Goal: Information Seeking & Learning: Check status

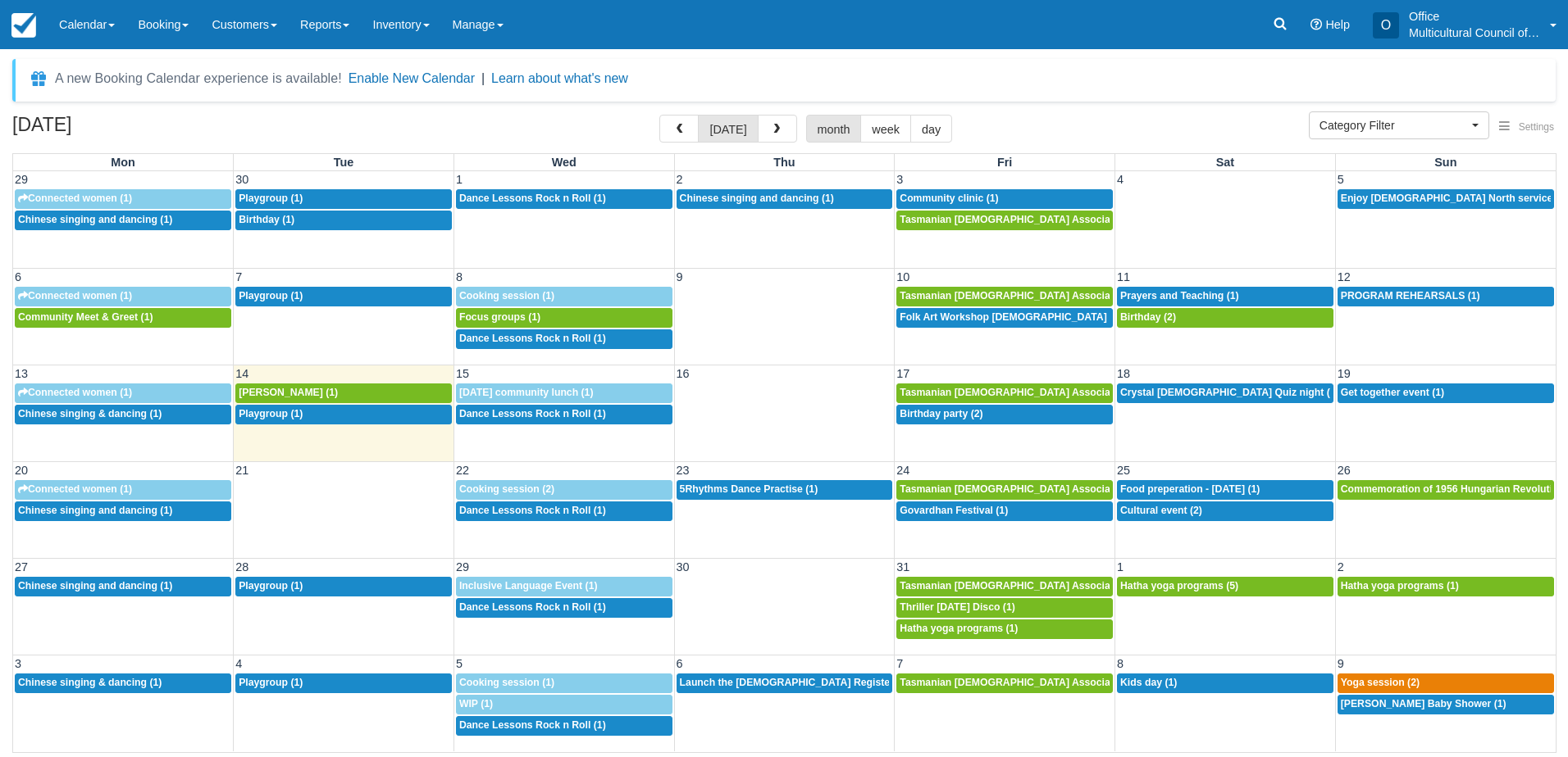
select select
click at [781, 136] on button "button" at bounding box center [776, 128] width 39 height 28
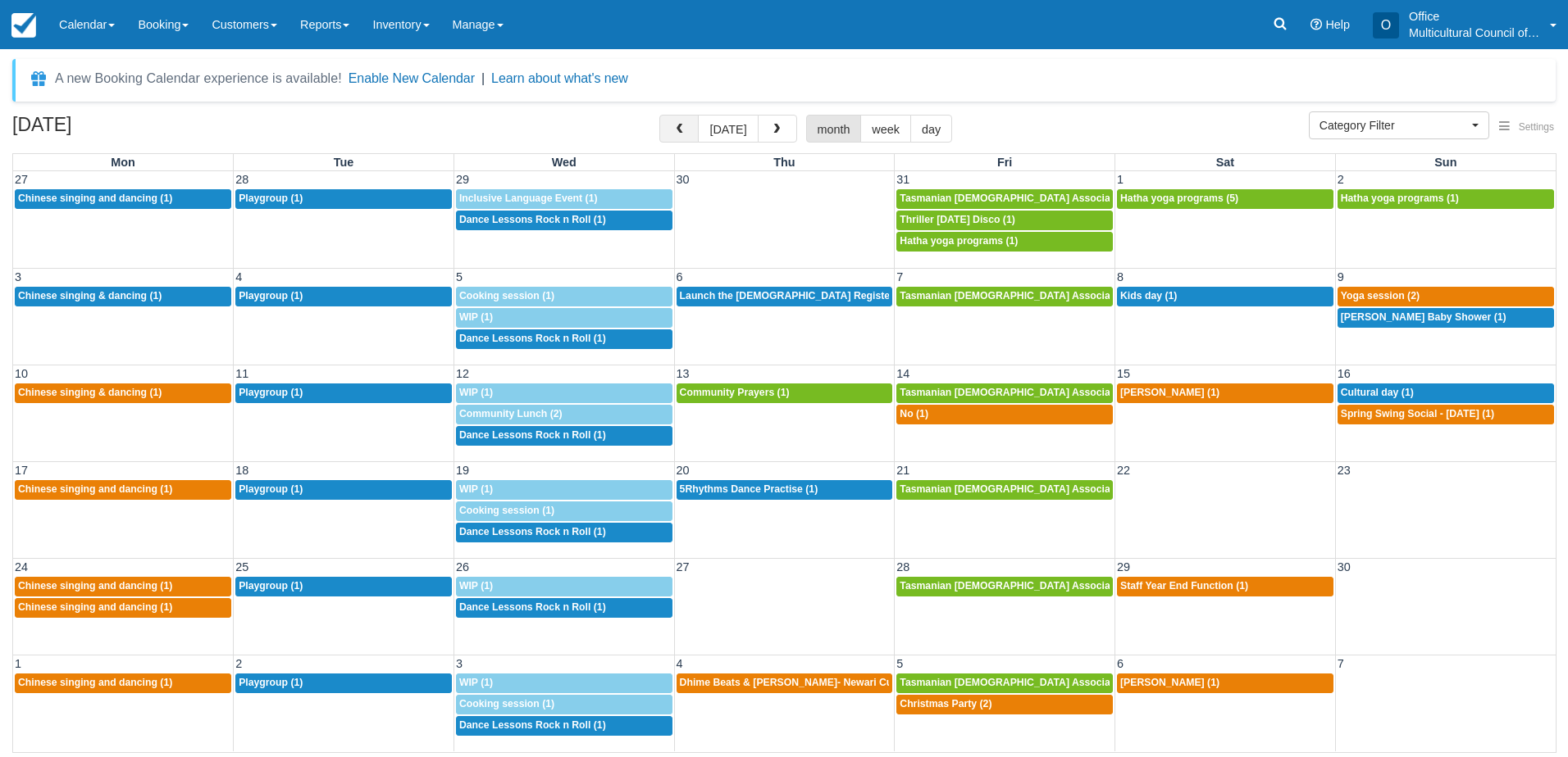
click at [672, 134] on button "button" at bounding box center [679, 128] width 39 height 28
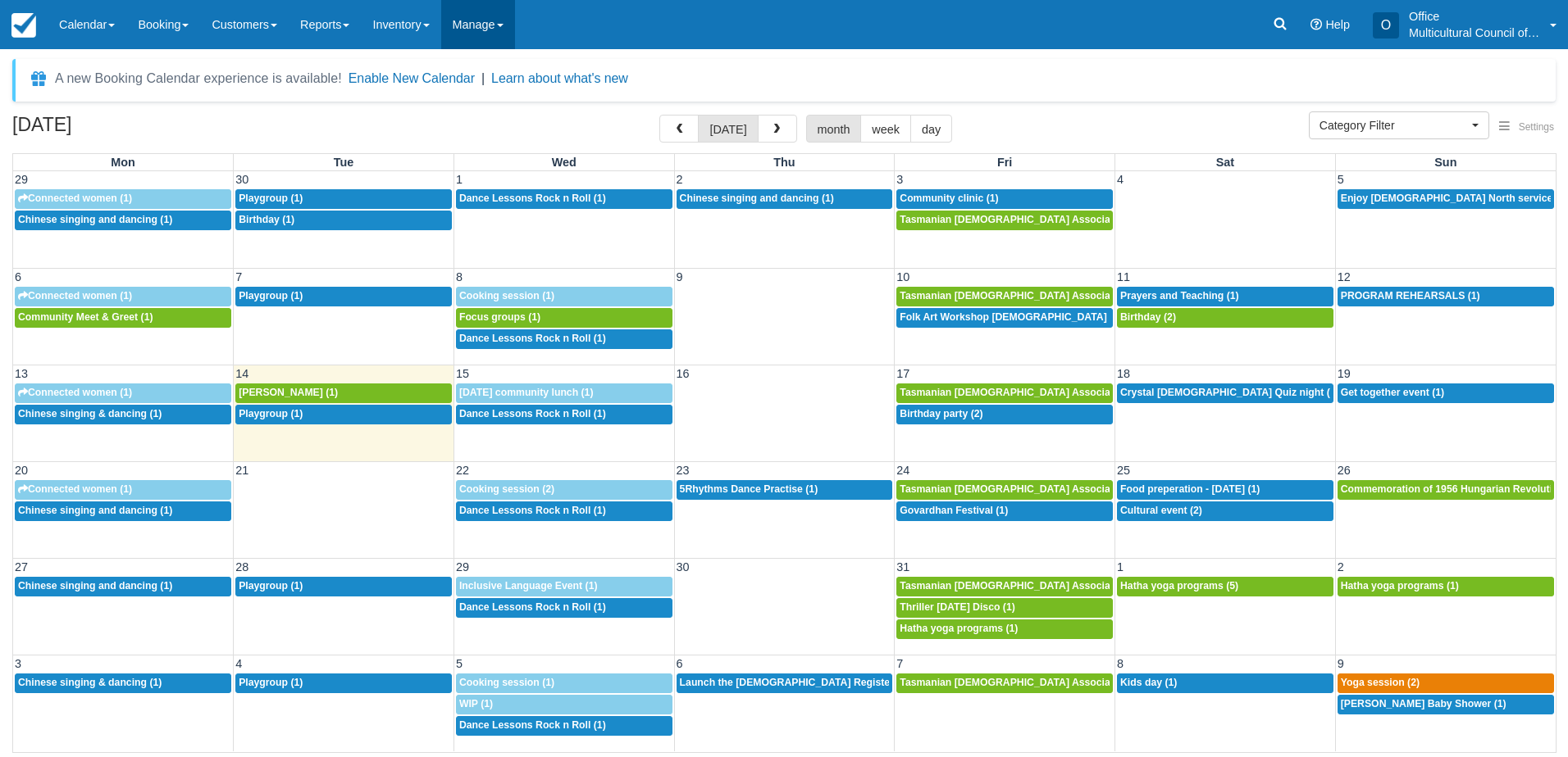
click at [490, 26] on link "Manage" at bounding box center [478, 25] width 74 height 49
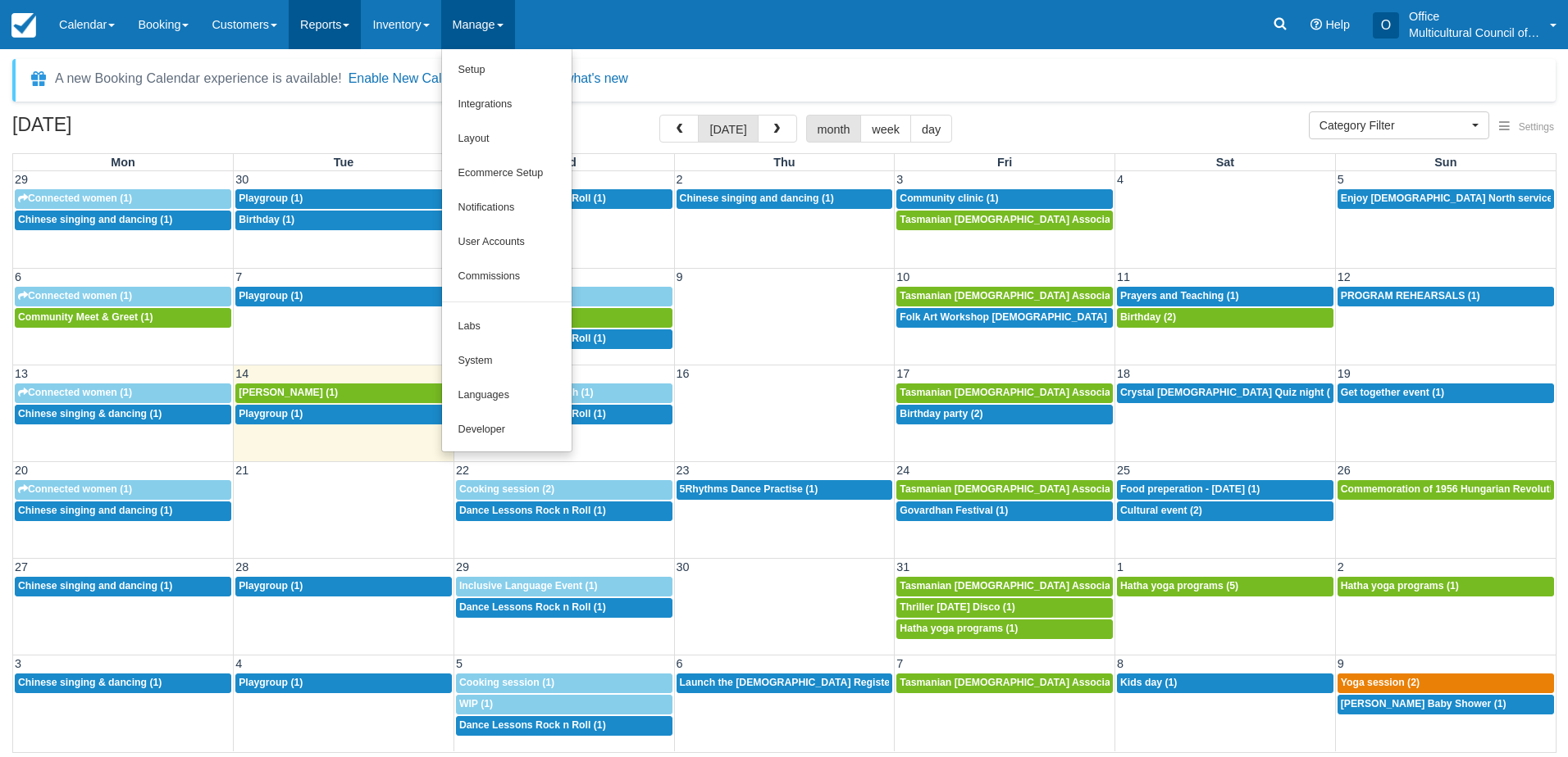
click at [310, 37] on link "Reports" at bounding box center [325, 25] width 72 height 49
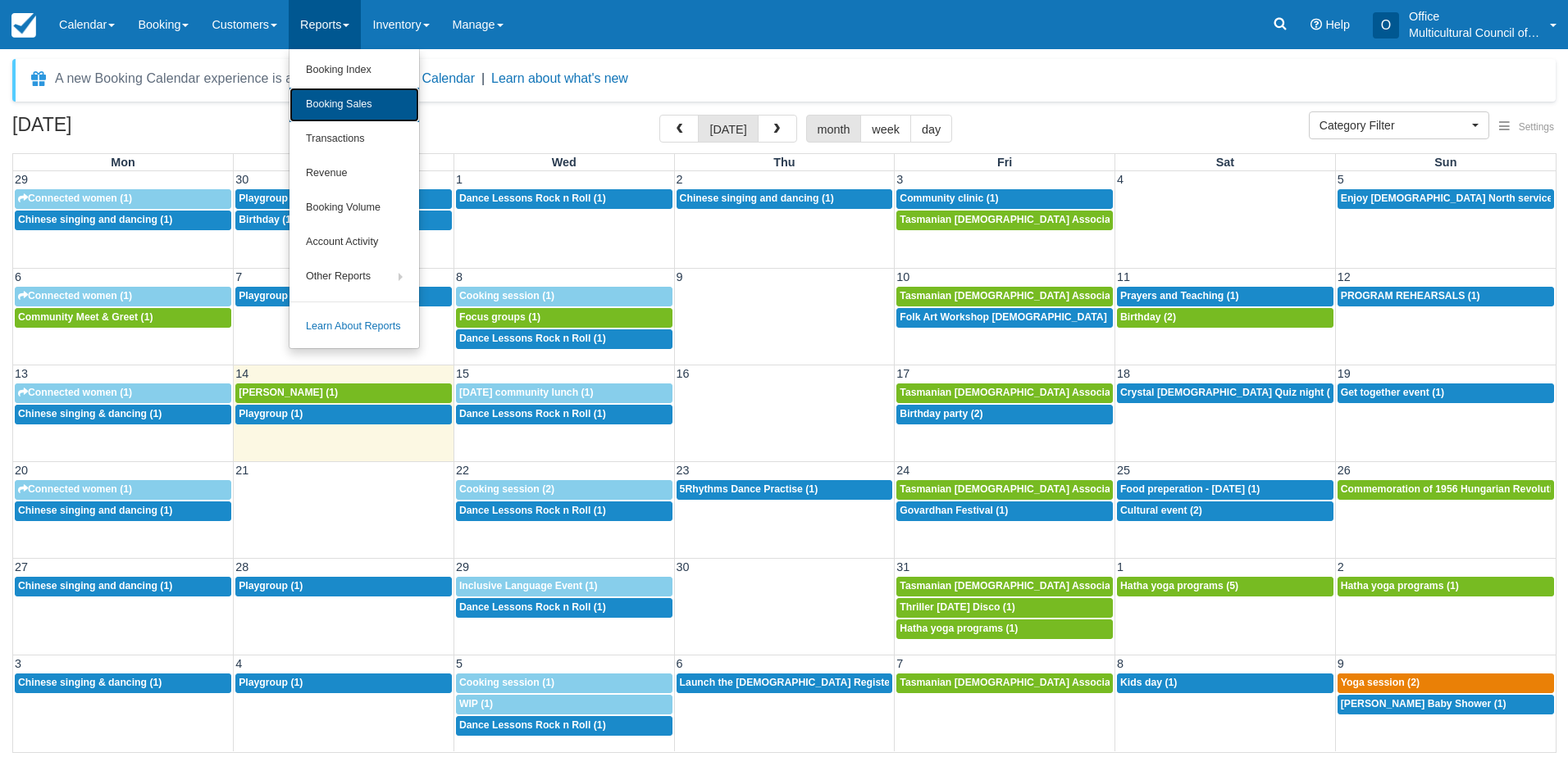
click at [353, 111] on link "Booking Sales" at bounding box center [354, 104] width 130 height 34
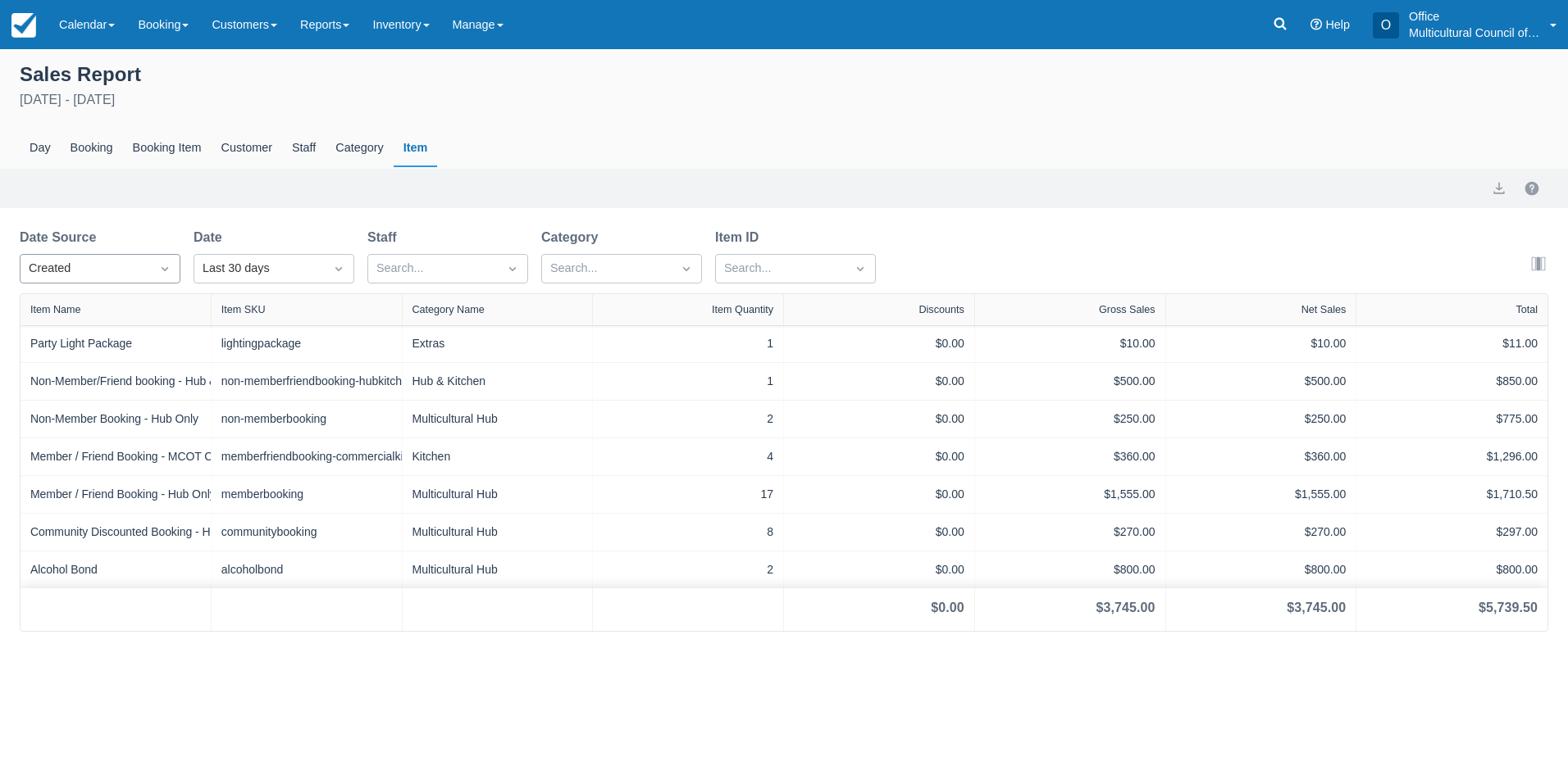
click at [135, 269] on div "Created" at bounding box center [84, 268] width 113 height 18
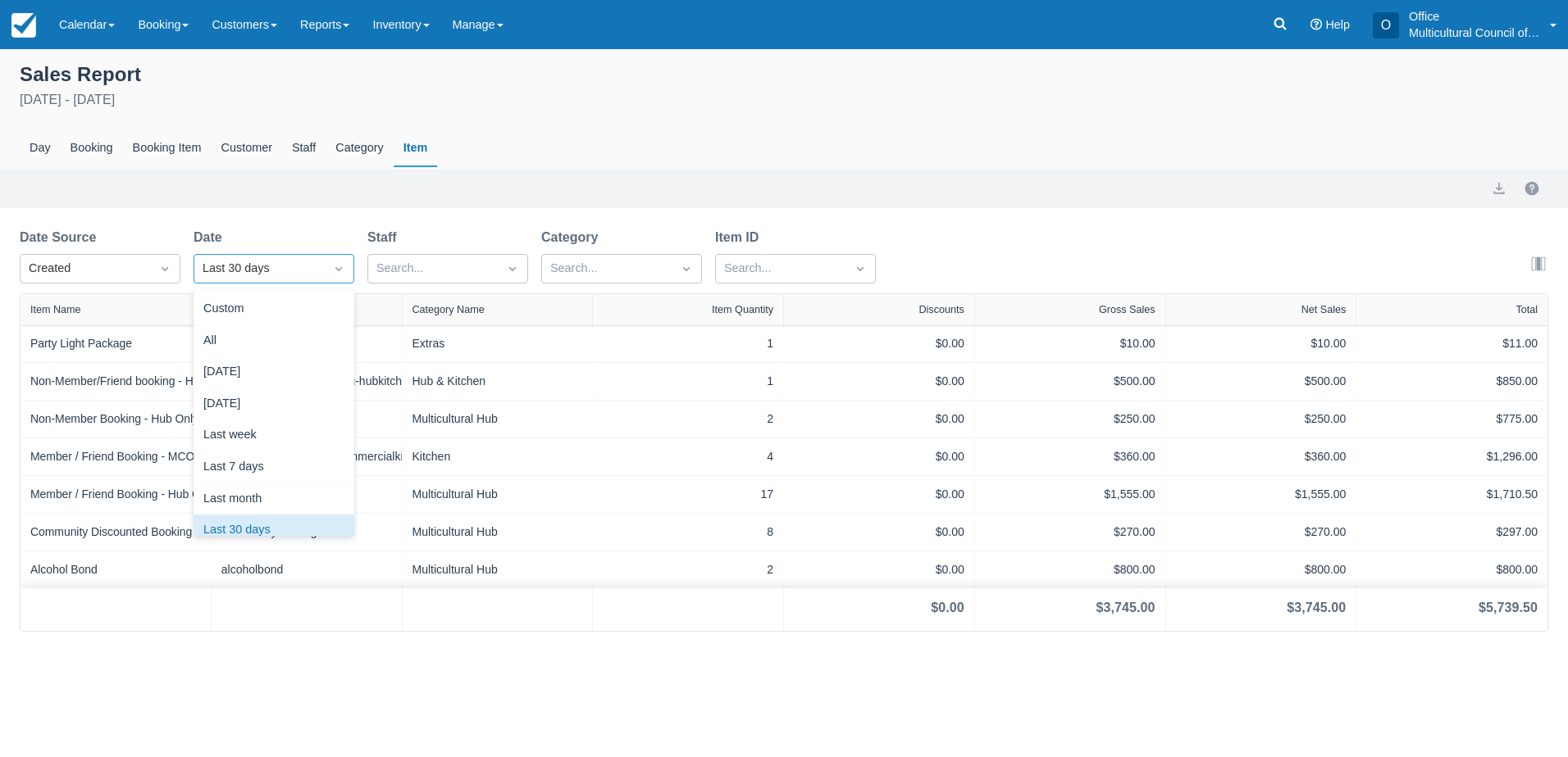
click at [344, 259] on div at bounding box center [338, 268] width 29 height 23
click at [276, 316] on div "Custom" at bounding box center [273, 309] width 160 height 32
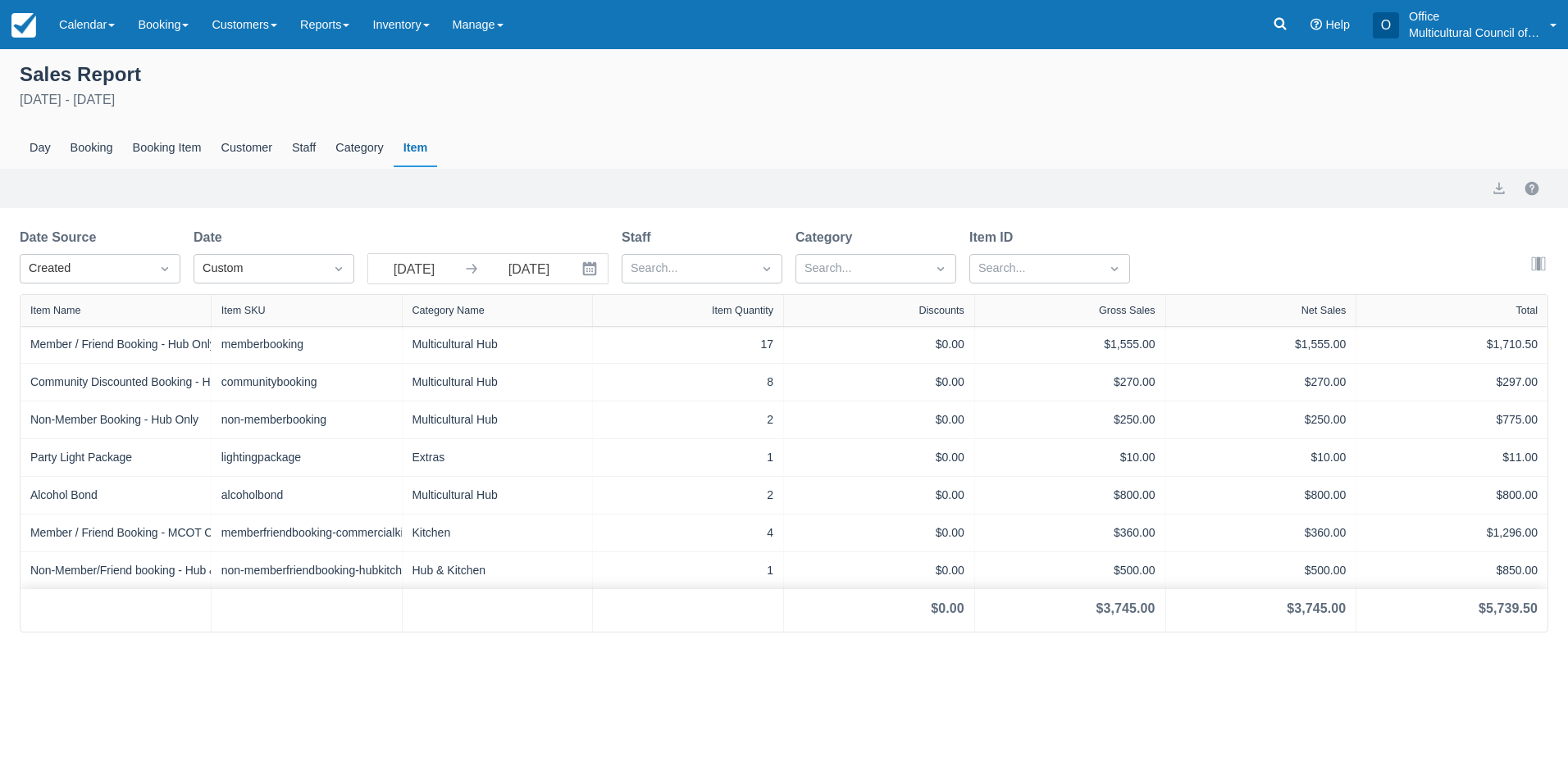
click at [584, 273] on icon "Interact with the calendar and add the check-in date for your trip." at bounding box center [589, 268] width 14 height 14
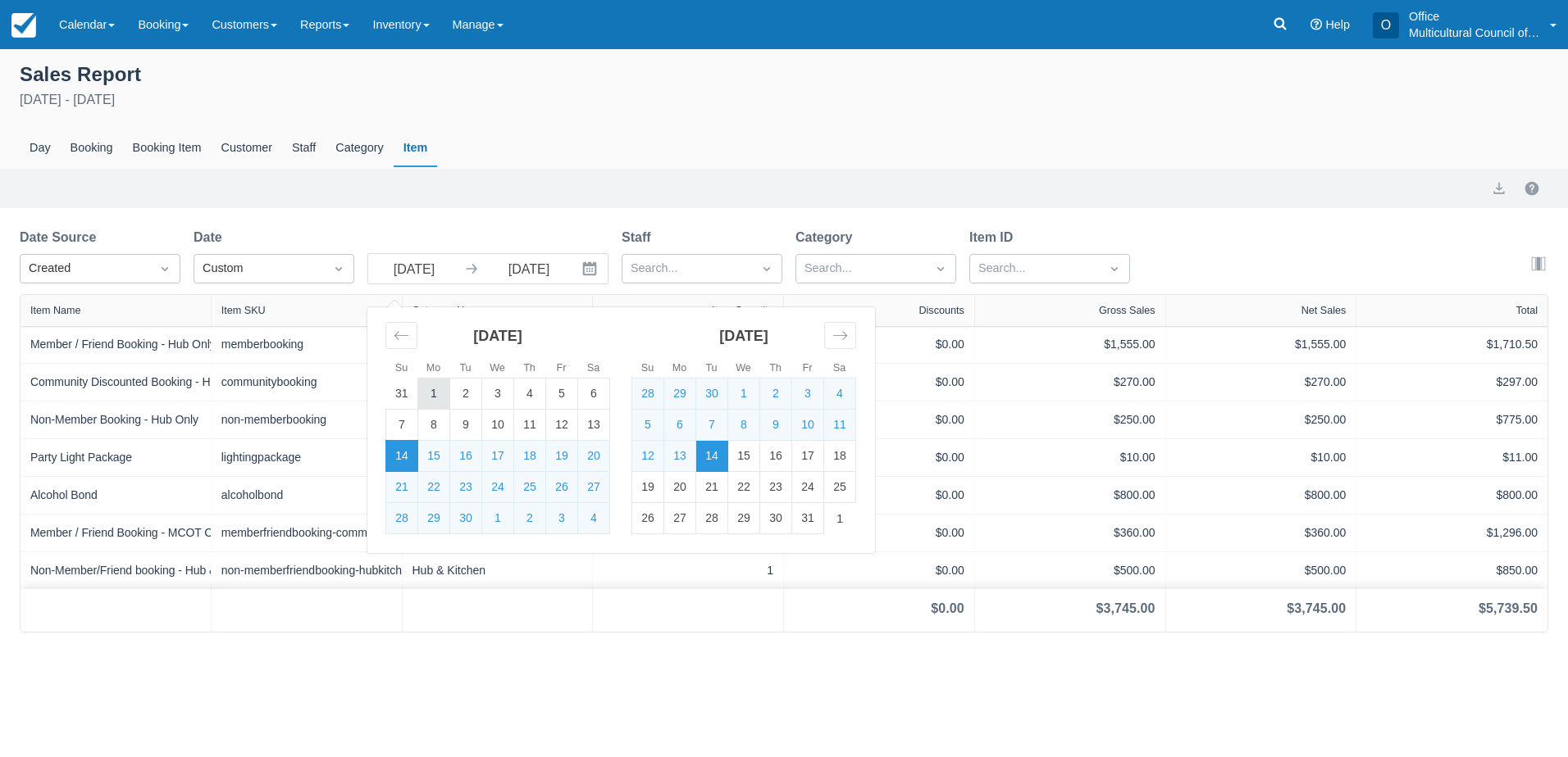
click at [442, 393] on td "1" at bounding box center [435, 394] width 32 height 31
type input "01 Sep 25"
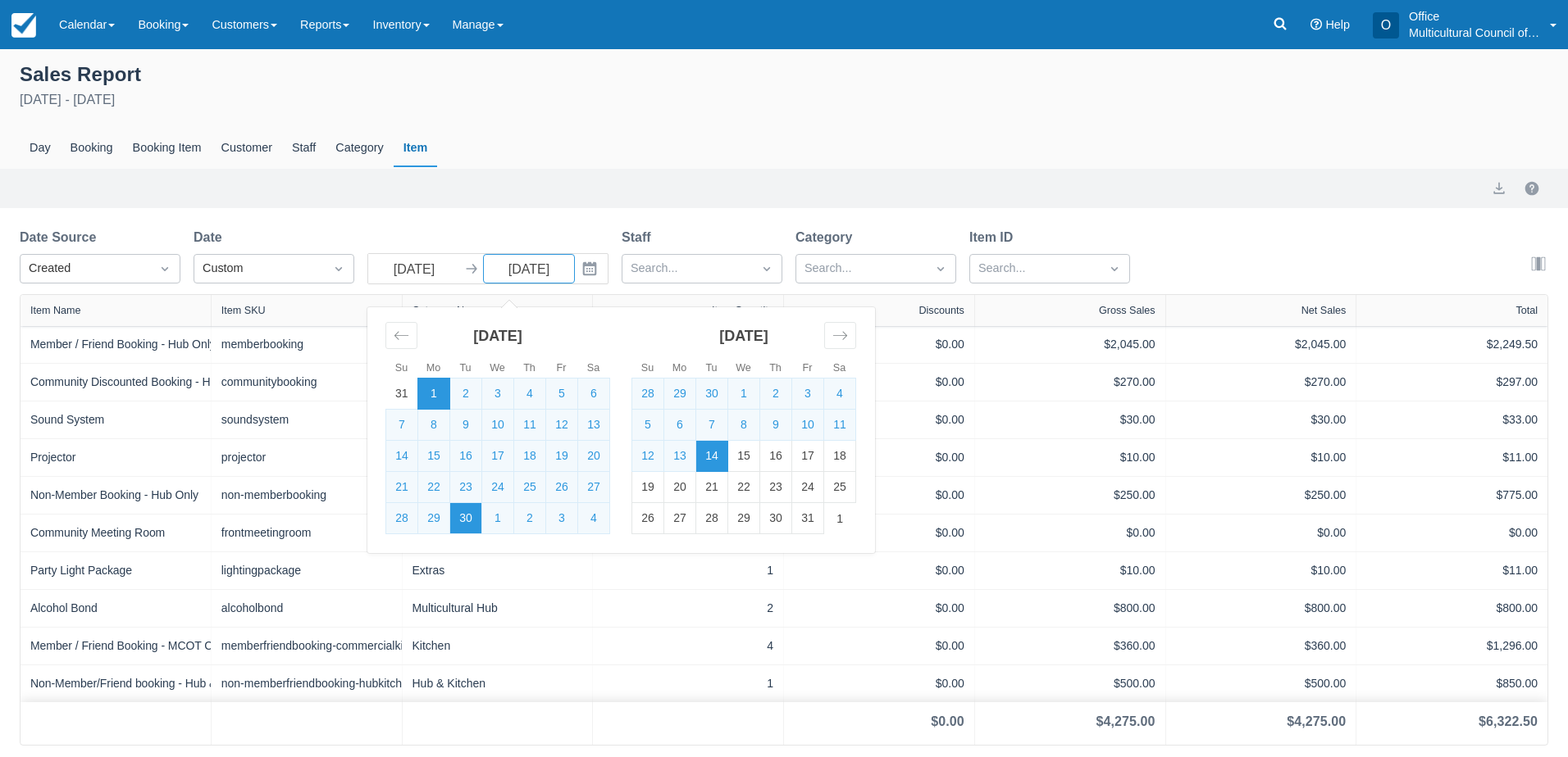
click at [461, 521] on td "30" at bounding box center [466, 519] width 32 height 31
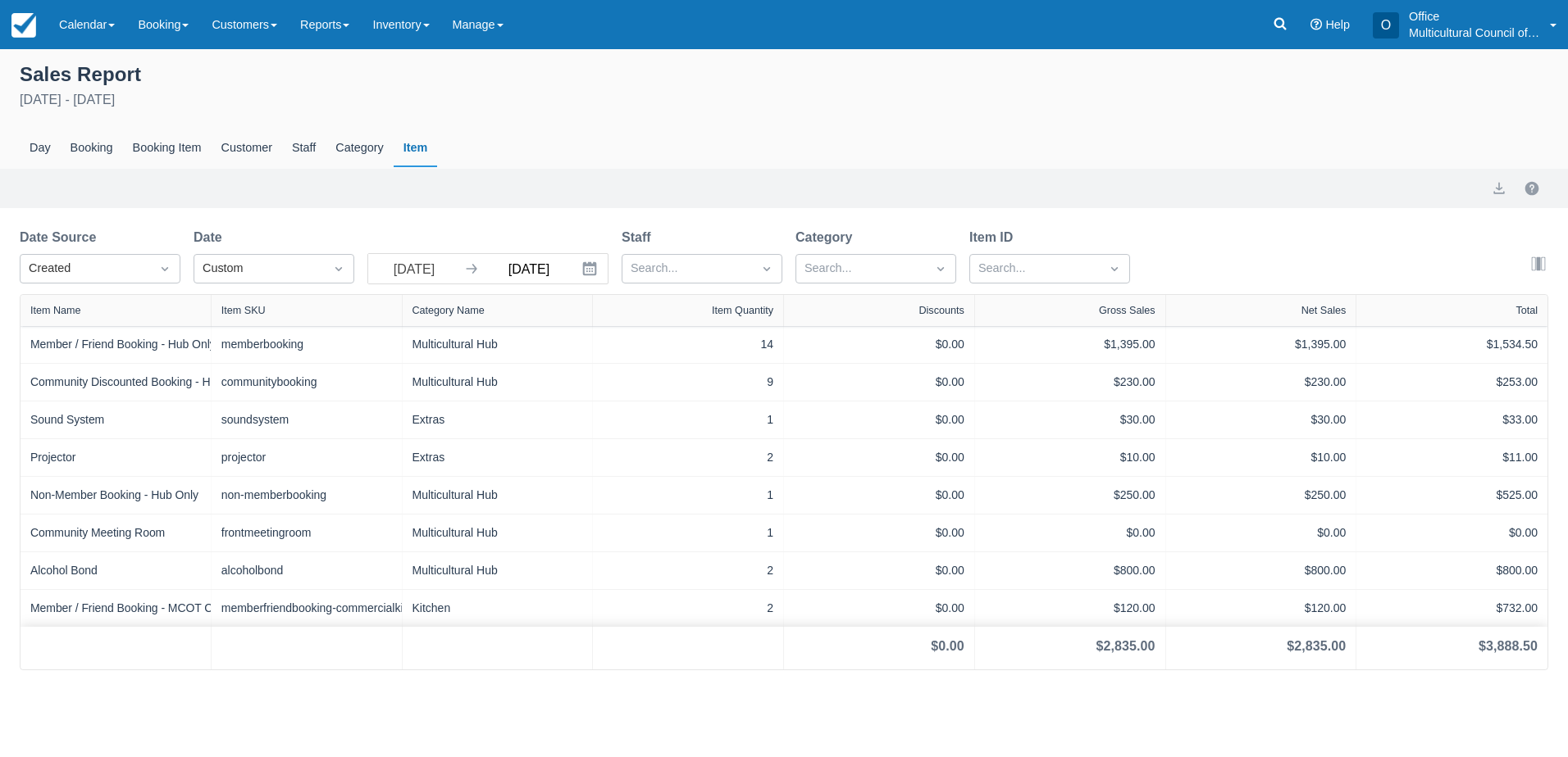
click at [513, 268] on input "30 Sep 25" at bounding box center [529, 268] width 92 height 29
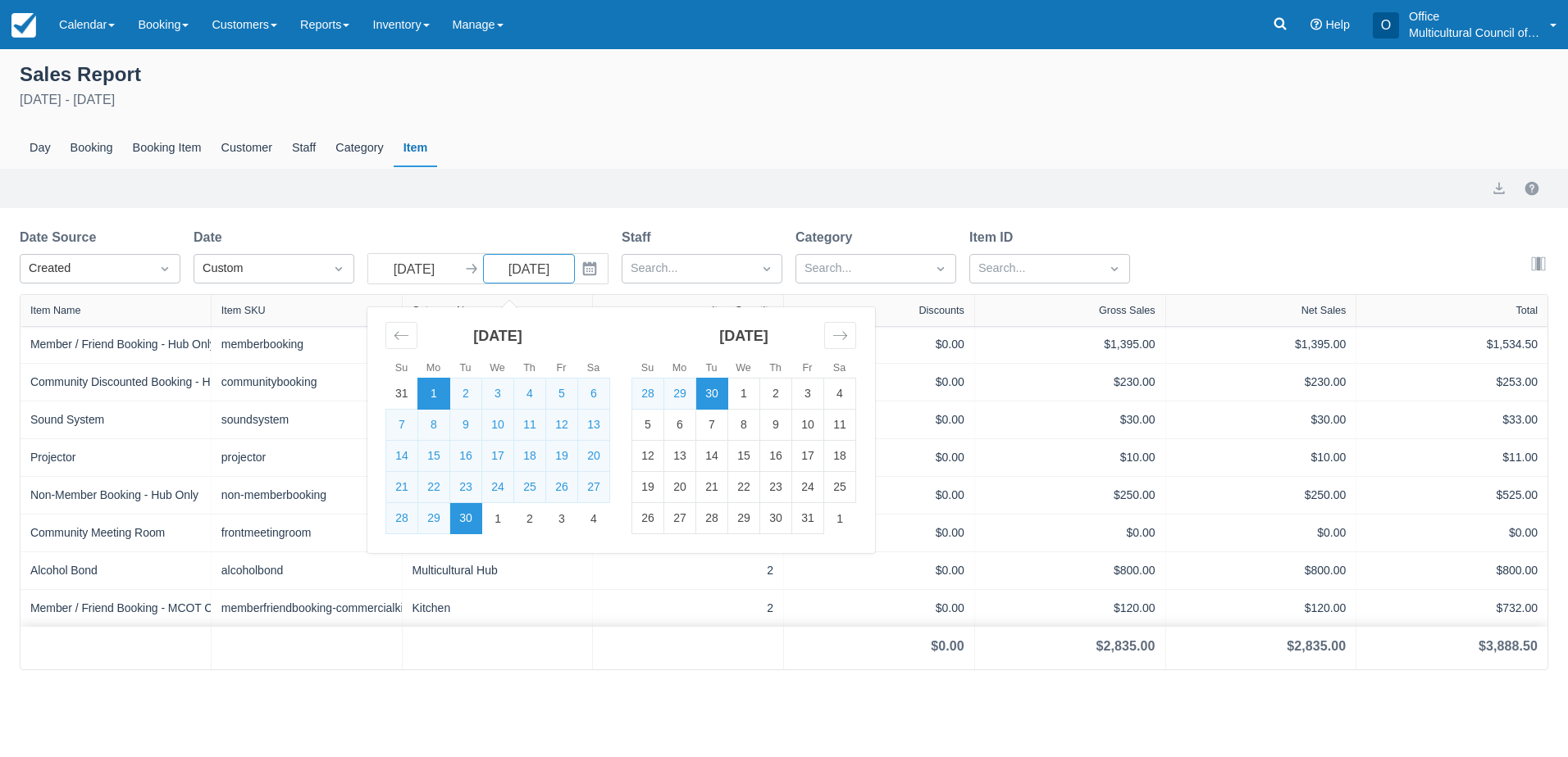
click at [433, 393] on td "1" at bounding box center [435, 394] width 32 height 31
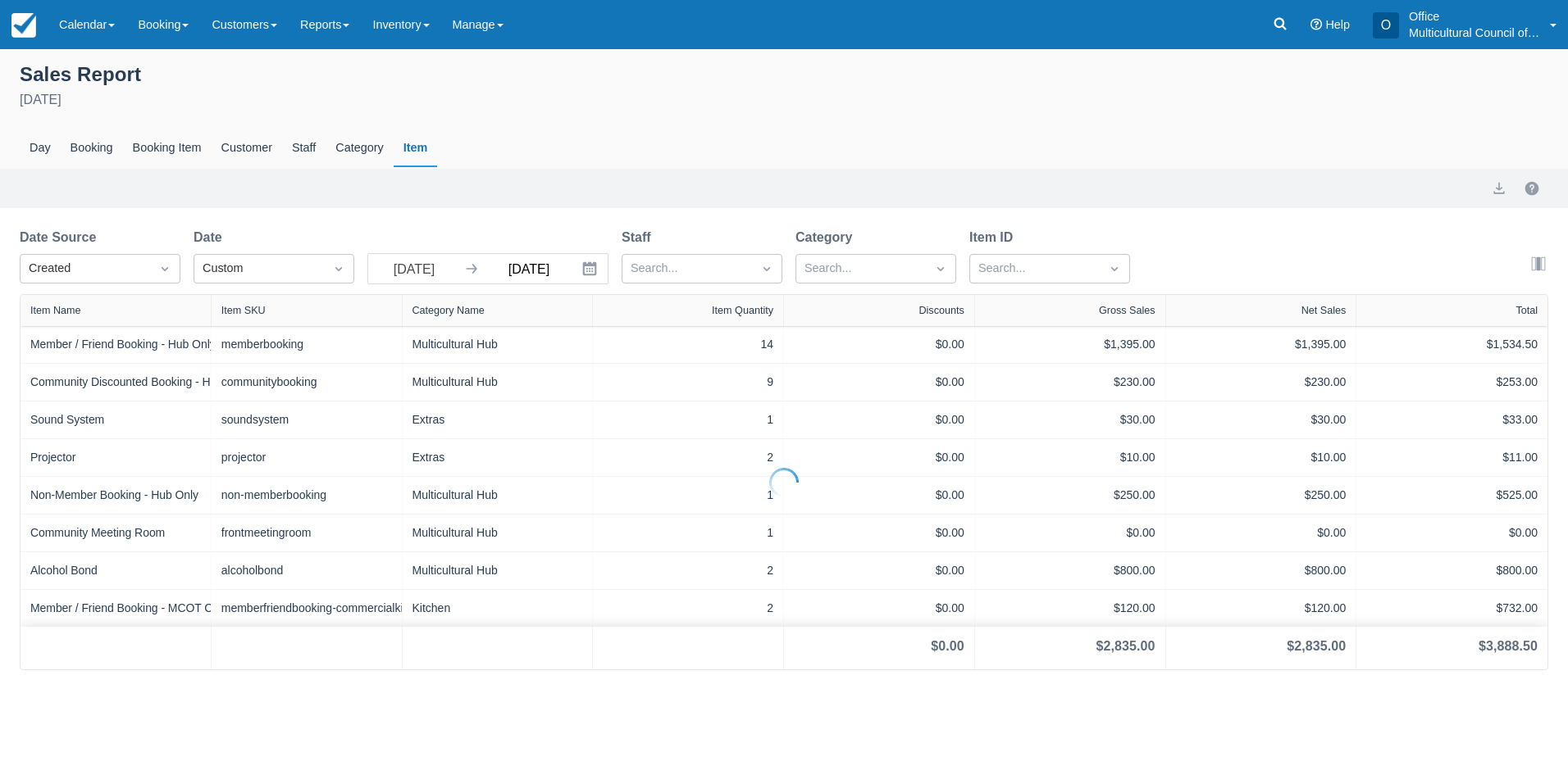
click at [531, 272] on input "01 Sep 25" at bounding box center [529, 268] width 92 height 29
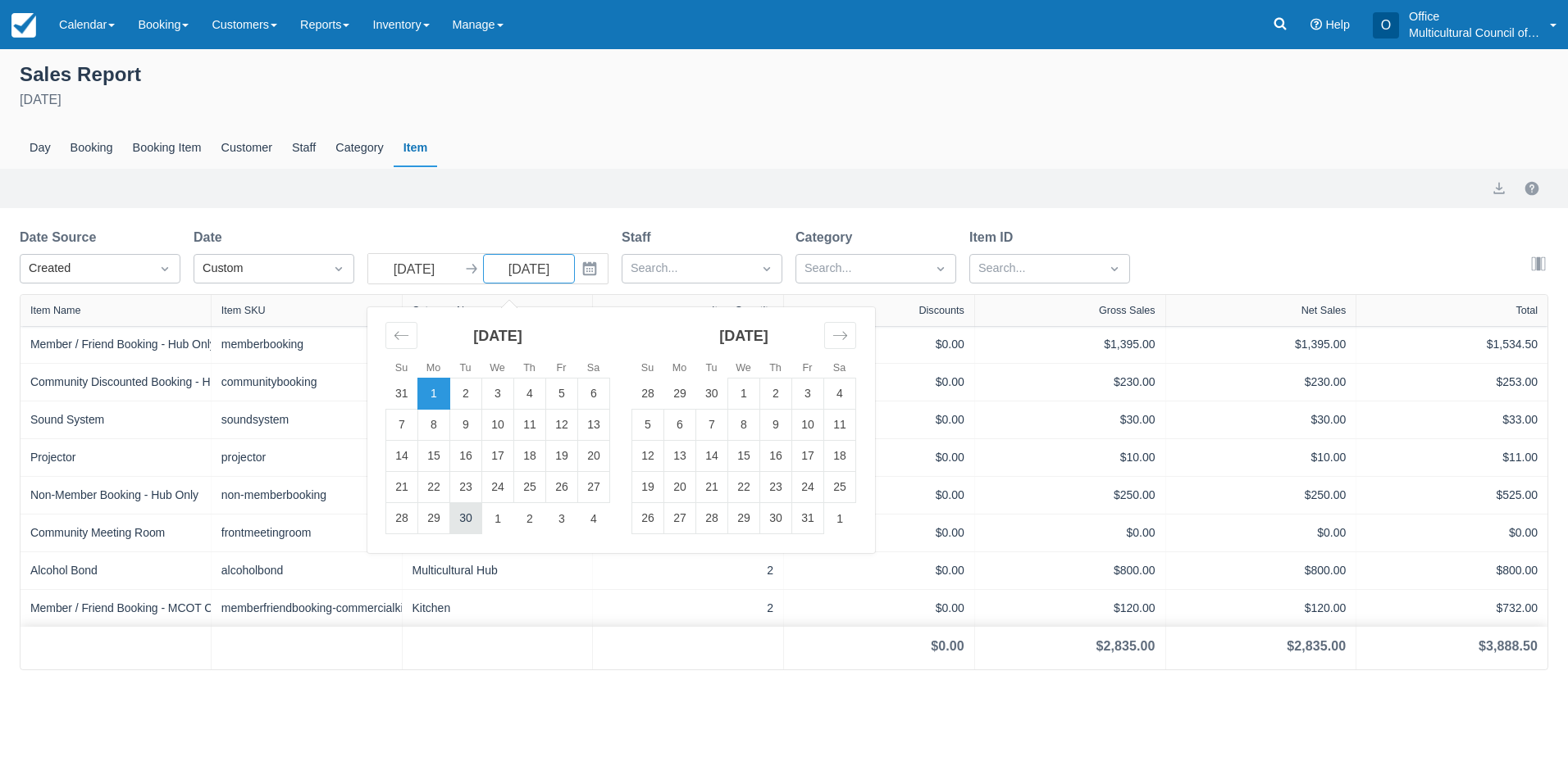
click at [470, 521] on td "30" at bounding box center [466, 519] width 32 height 31
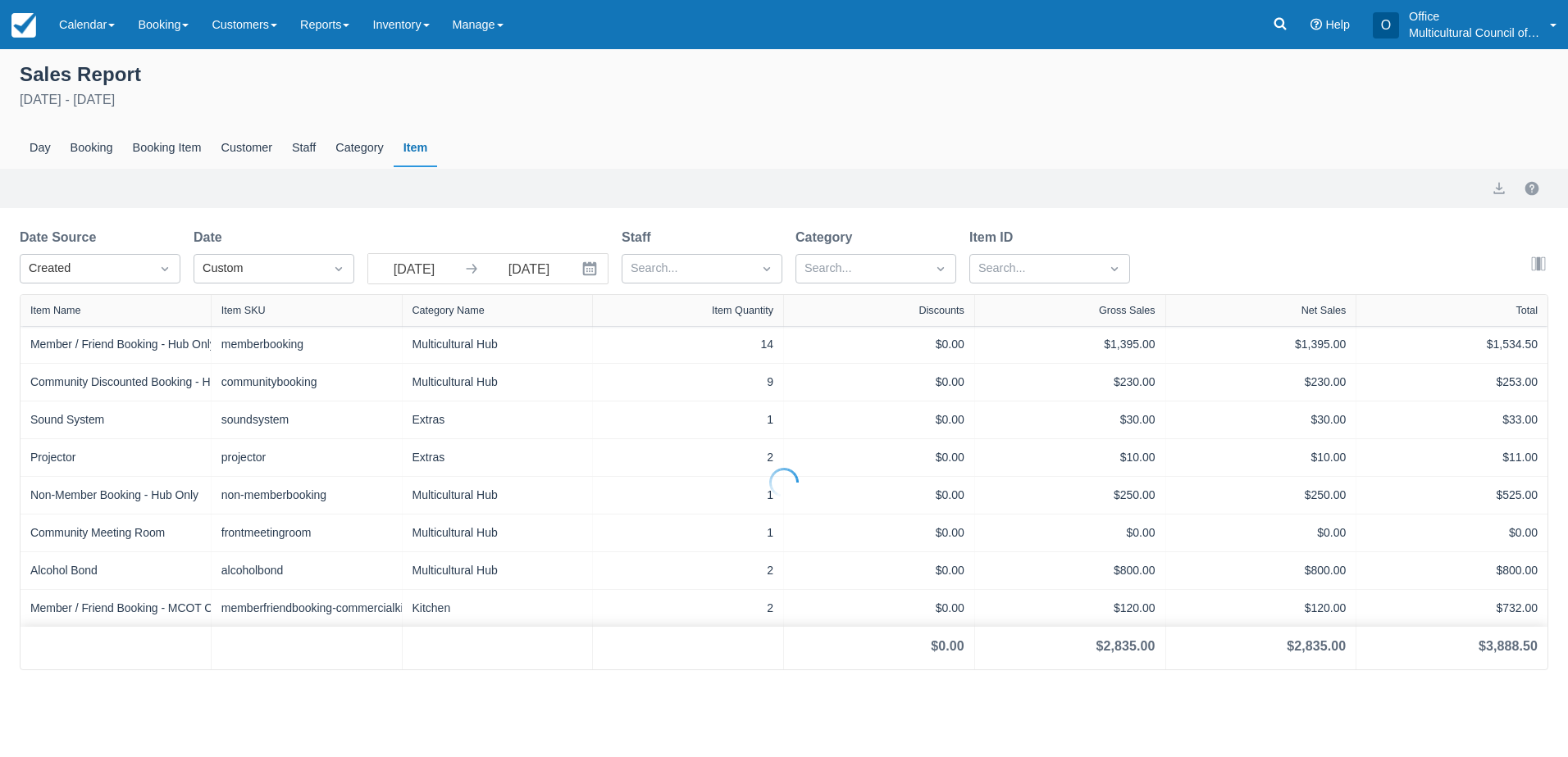
type input "30 Sep 25"
click at [567, 184] on div "Export" at bounding box center [784, 188] width 1529 height 20
click at [76, 27] on link "Calendar" at bounding box center [86, 25] width 79 height 49
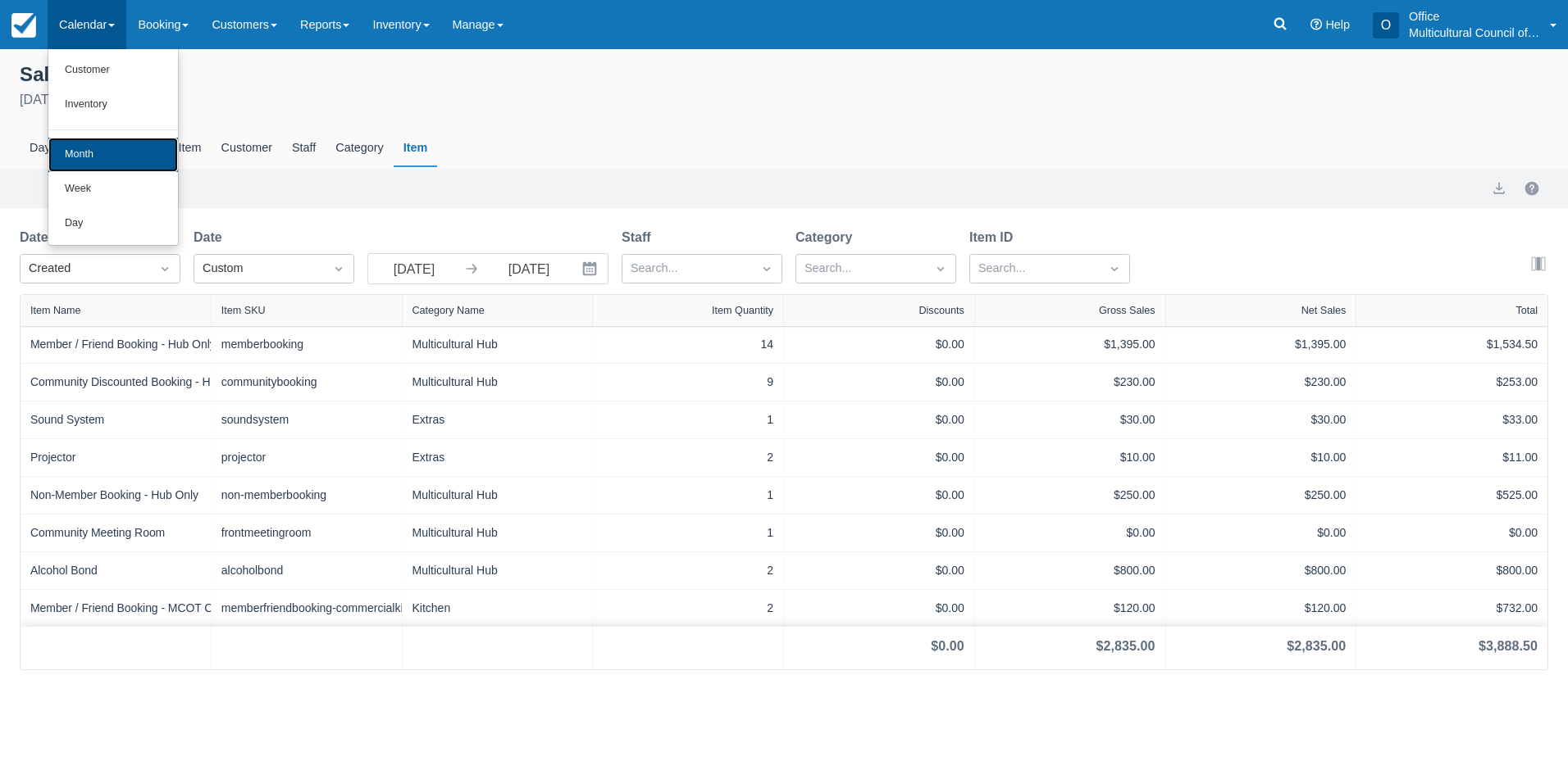
click at [102, 164] on link "Month" at bounding box center [113, 155] width 130 height 34
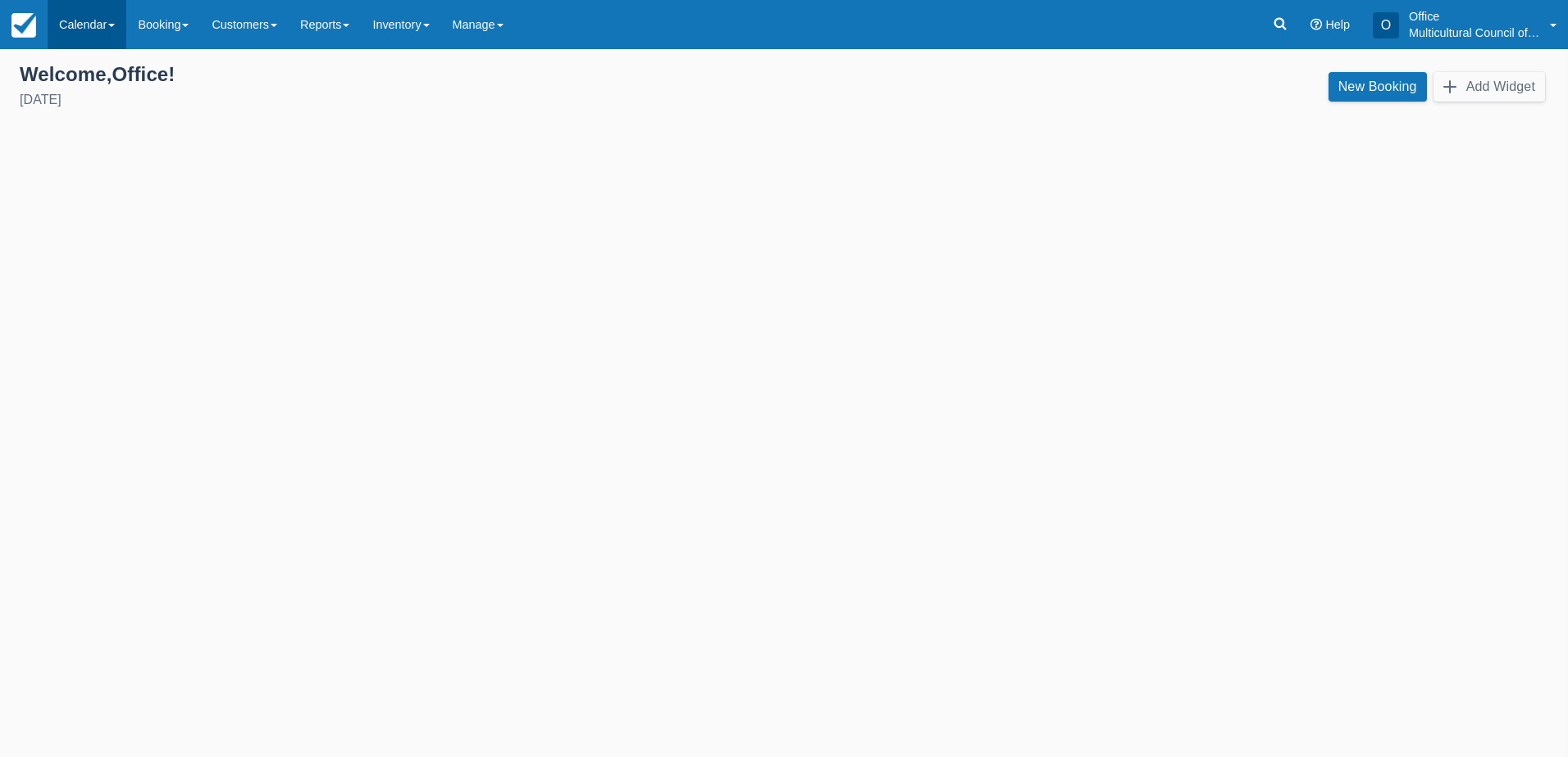
click at [82, 29] on link "Calendar" at bounding box center [86, 25] width 79 height 49
click at [99, 163] on link "Month" at bounding box center [113, 155] width 130 height 34
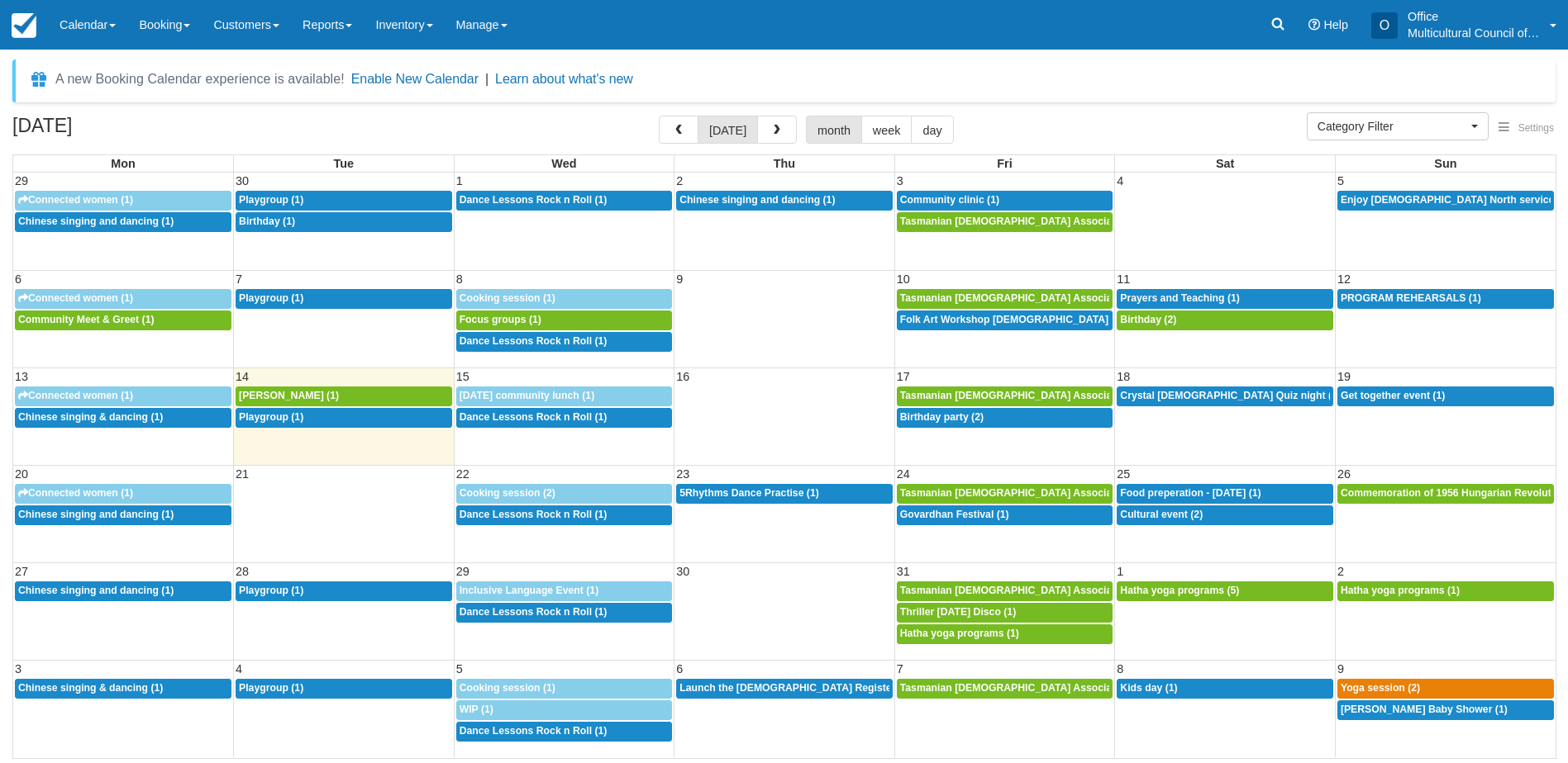
select select
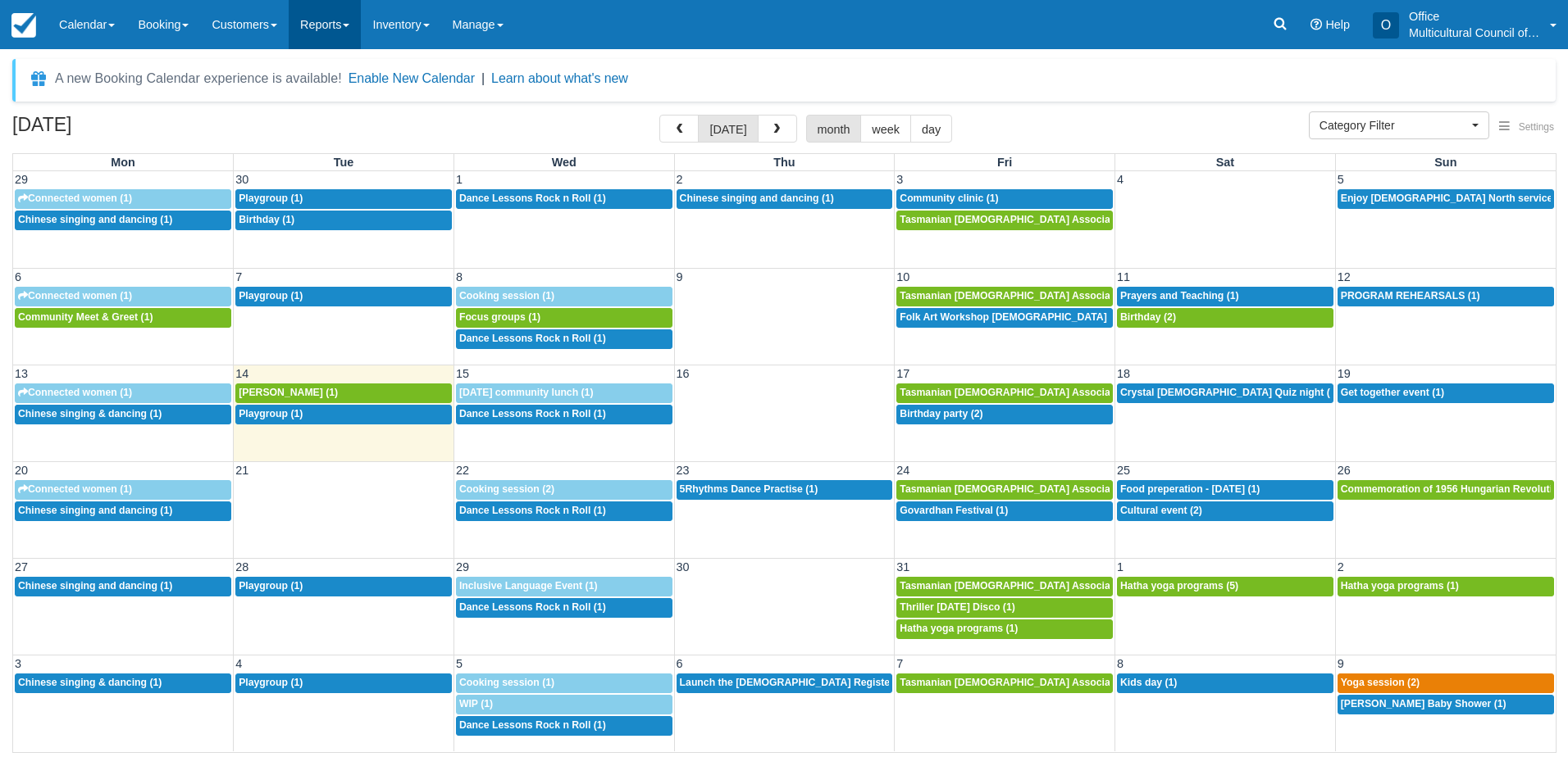
click at [341, 31] on link "Reports" at bounding box center [325, 25] width 72 height 49
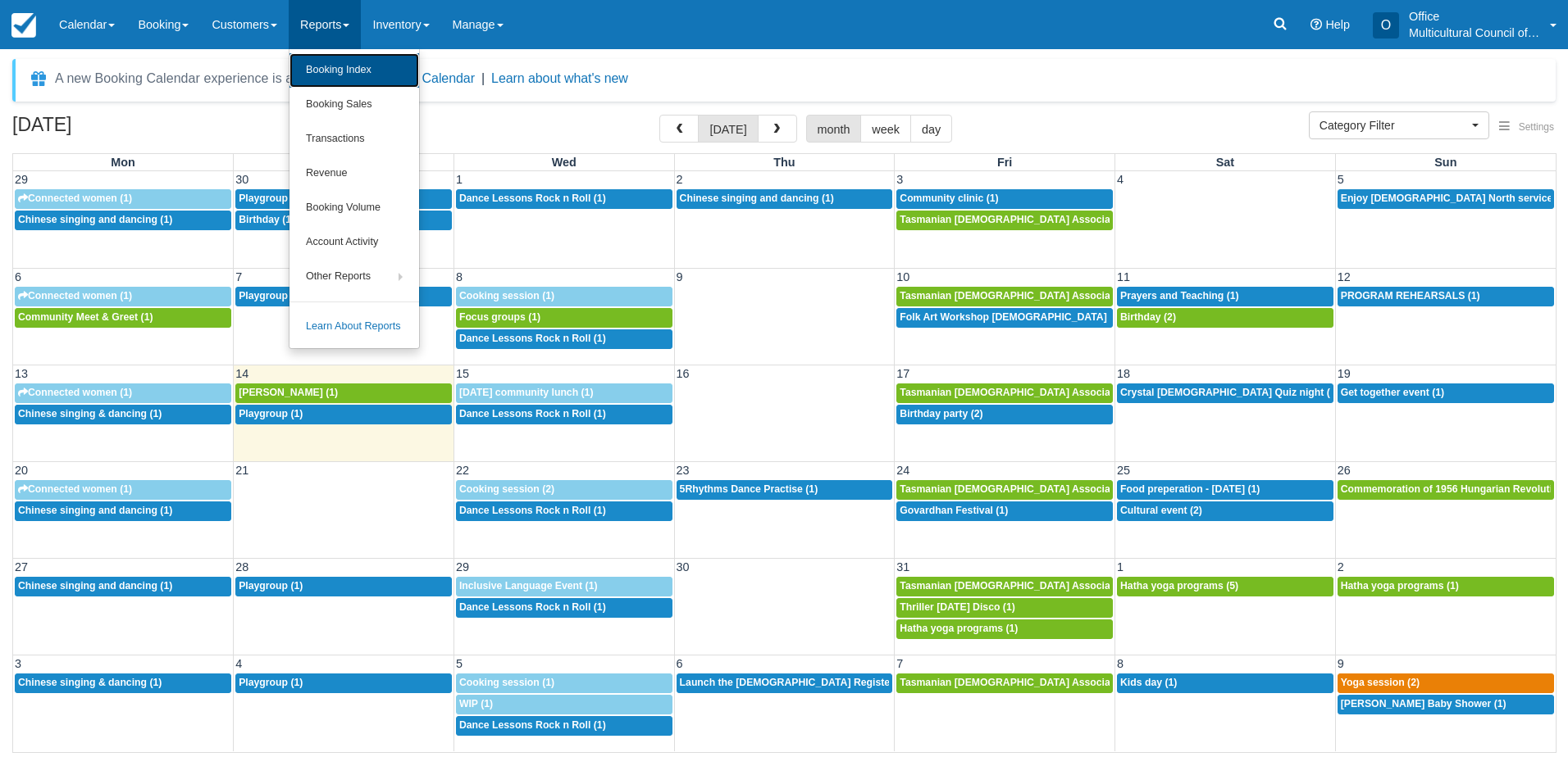
click at [356, 75] on link "Booking Index" at bounding box center [354, 70] width 130 height 34
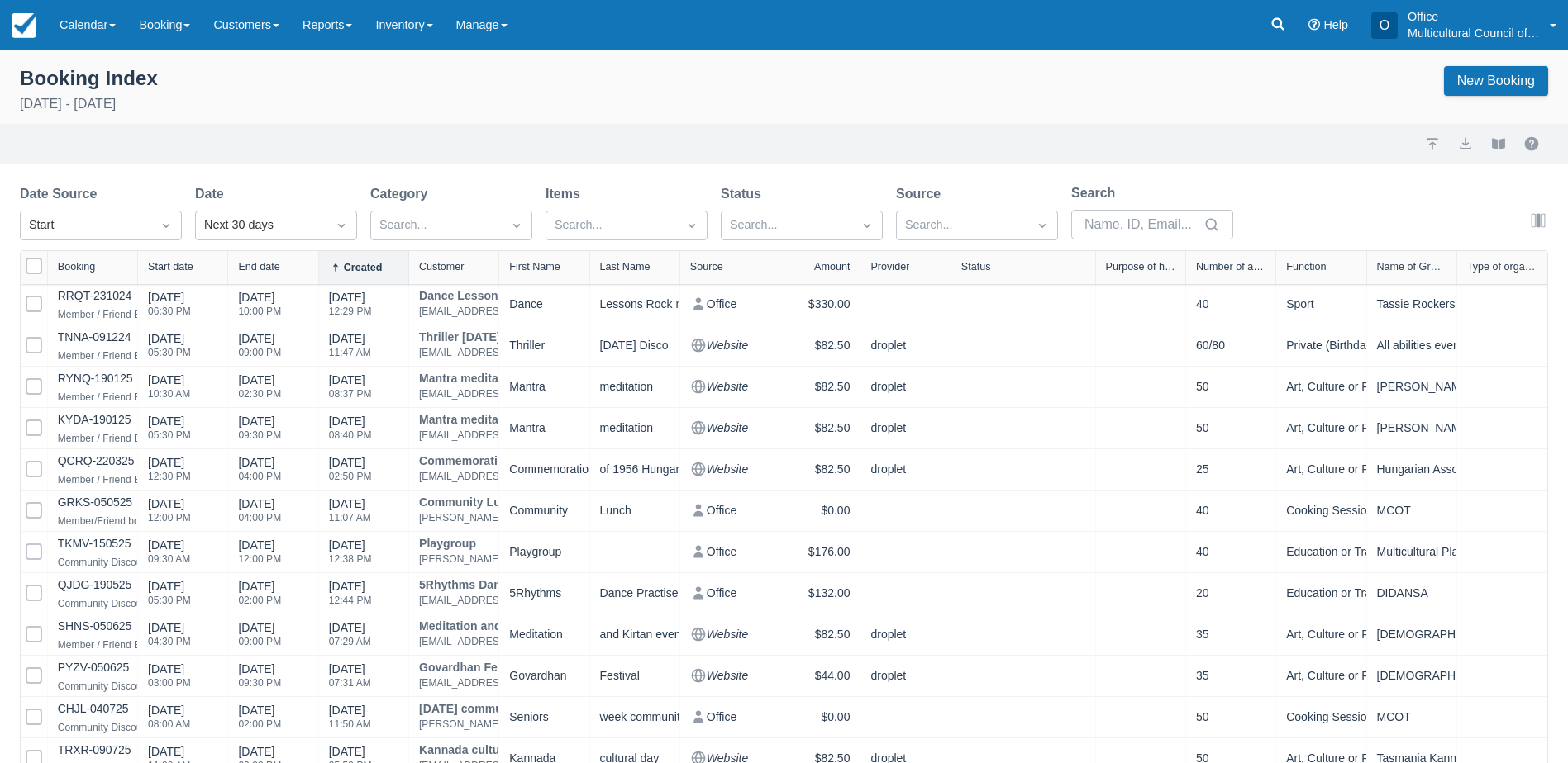
select select "25"
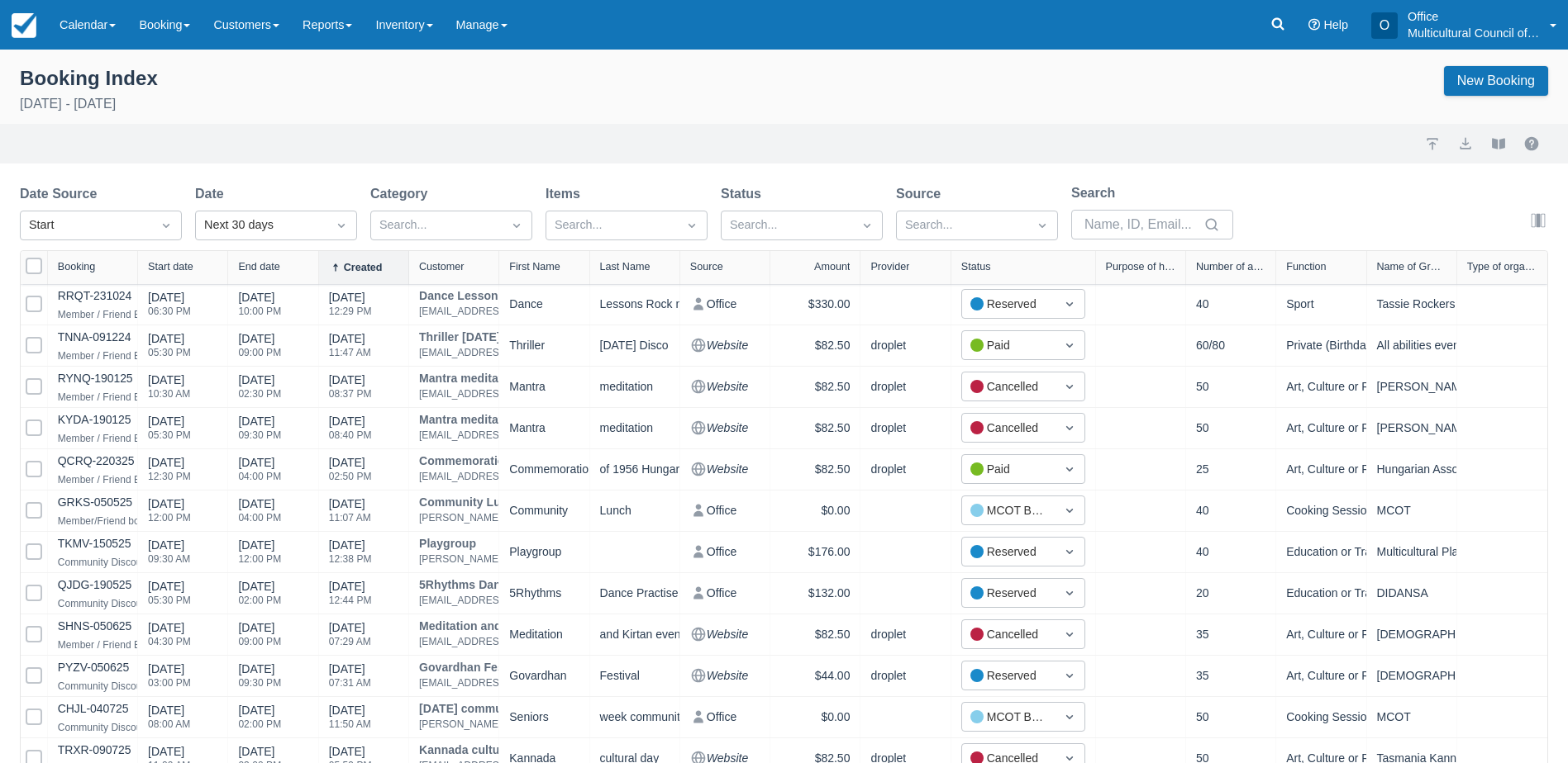
select select "25"
click at [296, 220] on div "Next 30 days" at bounding box center [260, 225] width 114 height 18
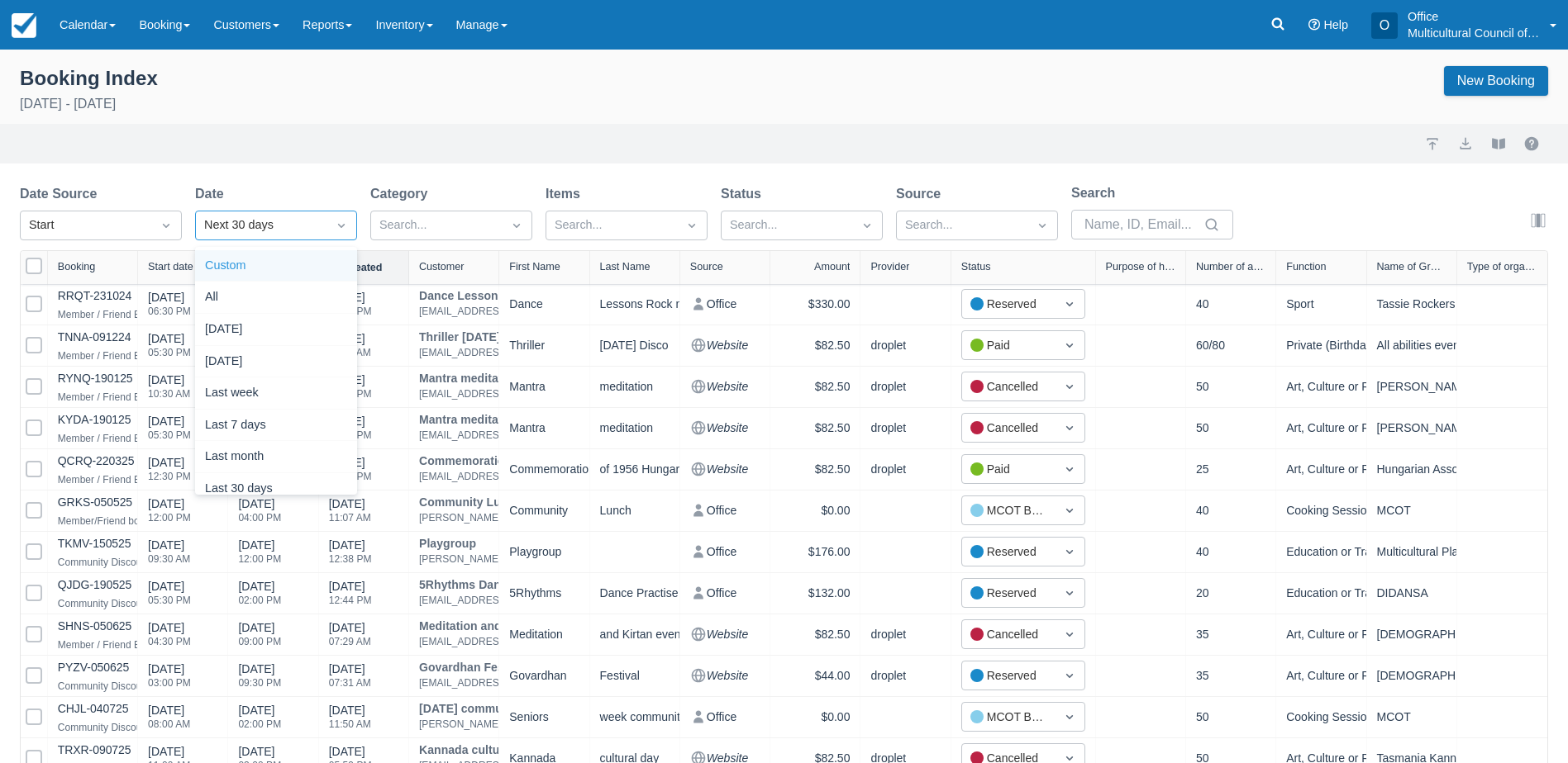
click at [283, 267] on div "Custom" at bounding box center [276, 267] width 162 height 33
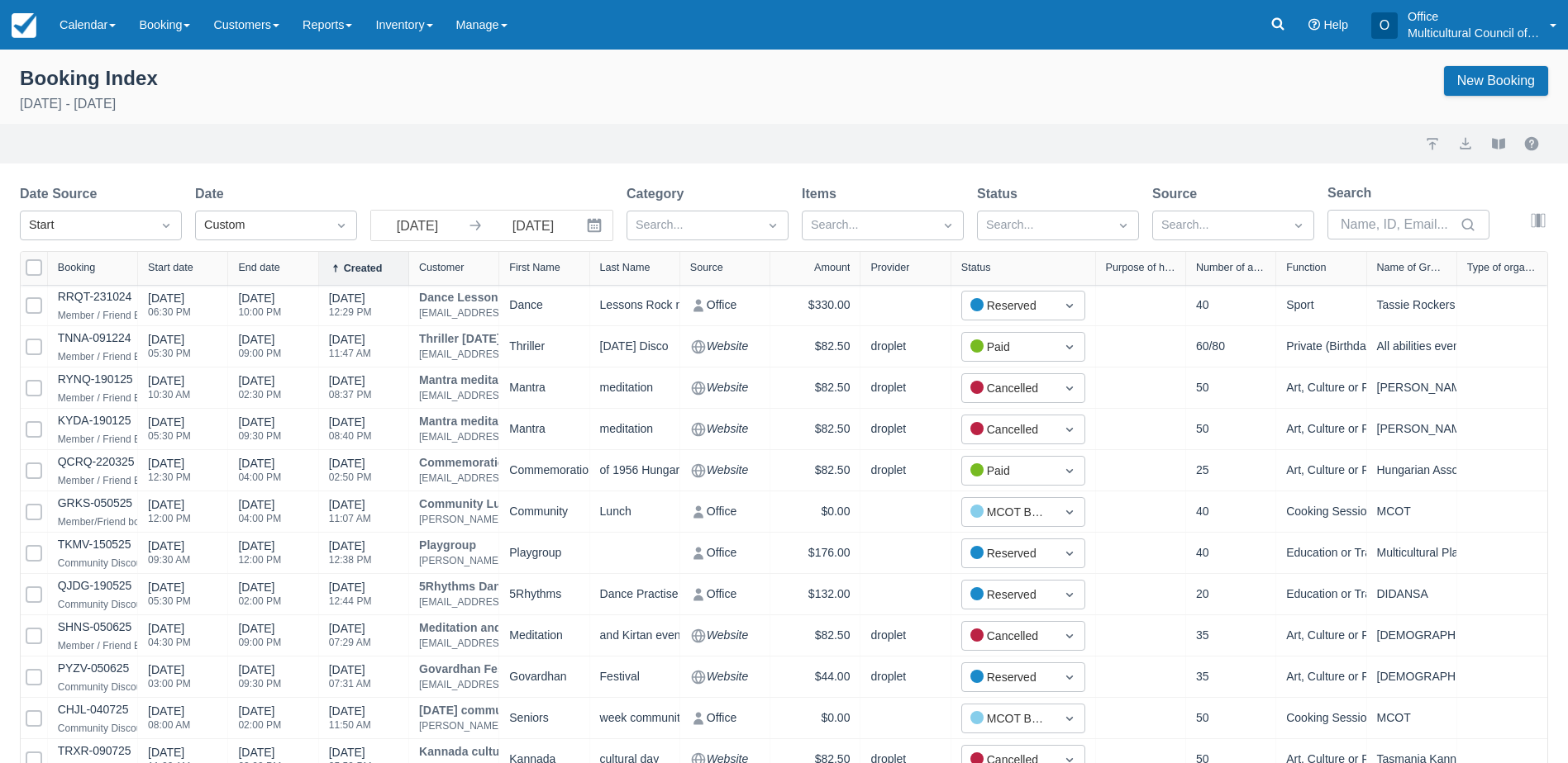
select select "25"
click at [585, 231] on button "Interact with the calendar and add the check-in date for your trip." at bounding box center [596, 225] width 33 height 30
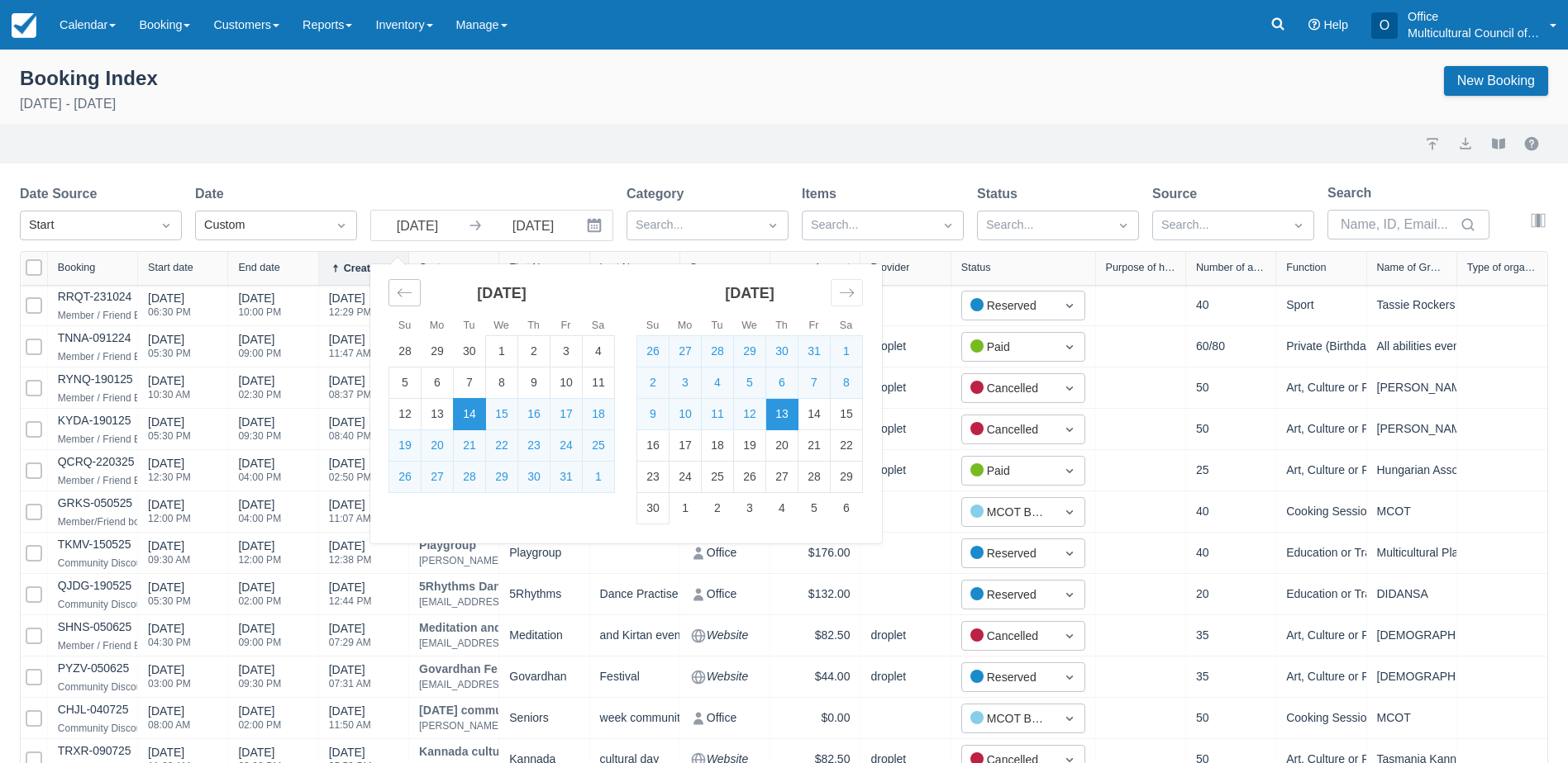
click at [405, 291] on icon "Move backward to switch to the previous month." at bounding box center [405, 293] width 15 height 15
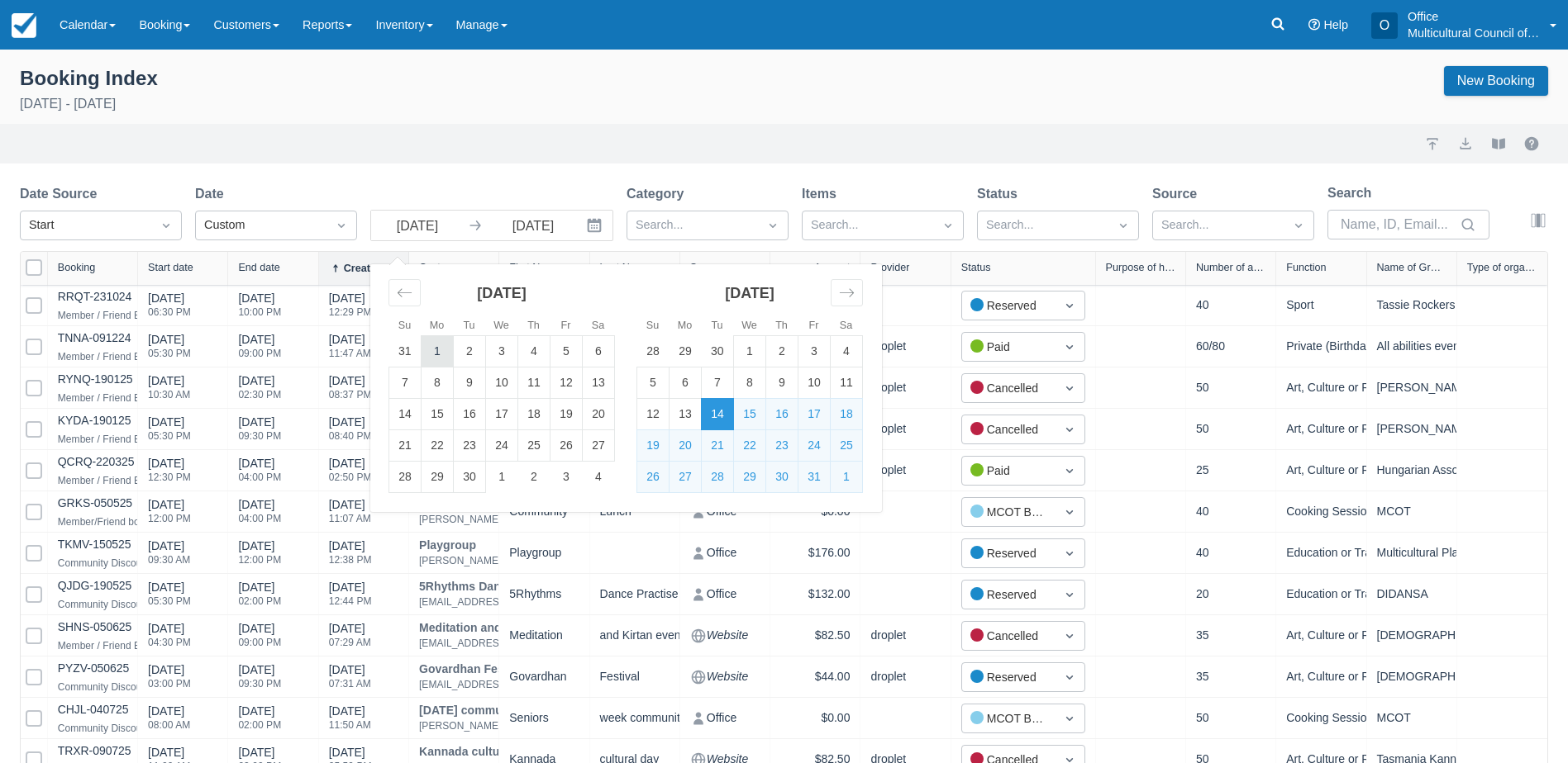
click at [438, 346] on td "1" at bounding box center [438, 352] width 33 height 32
type input "01 Sep 25"
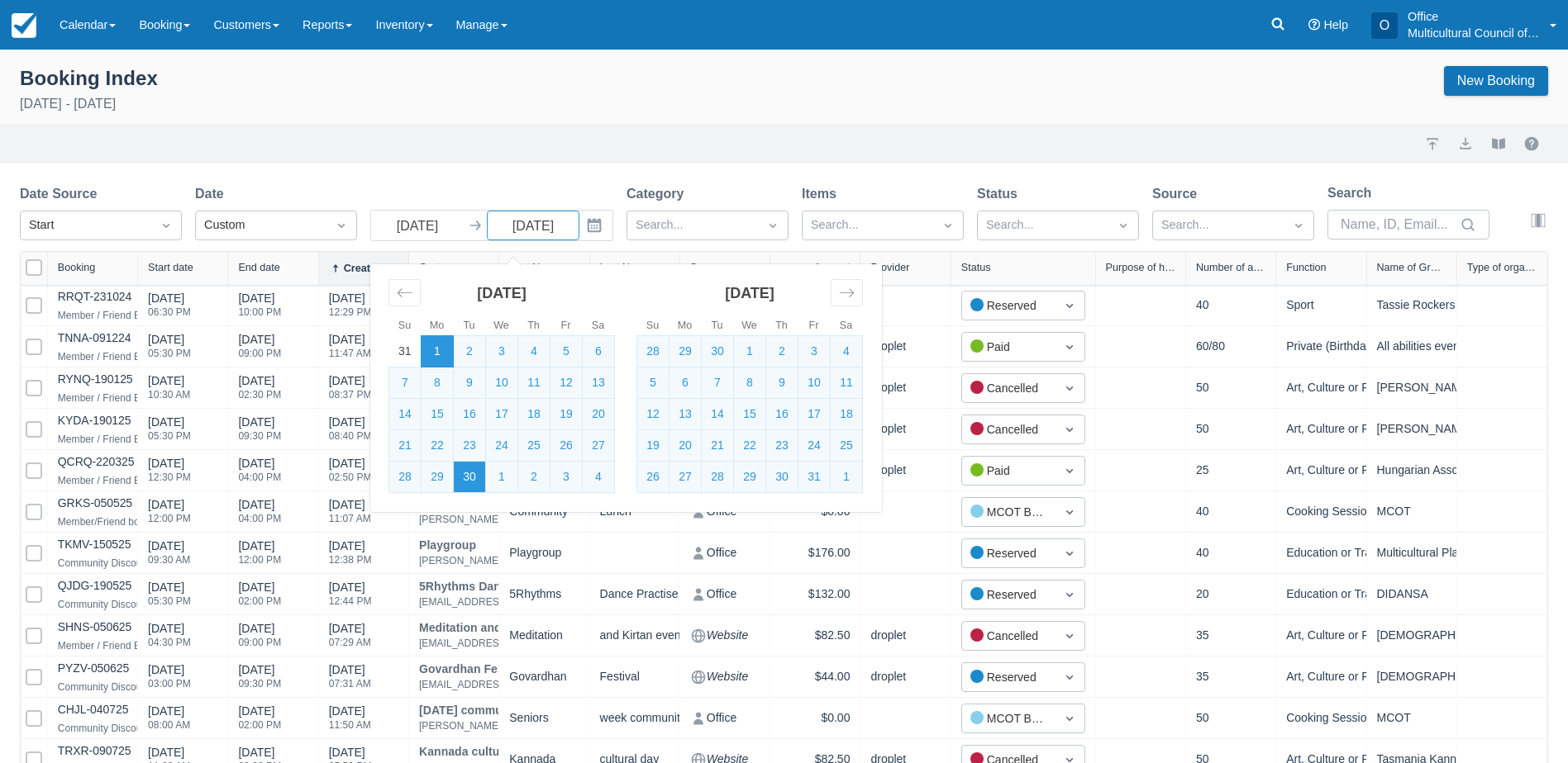
select select "25"
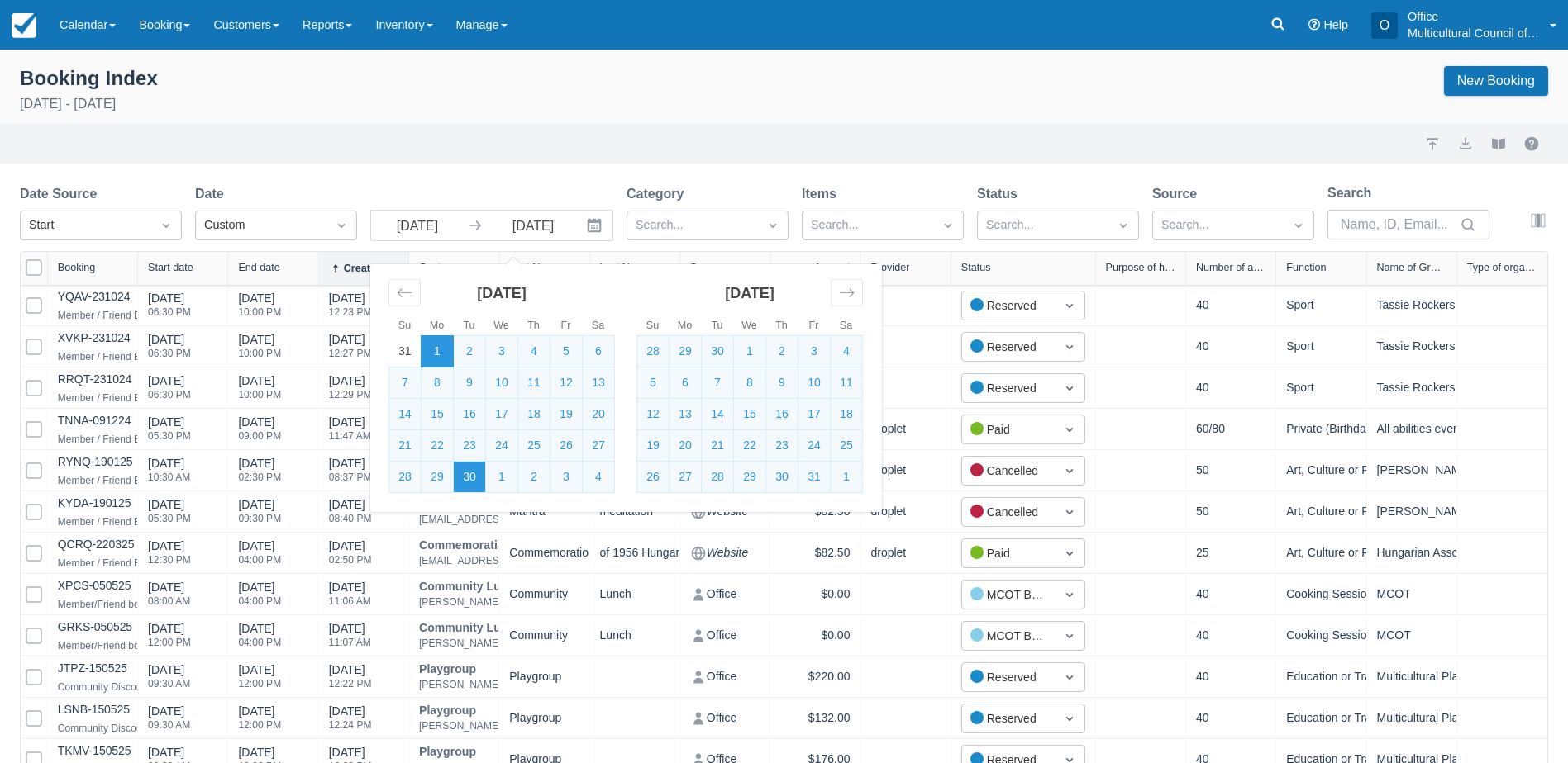
click at [465, 477] on td "30" at bounding box center [470, 477] width 33 height 32
type input "30 Sep 25"
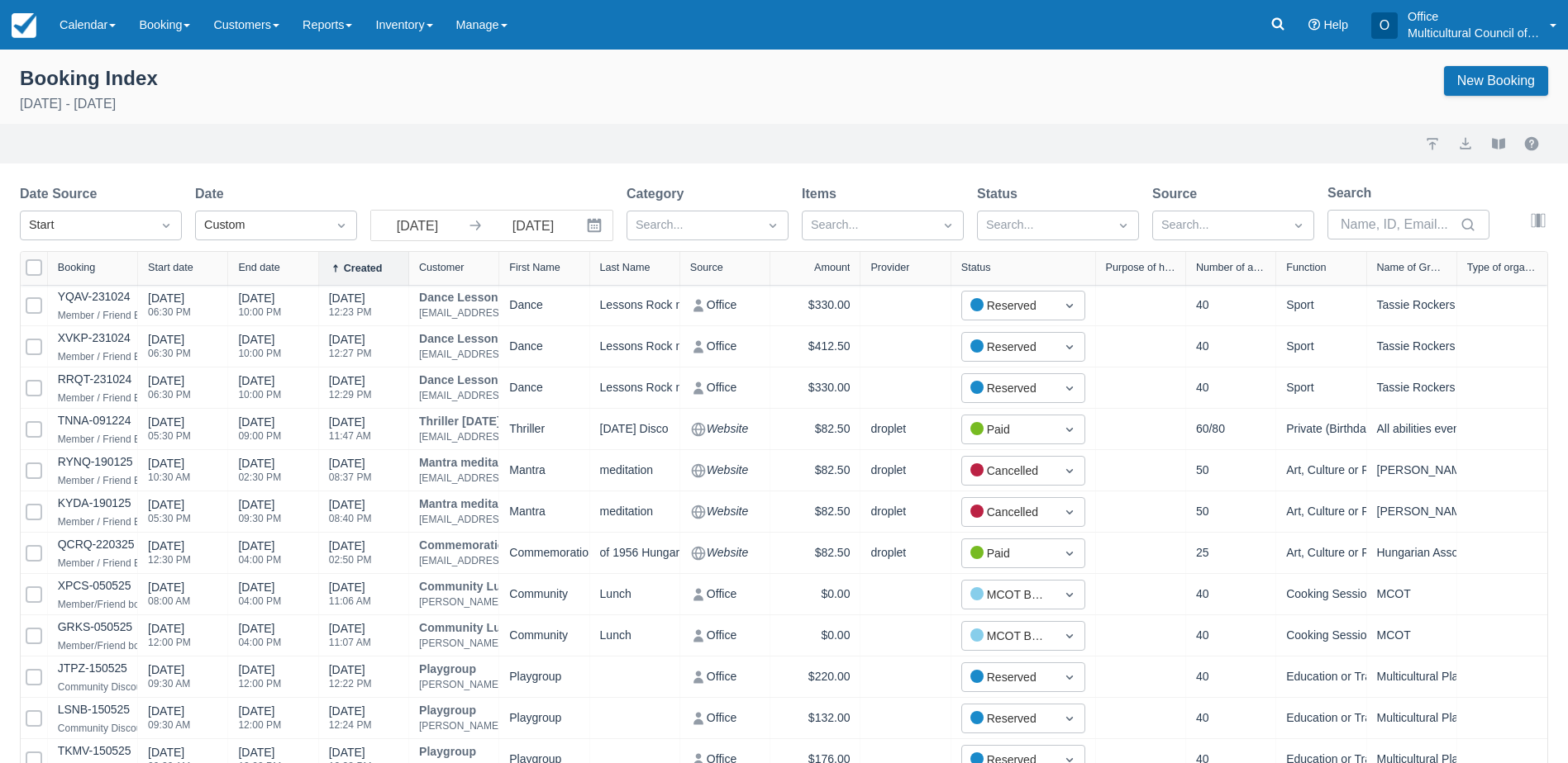
select select "25"
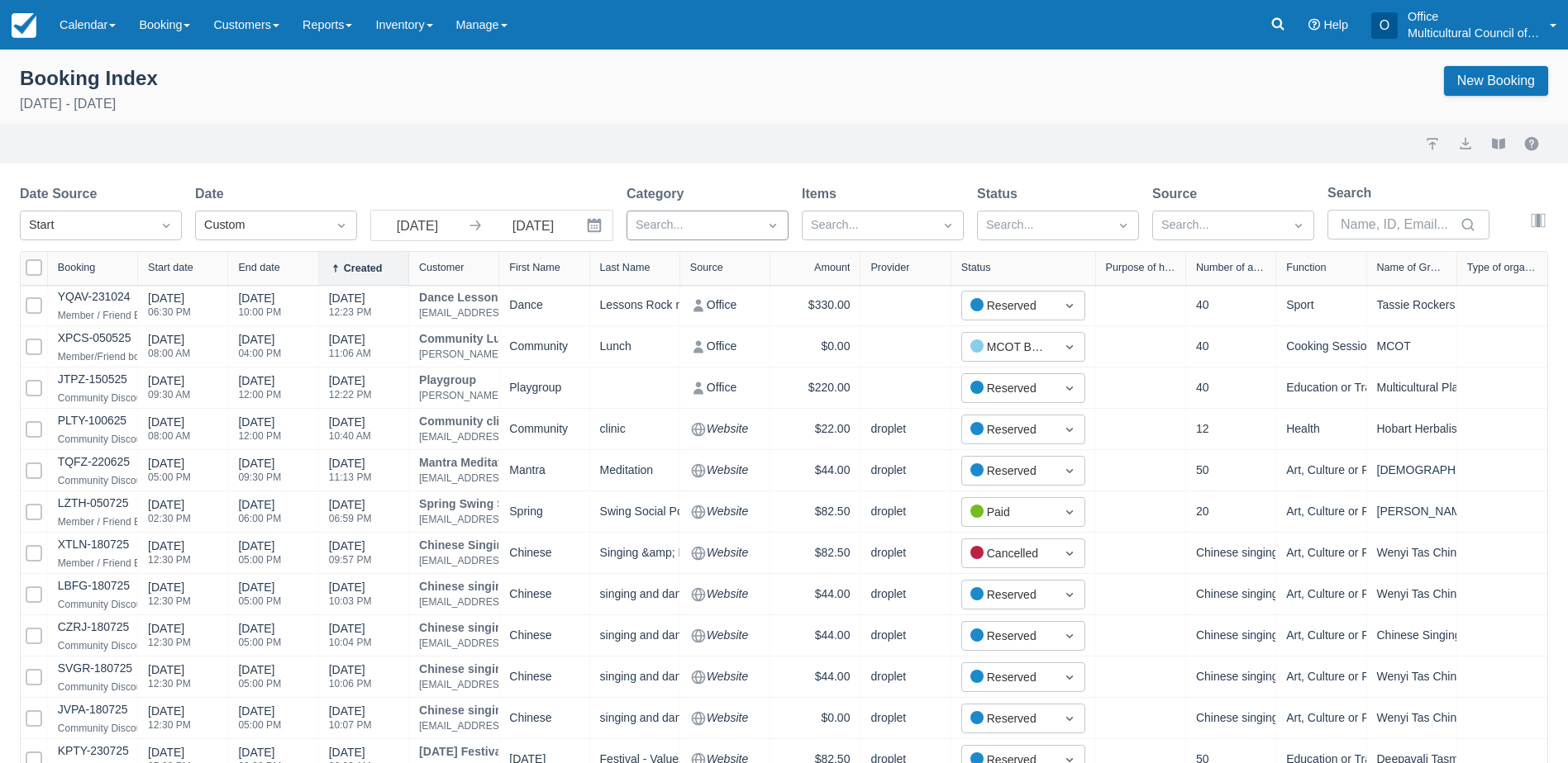
click at [715, 222] on div at bounding box center [692, 226] width 114 height 21
click at [691, 268] on div at bounding box center [707, 268] width 143 height 22
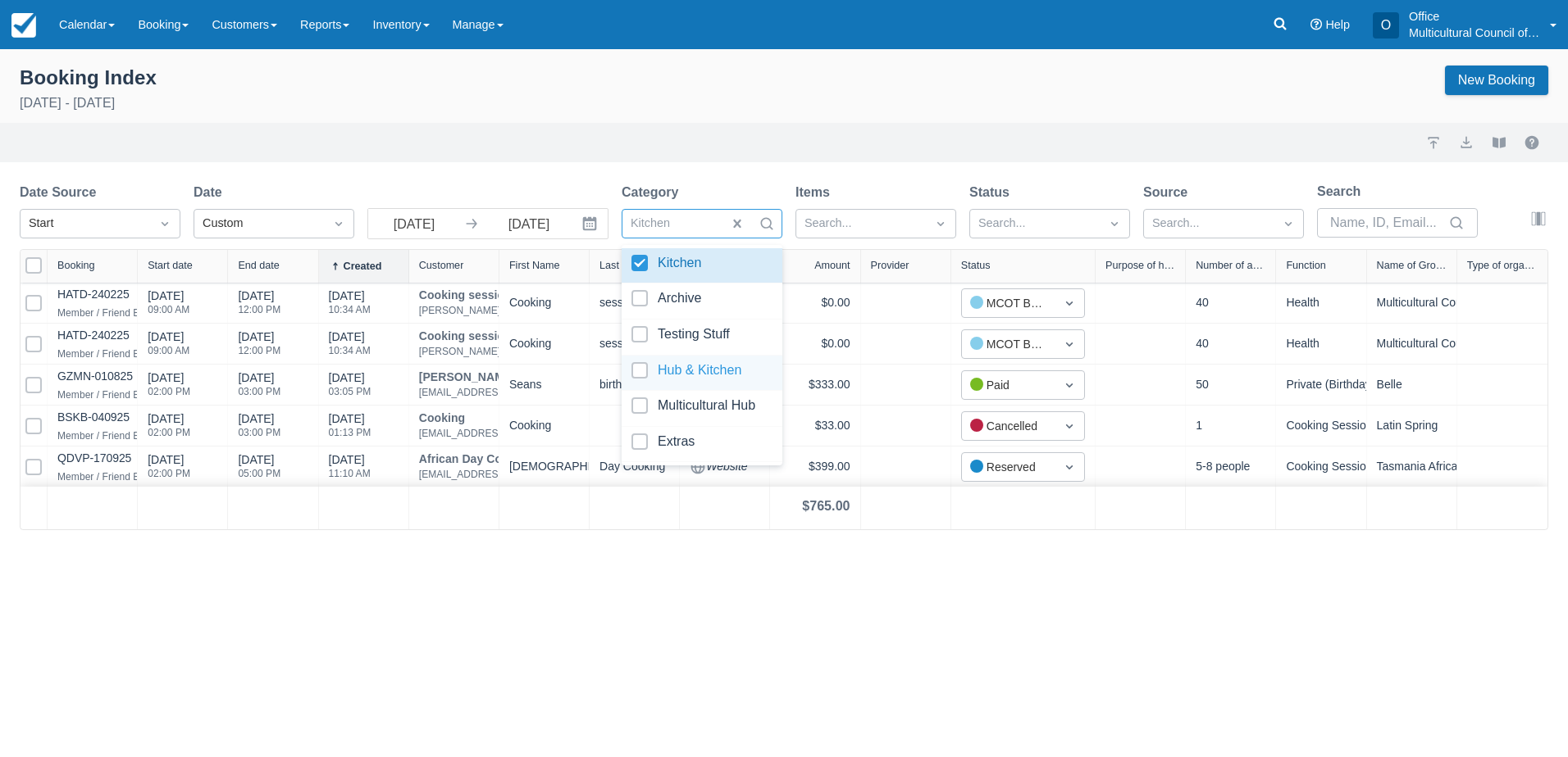
click at [691, 370] on div at bounding box center [701, 373] width 141 height 22
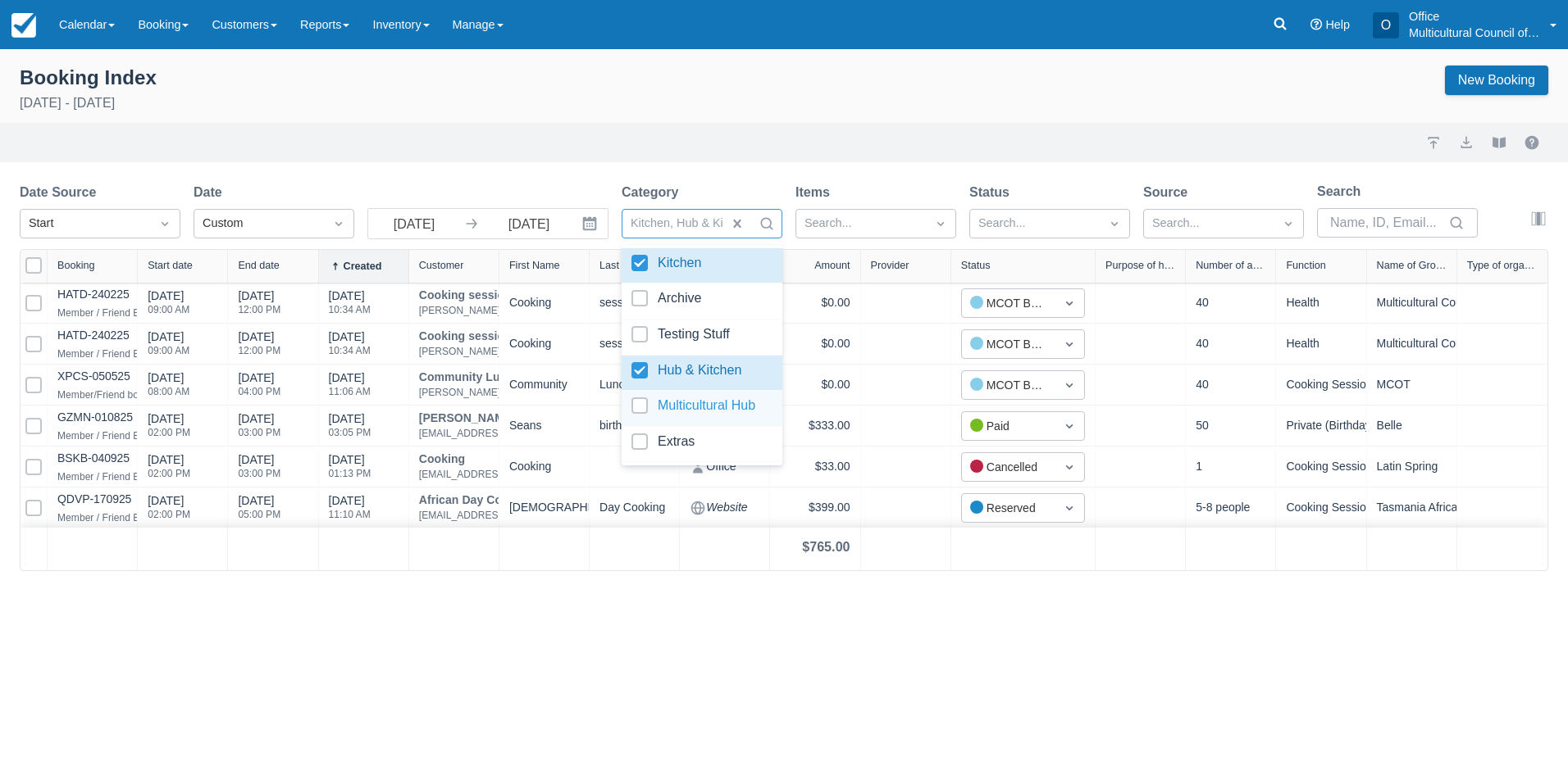
click at [692, 404] on div at bounding box center [701, 408] width 141 height 22
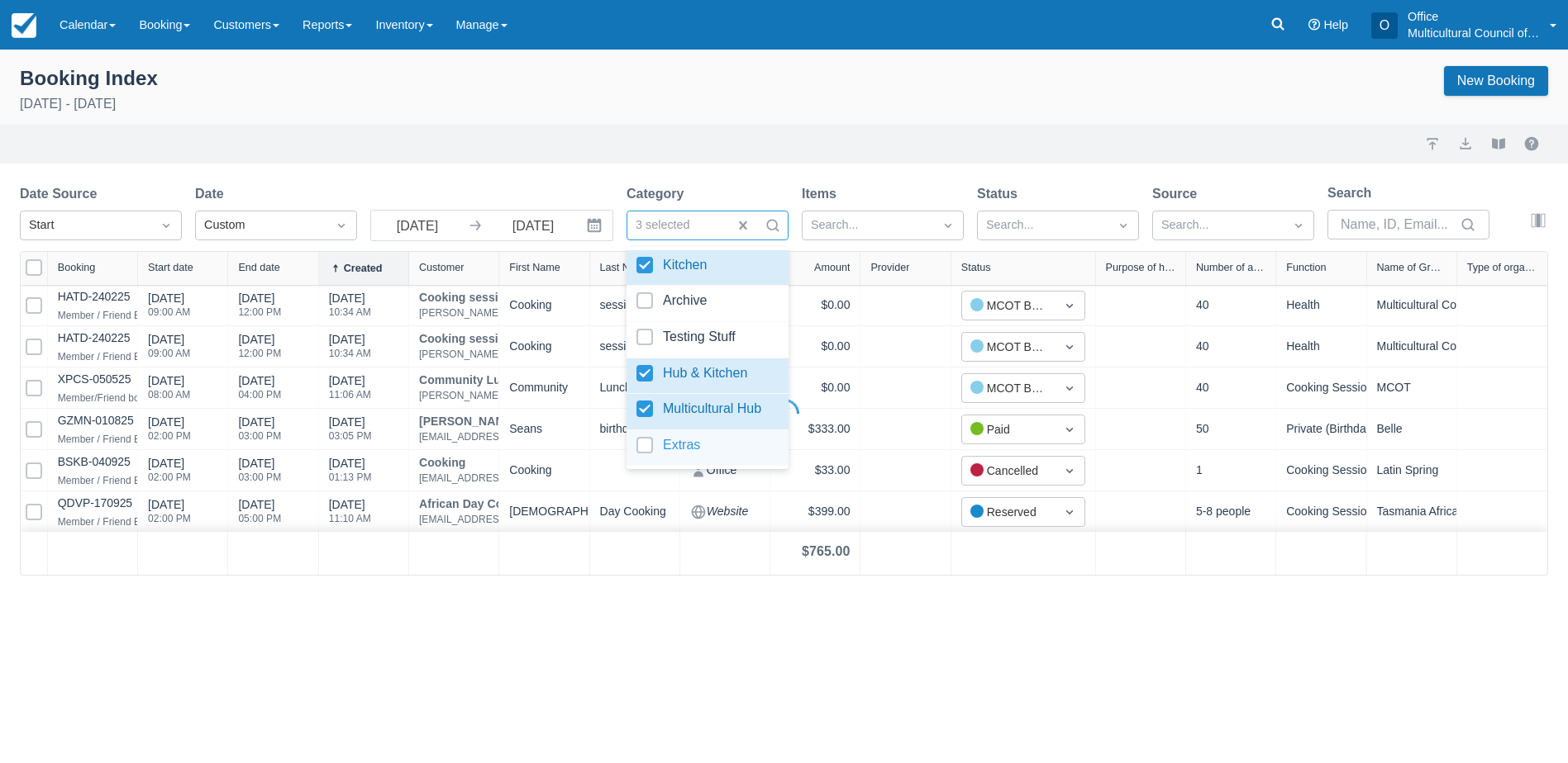
select select "25"
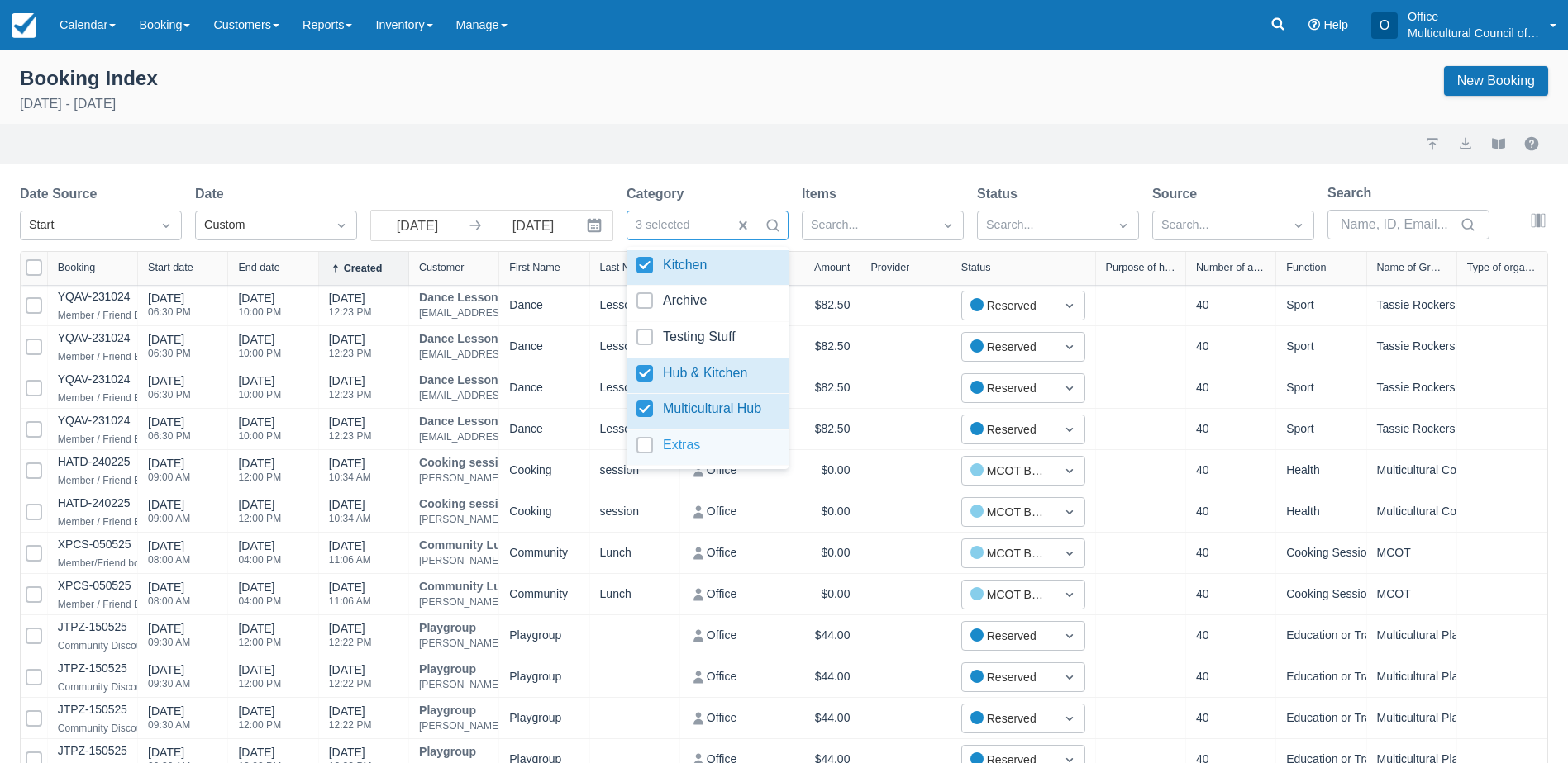
click at [690, 447] on div at bounding box center [707, 447] width 143 height 22
select select "25"
click at [680, 446] on div at bounding box center [707, 447] width 143 height 22
select select "25"
click at [680, 446] on div at bounding box center [707, 447] width 143 height 22
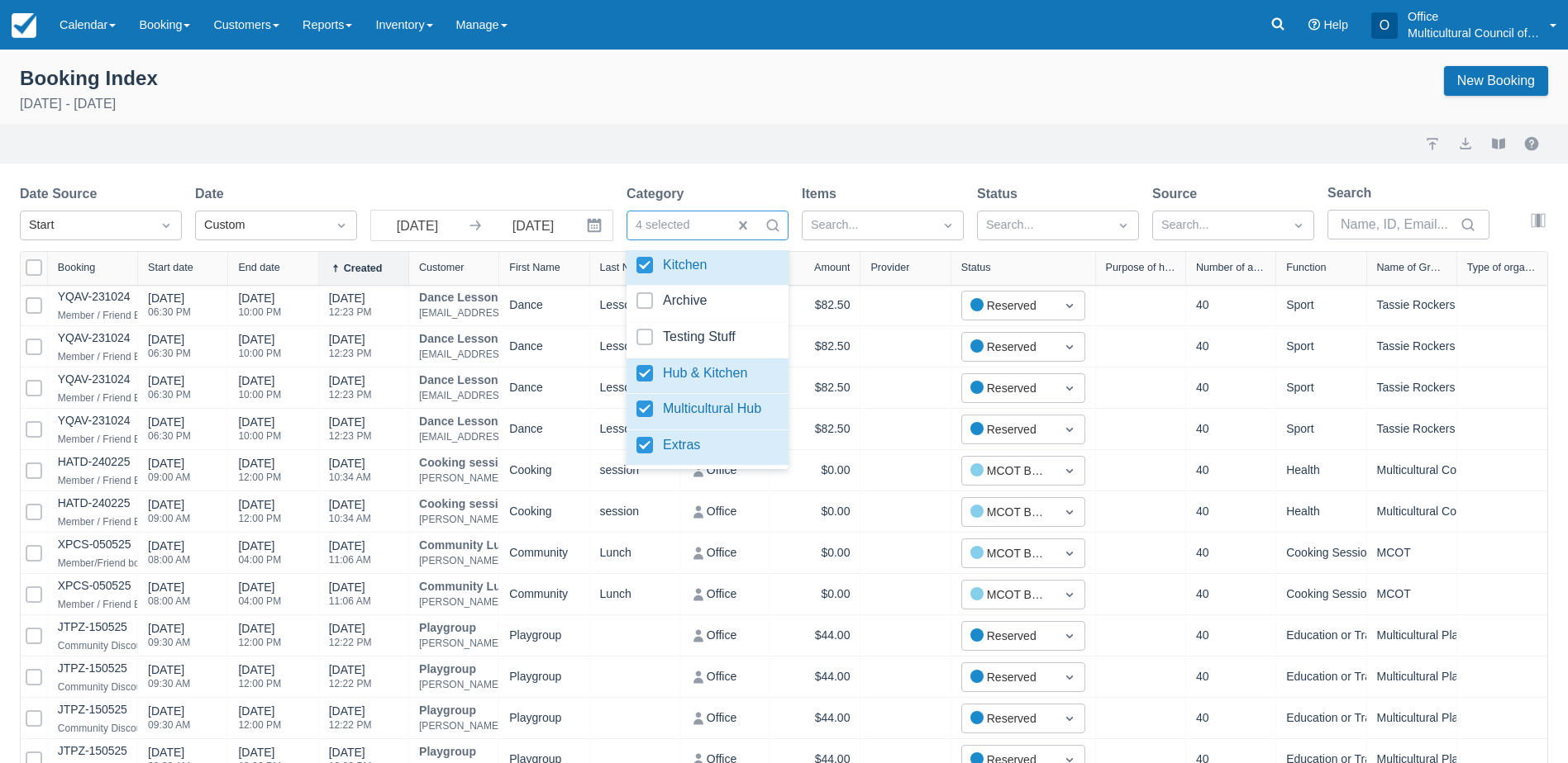
select select "25"
click at [680, 446] on div at bounding box center [707, 447] width 143 height 22
select select "25"
click at [903, 216] on div at bounding box center [868, 226] width 114 height 21
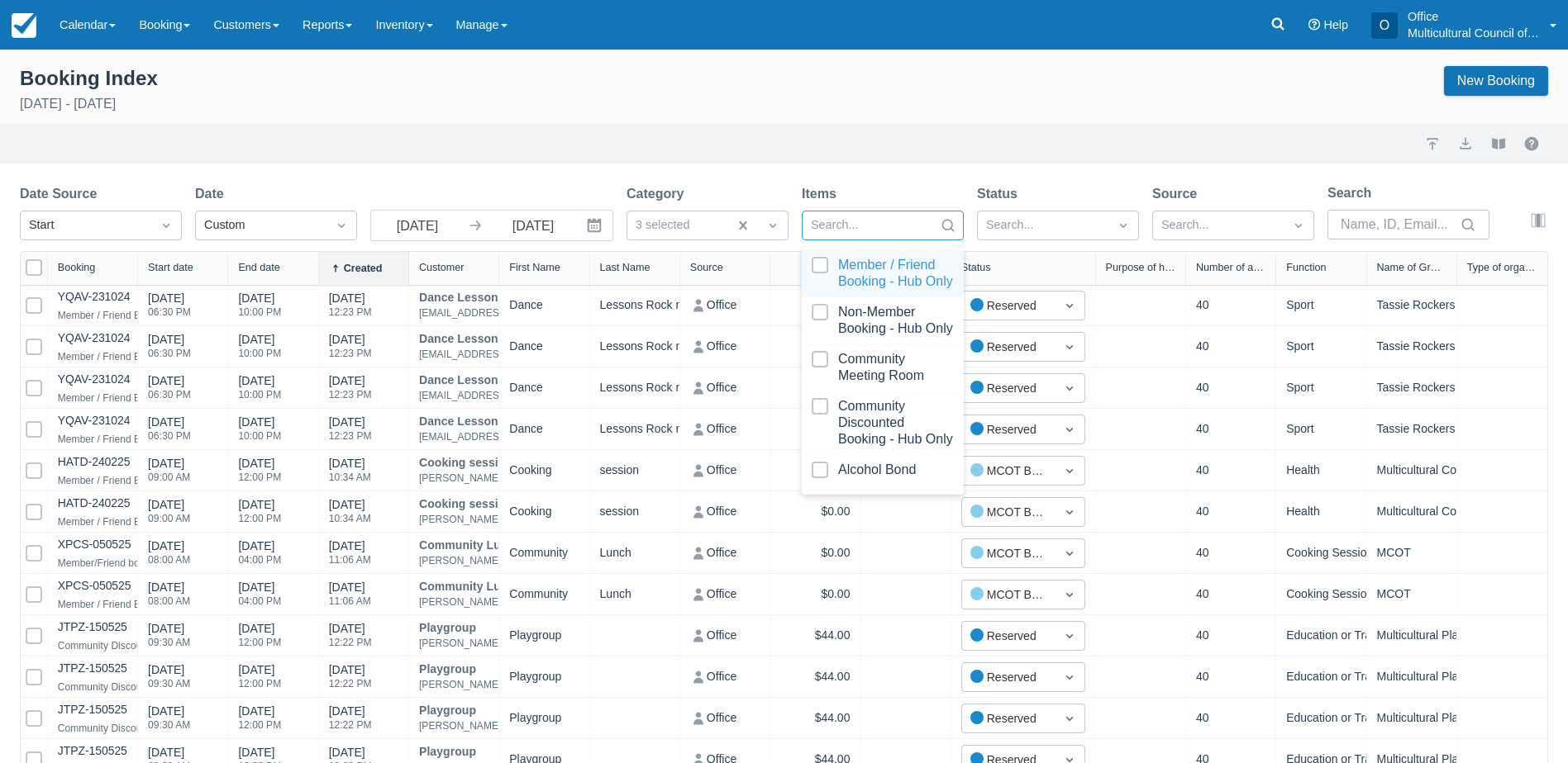
click at [876, 283] on div at bounding box center [882, 273] width 143 height 33
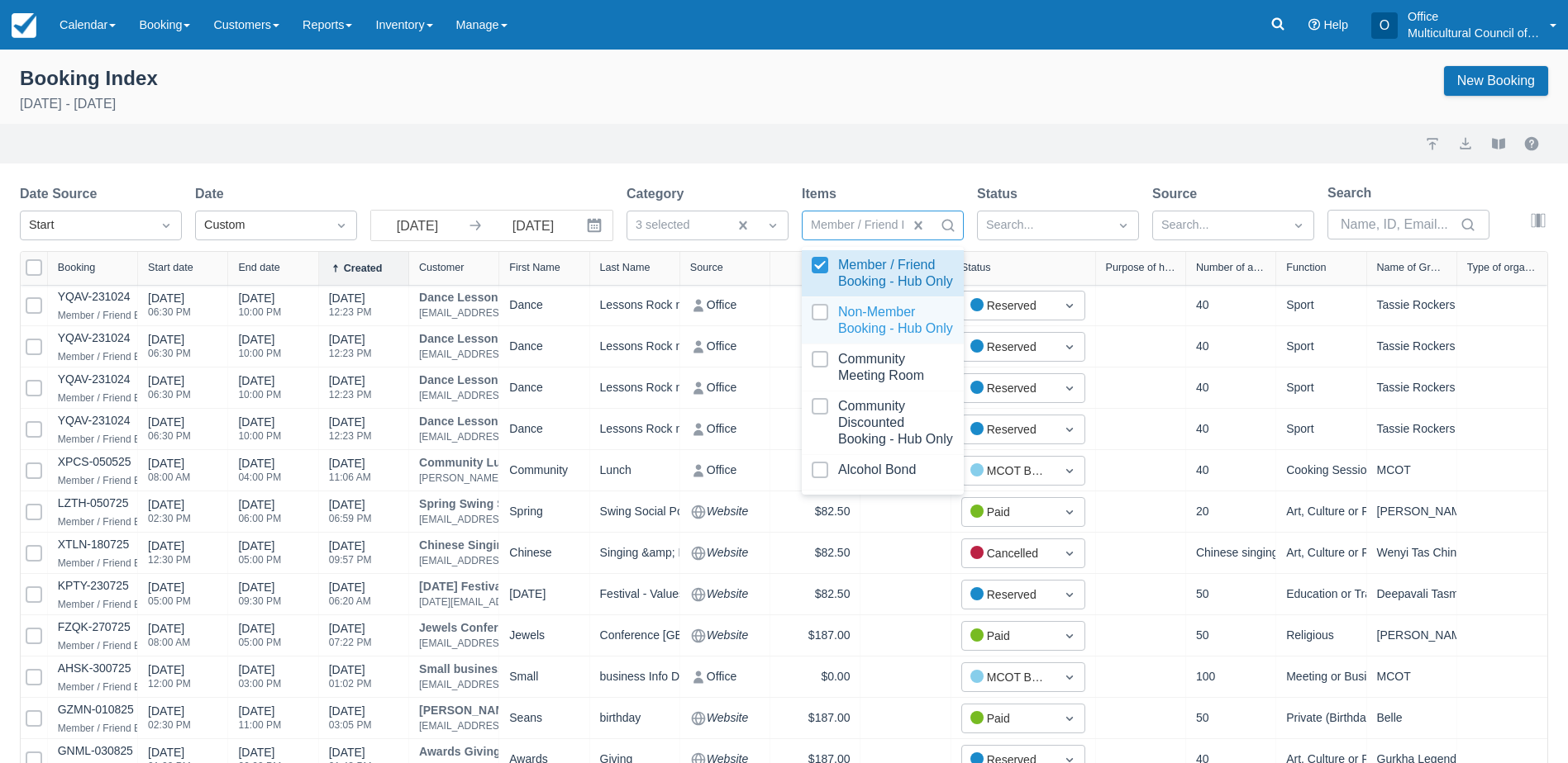
click at [864, 338] on div at bounding box center [882, 320] width 143 height 33
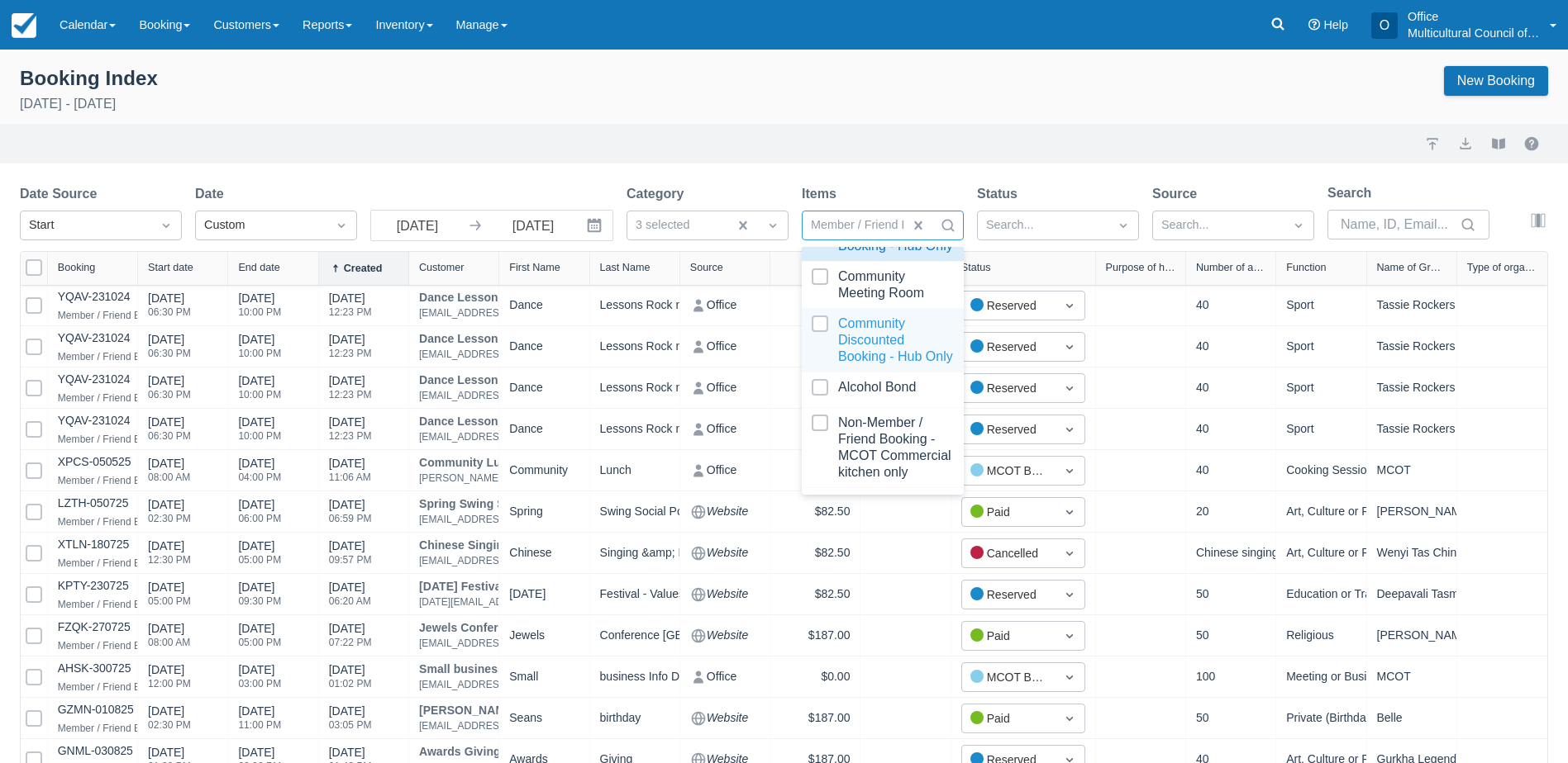
click at [861, 365] on div at bounding box center [882, 340] width 143 height 50
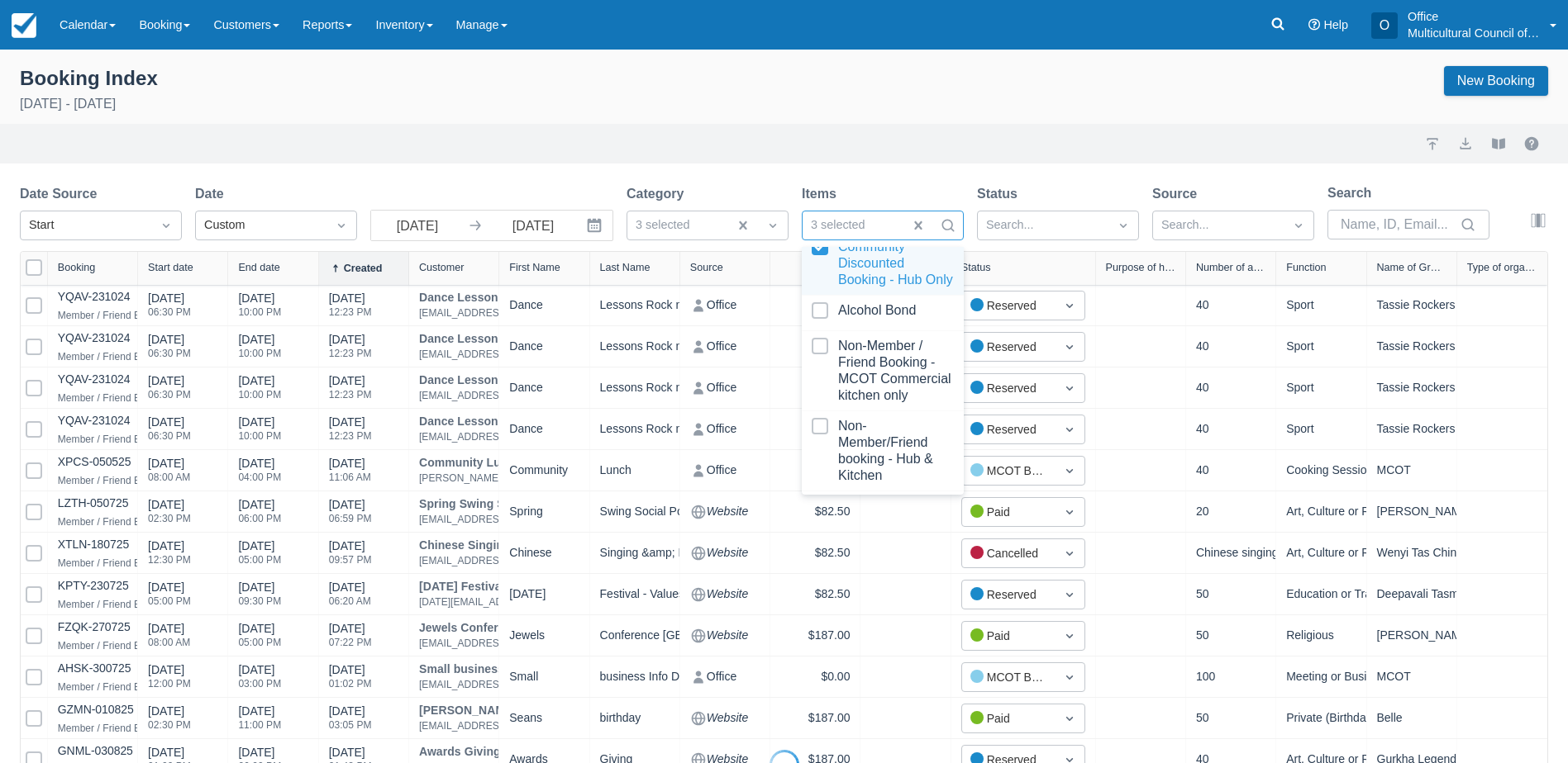
select select "25"
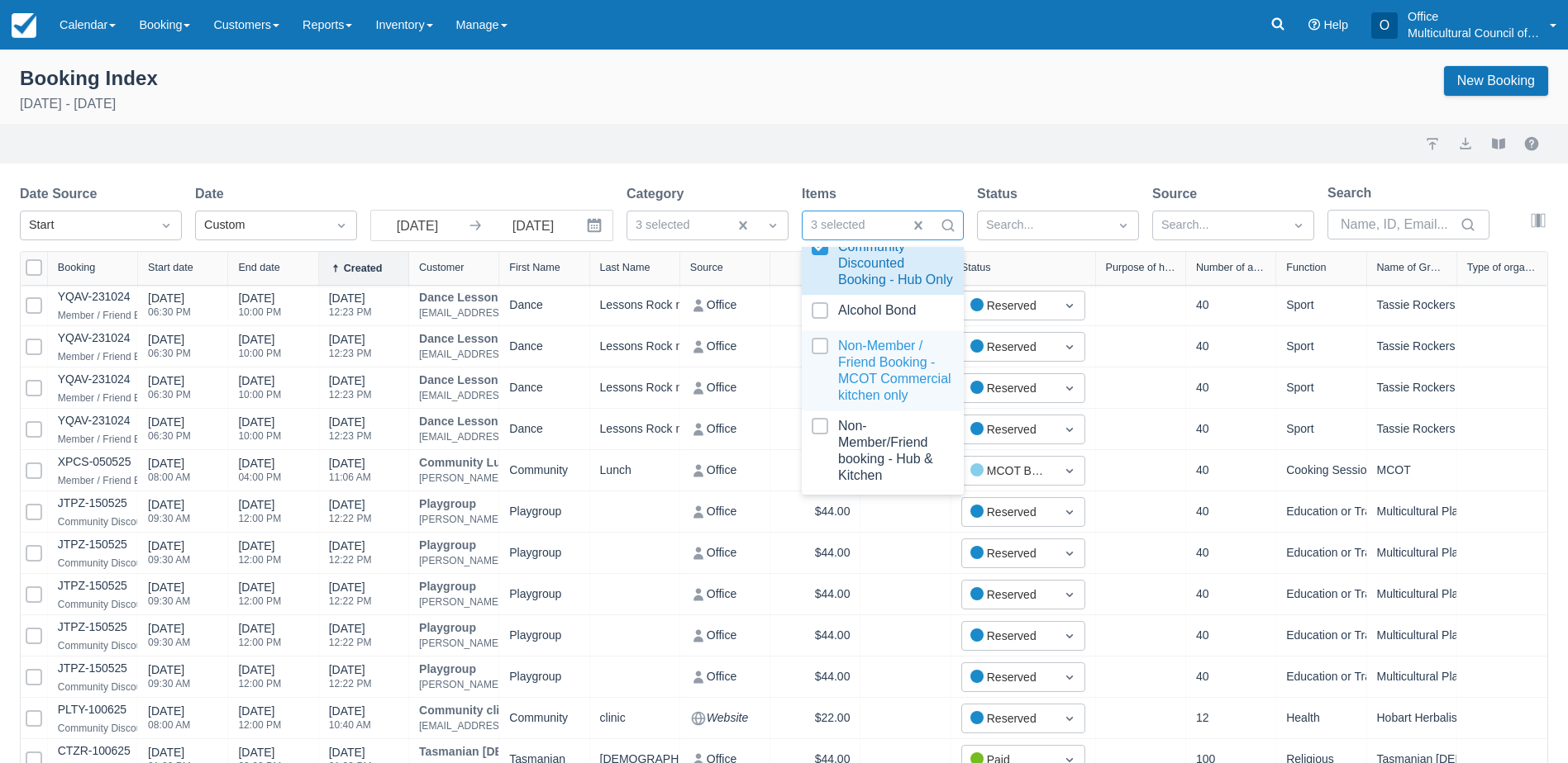
scroll to position [165, 0]
click at [872, 398] on div at bounding box center [882, 364] width 143 height 66
select select "25"
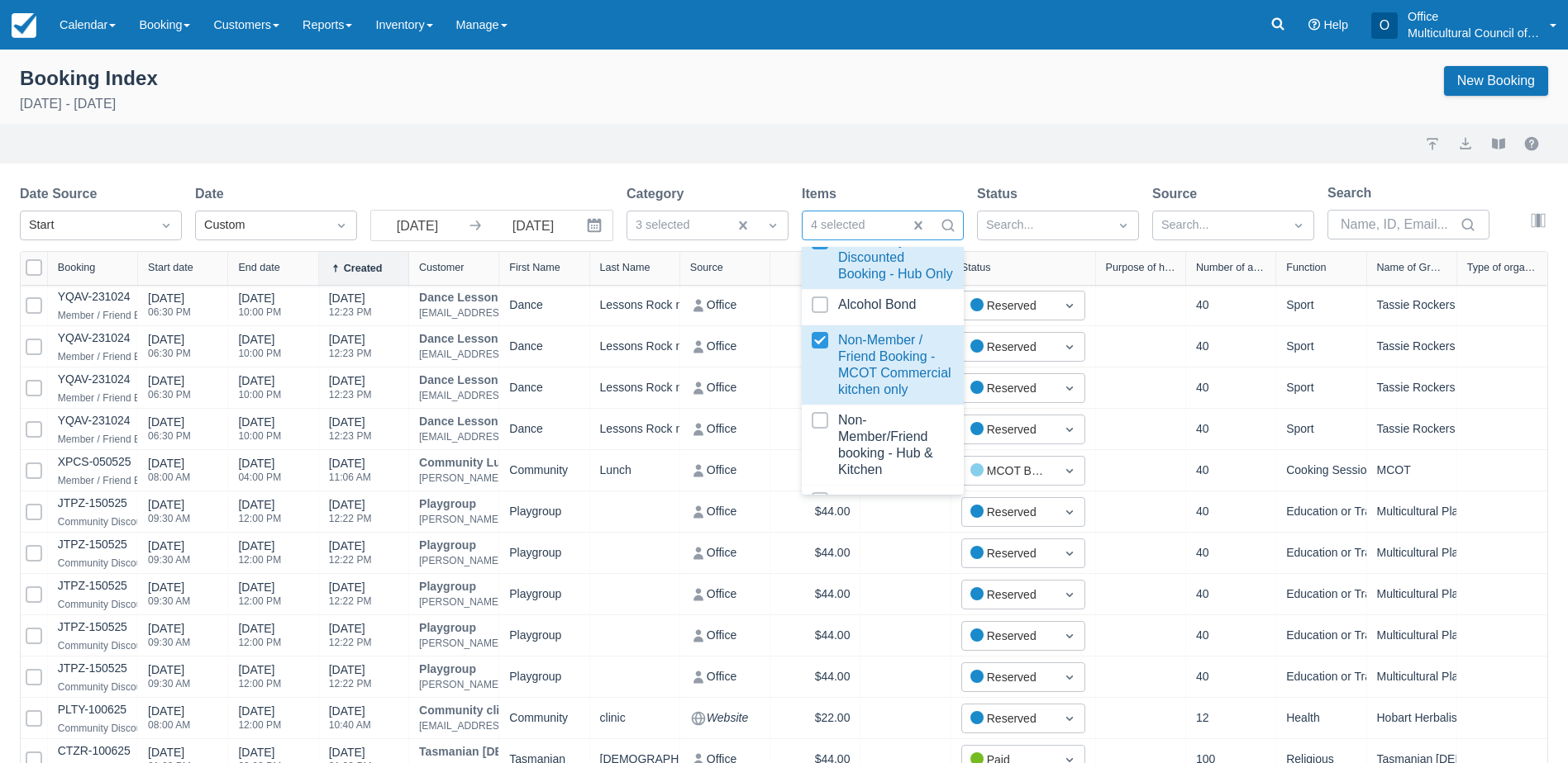
scroll to position [331, 0]
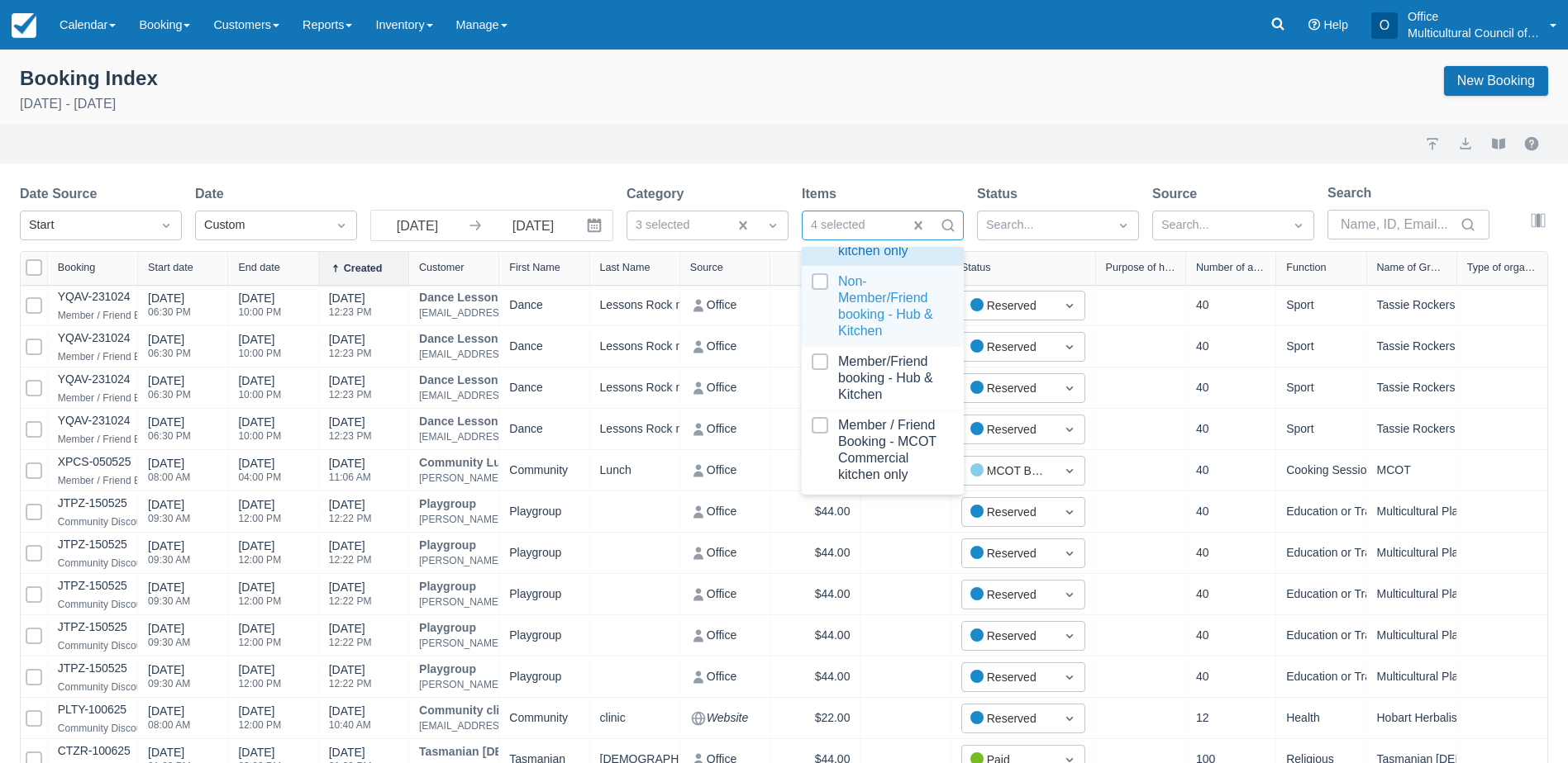
click at [867, 339] on div at bounding box center [882, 306] width 143 height 66
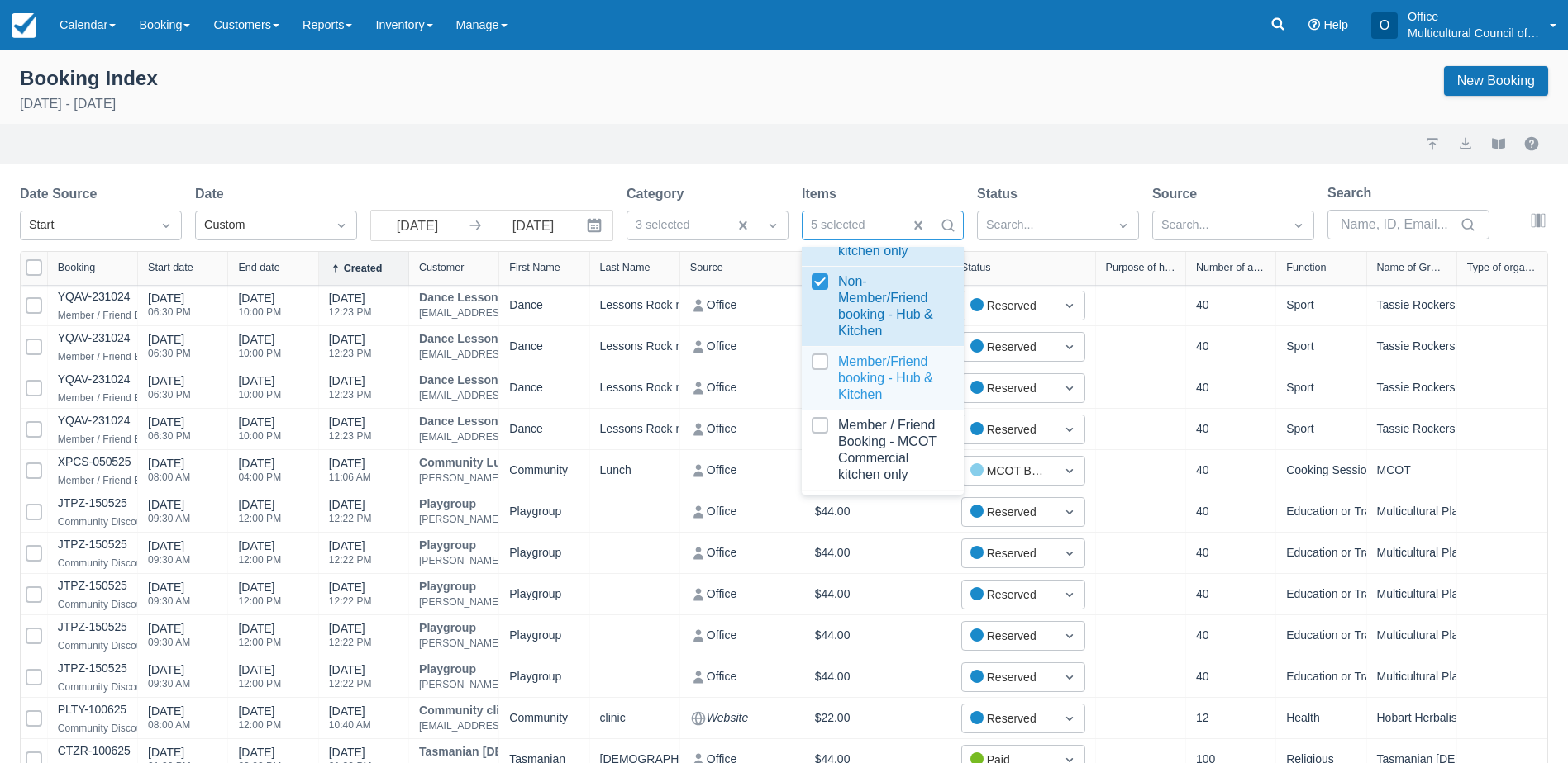
select select "25"
click at [818, 363] on div at bounding box center [882, 379] width 143 height 50
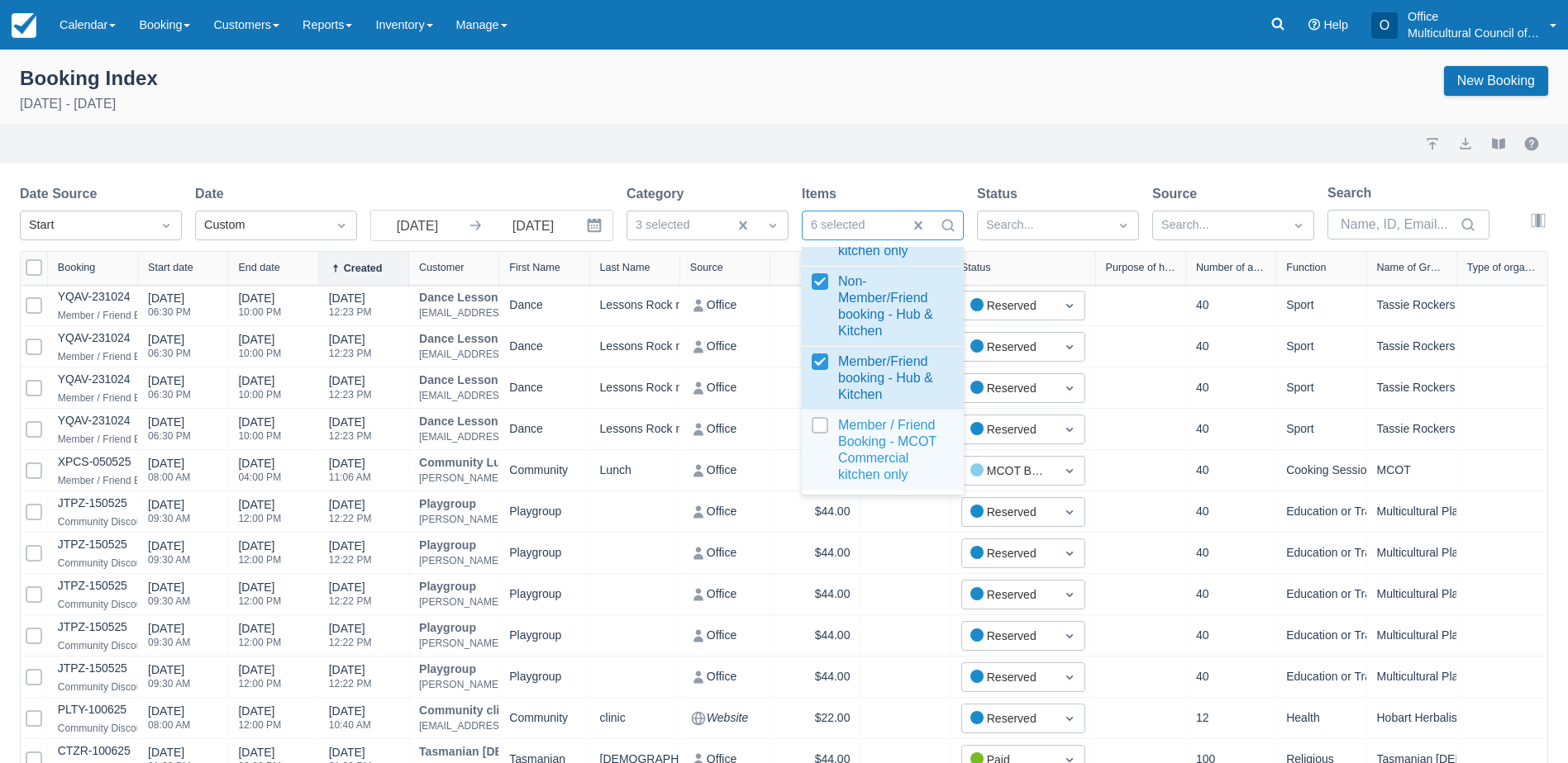
select select "25"
click at [822, 425] on div at bounding box center [882, 449] width 143 height 66
select select "25"
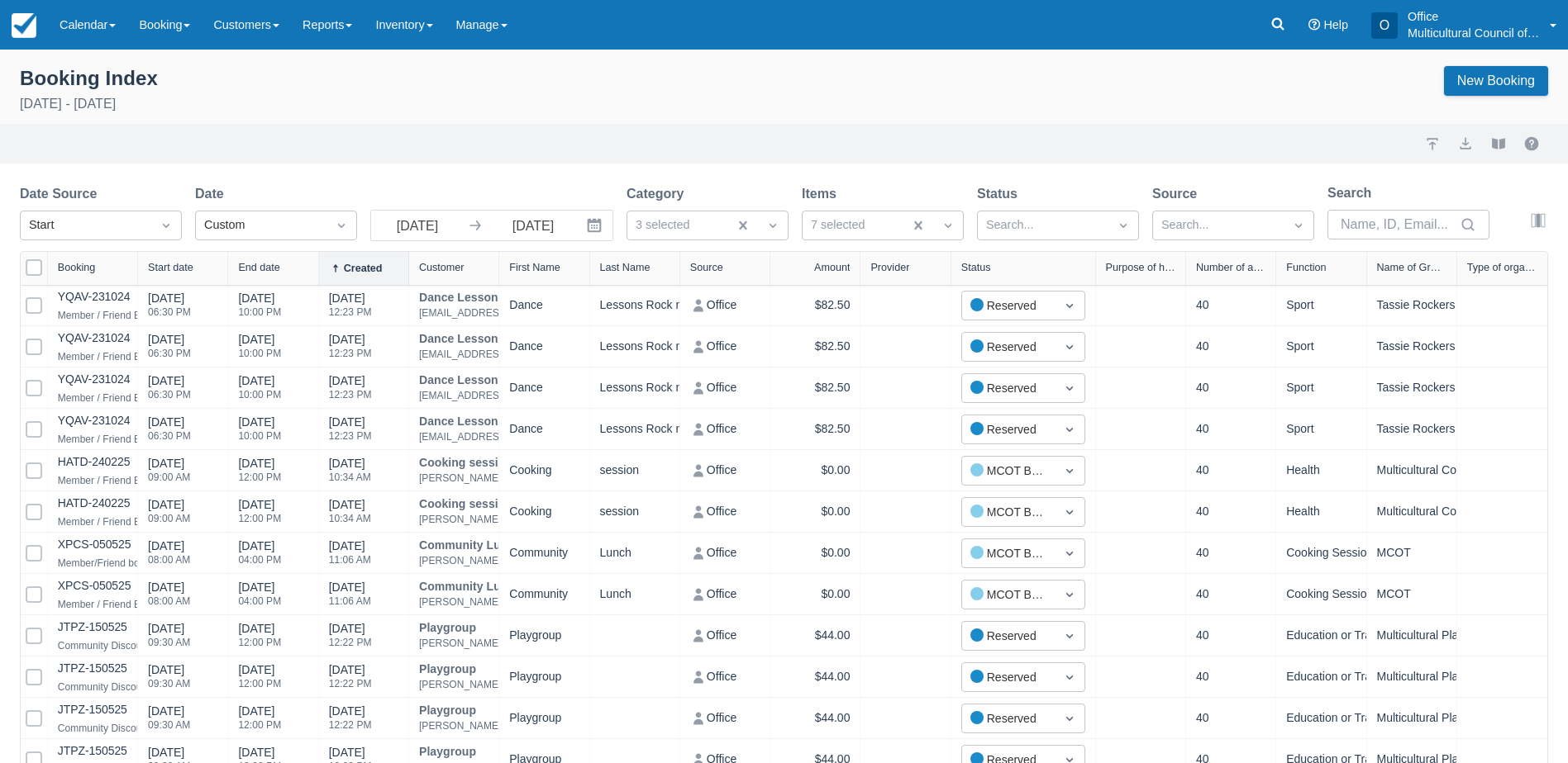
click at [978, 137] on div "Import Export View booklet" at bounding box center [784, 143] width 1529 height 20
click at [1085, 229] on div at bounding box center [1043, 226] width 114 height 21
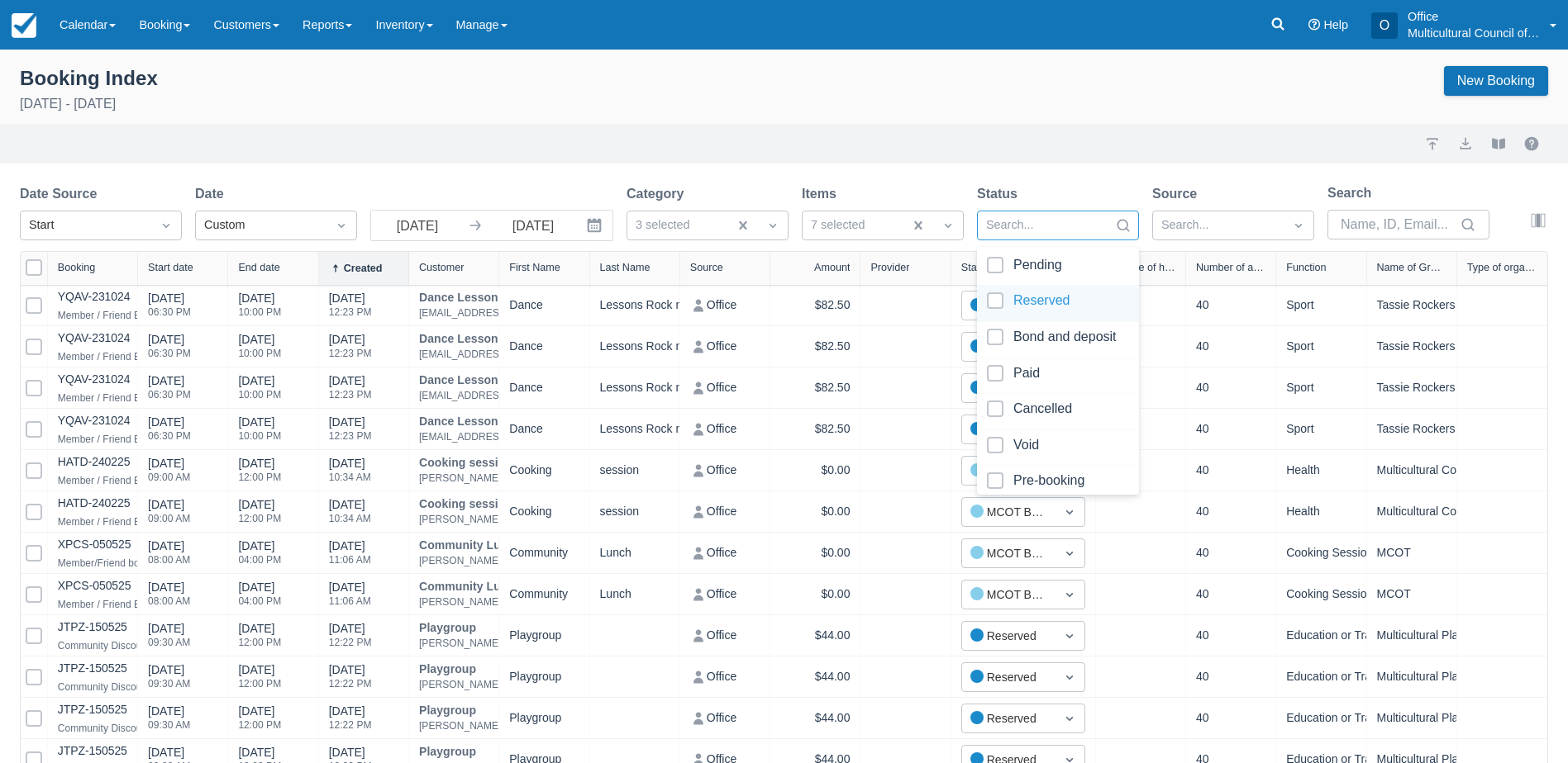
click at [1049, 304] on div at bounding box center [1058, 303] width 143 height 22
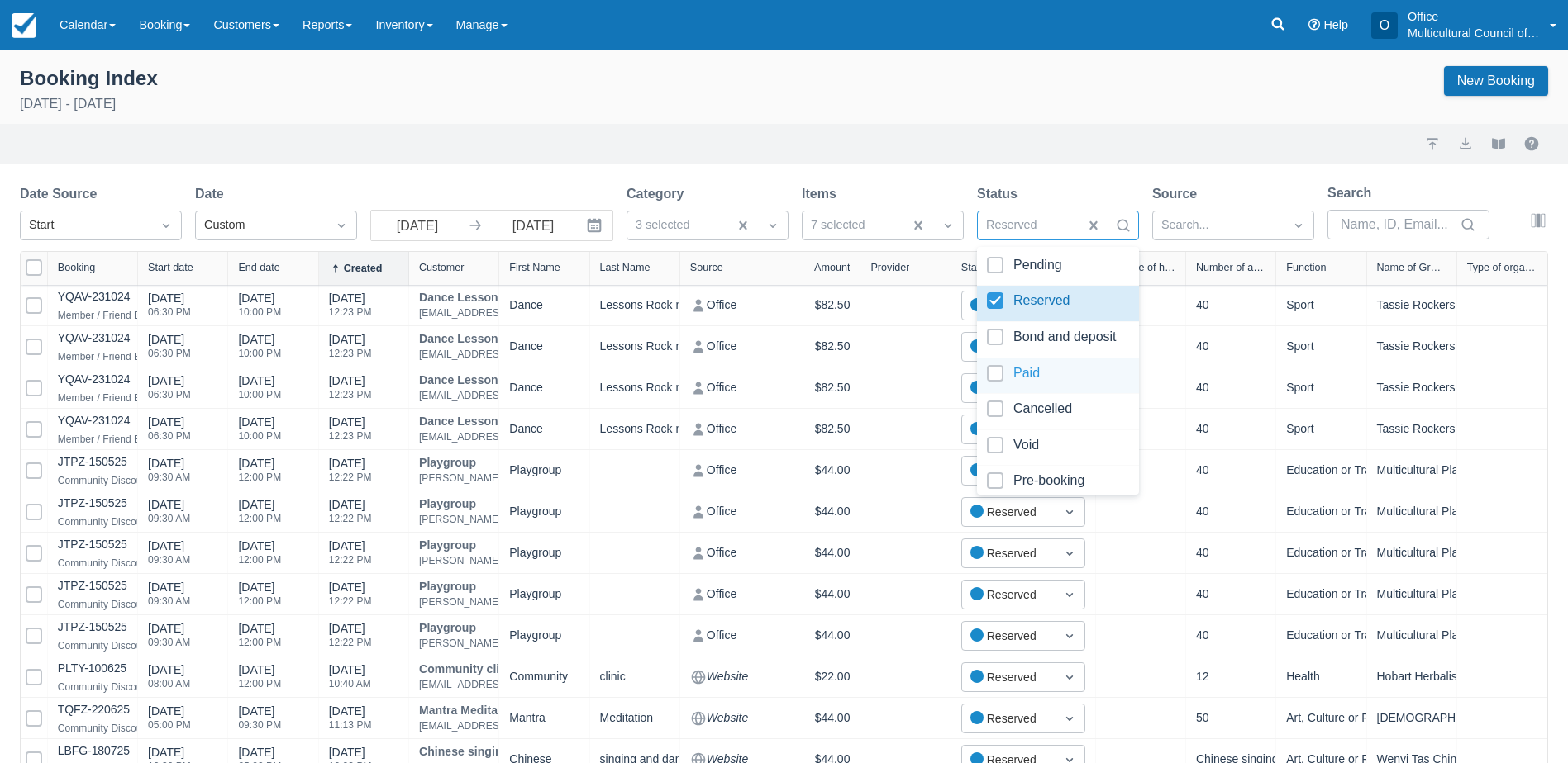
click at [1049, 380] on div at bounding box center [1058, 376] width 143 height 22
select select "25"
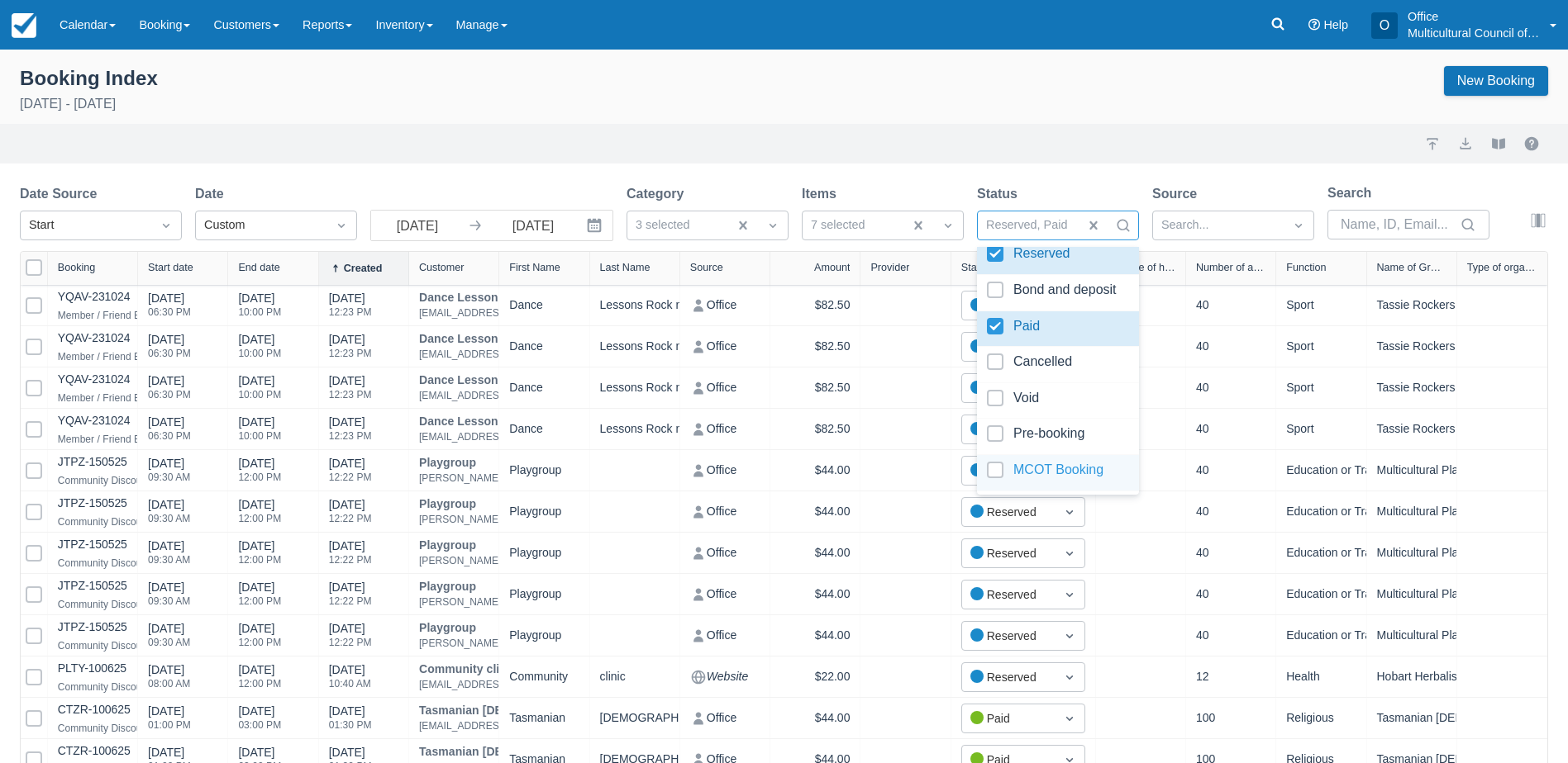
click at [1027, 481] on div at bounding box center [1058, 472] width 143 height 22
select select "25"
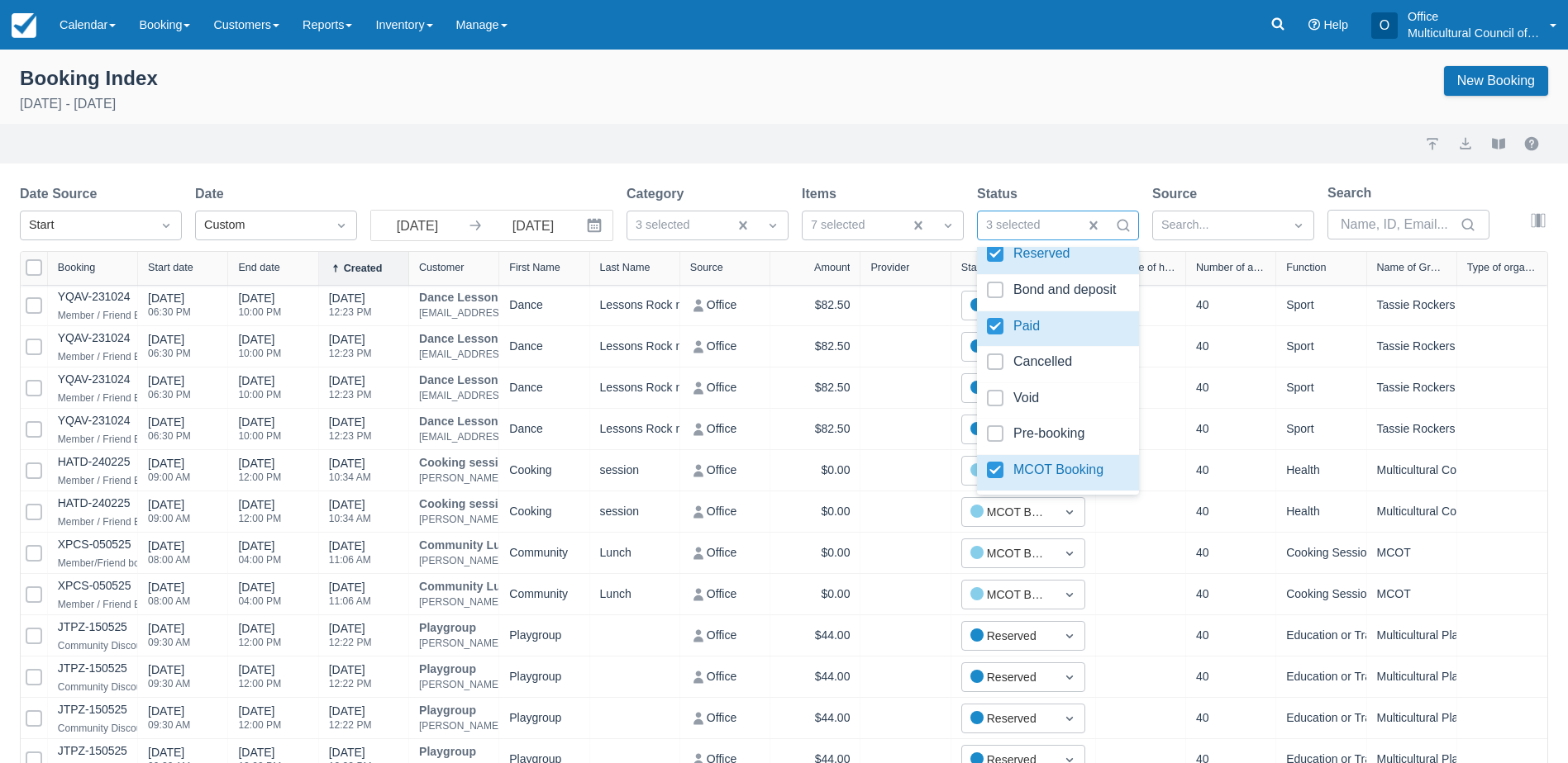
click at [1071, 167] on div "Booking Index September 1st - September 30th 2025 New Booking Import Export Vie…" at bounding box center [784, 725] width 1568 height 1351
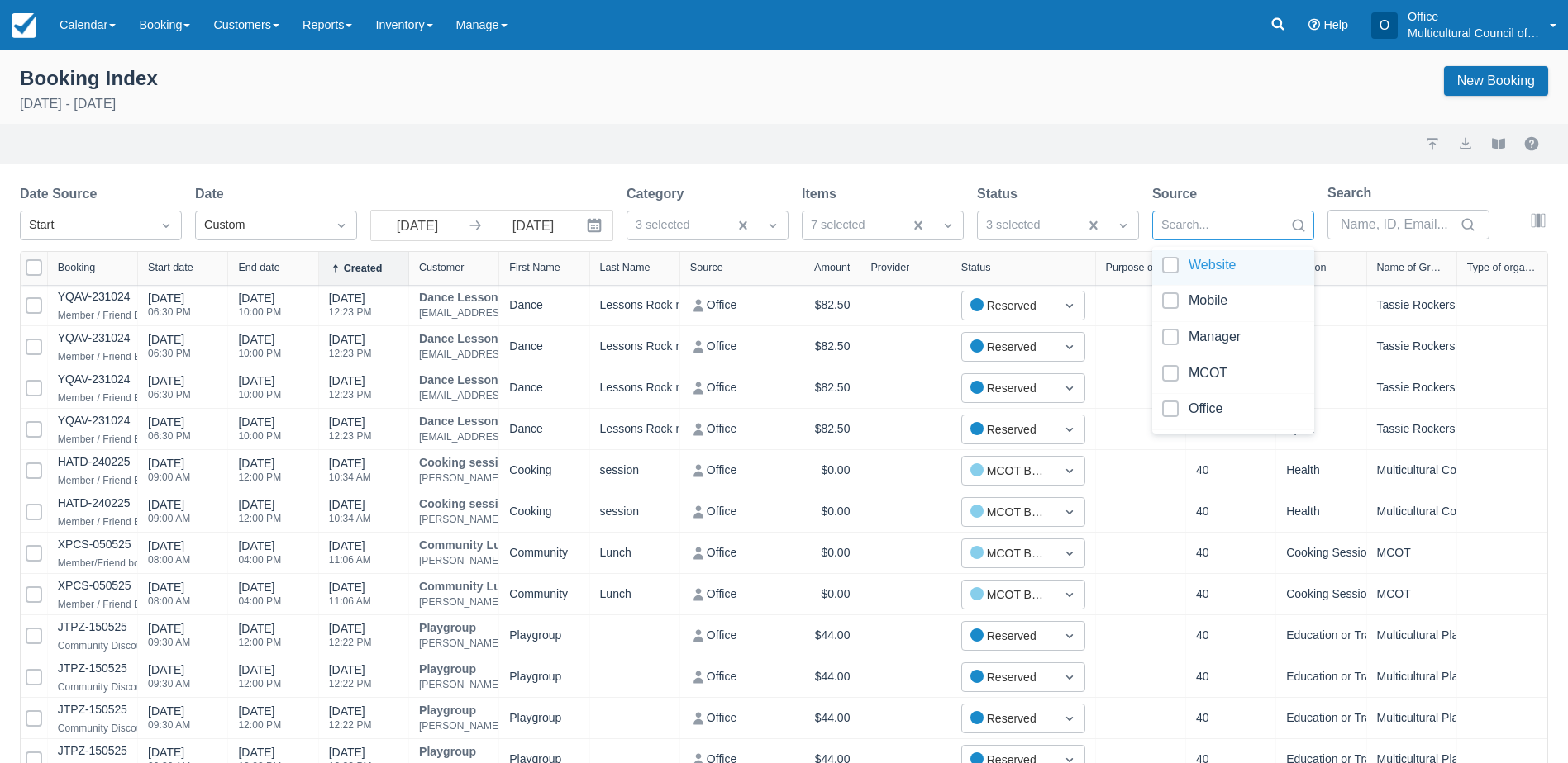
click at [1244, 228] on div at bounding box center [1218, 226] width 114 height 21
click at [1244, 149] on div "Import Export View booklet" at bounding box center [784, 143] width 1529 height 20
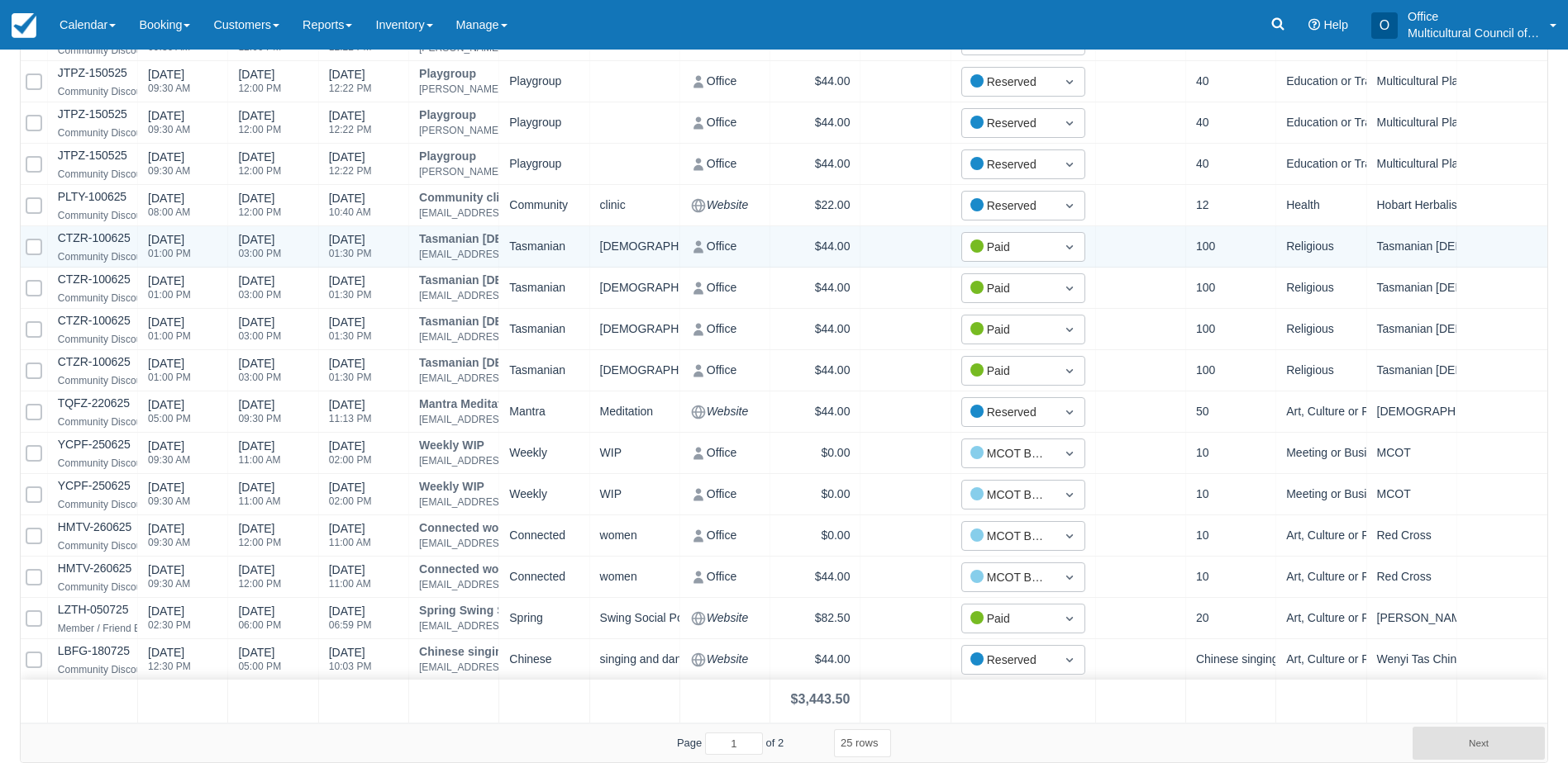
scroll to position [638, 0]
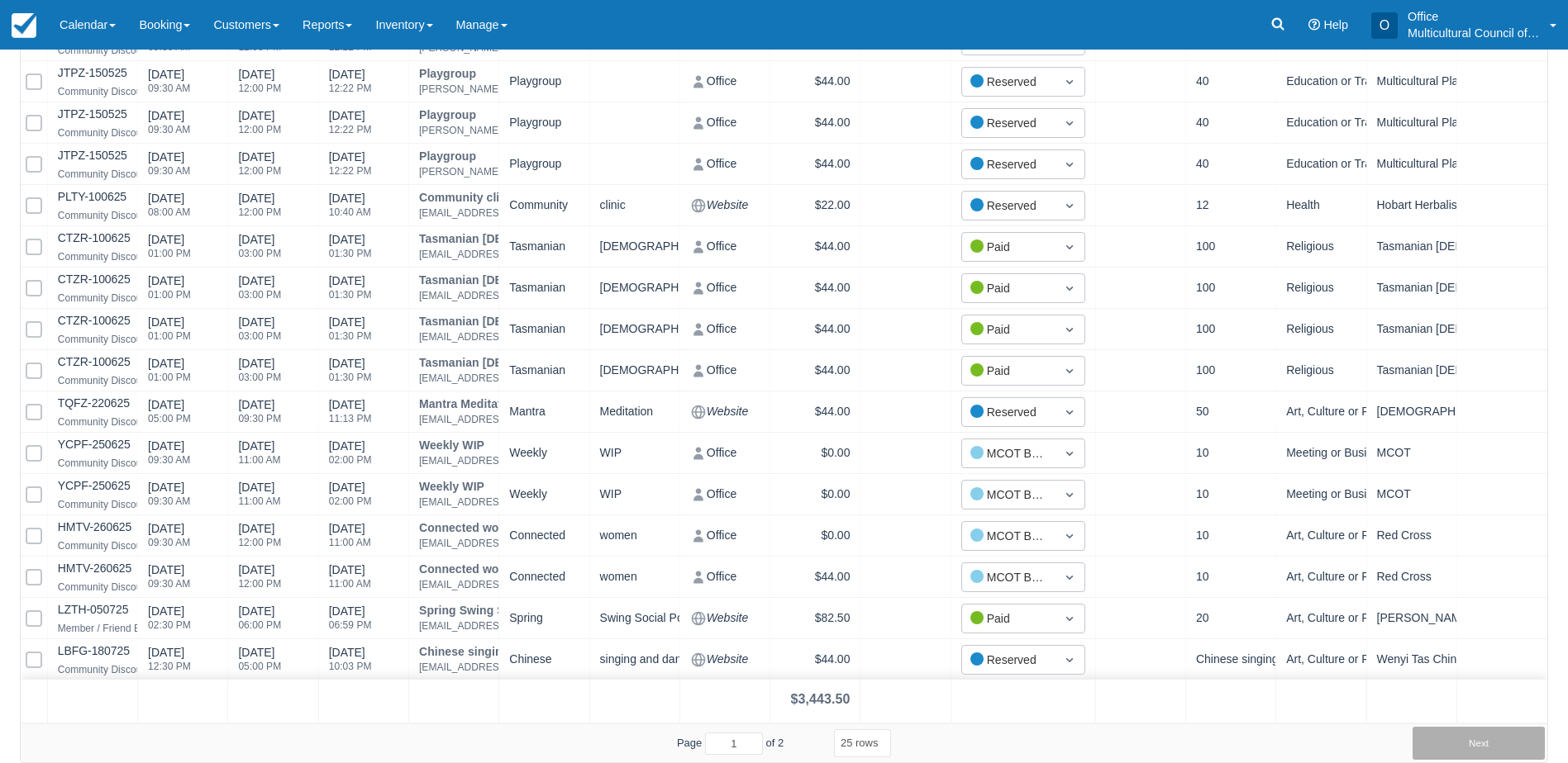
click at [1456, 748] on button "Next" at bounding box center [1479, 743] width 132 height 33
select select "25"
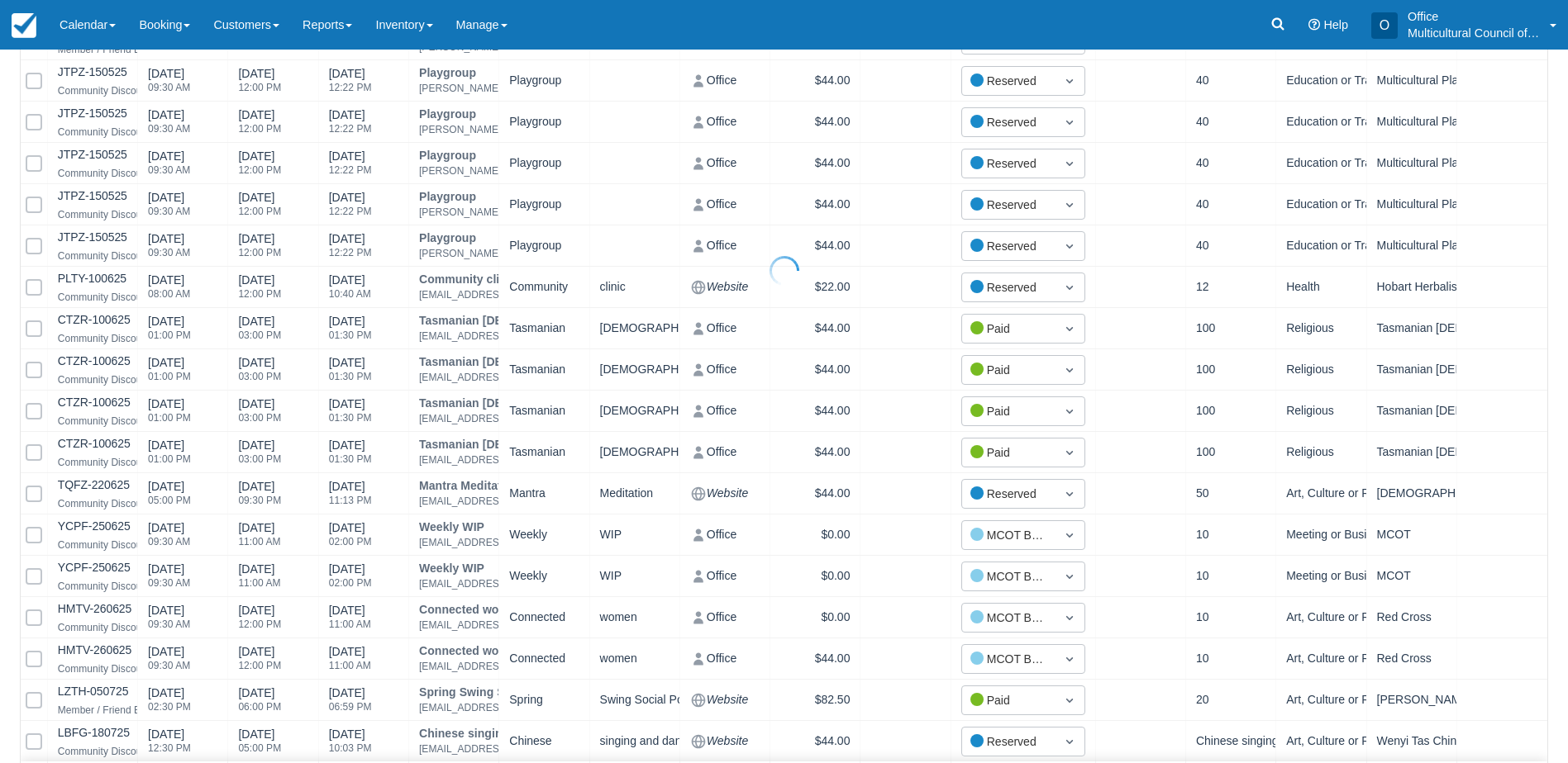
select select "25"
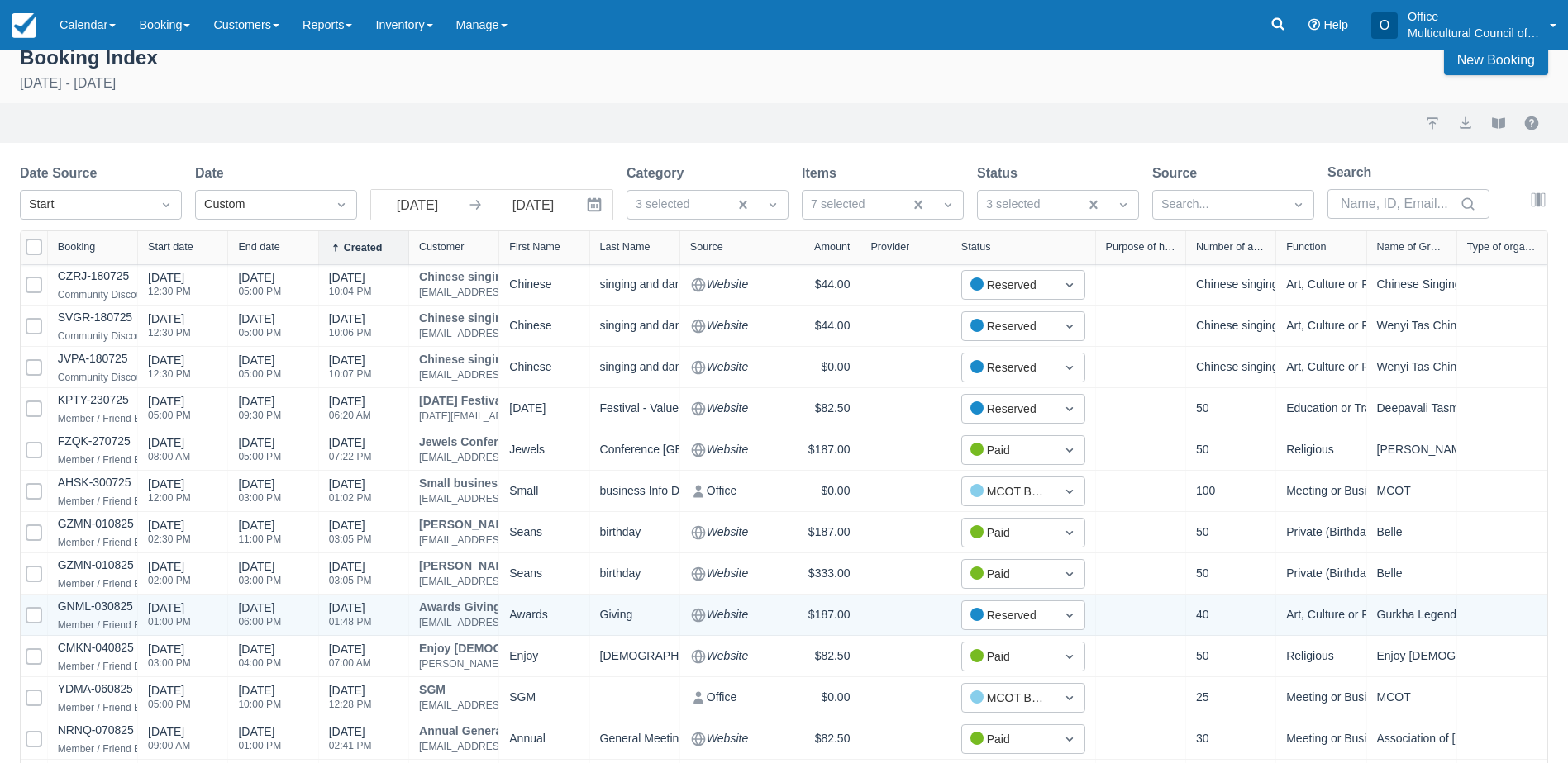
scroll to position [0, 0]
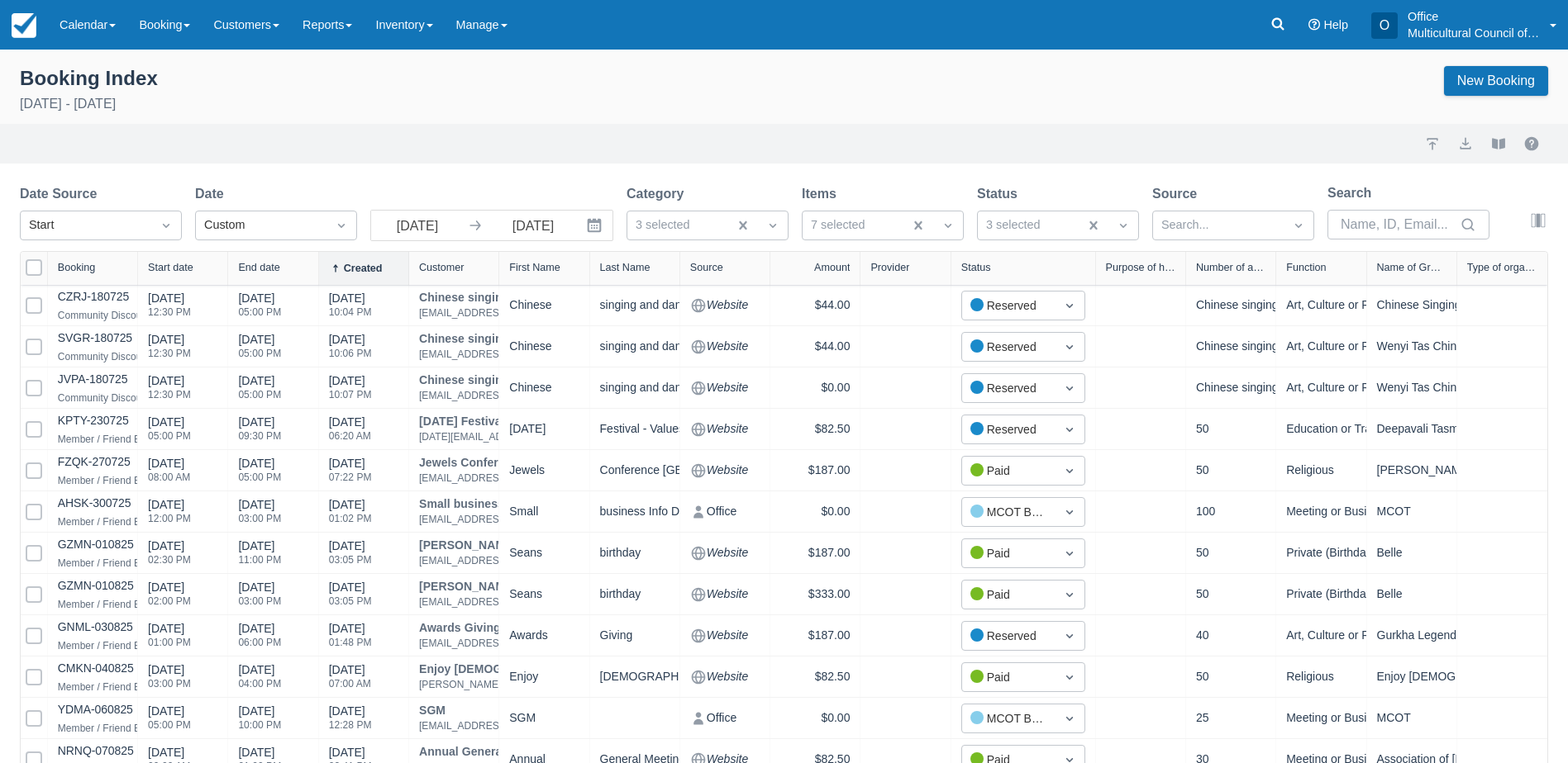
click at [791, 143] on div "Import Export View booklet" at bounding box center [784, 143] width 1529 height 20
drag, startPoint x: 1464, startPoint y: 146, endPoint x: 1433, endPoint y: 199, distance: 61.4
click at [1464, 146] on button "export" at bounding box center [1466, 143] width 20 height 20
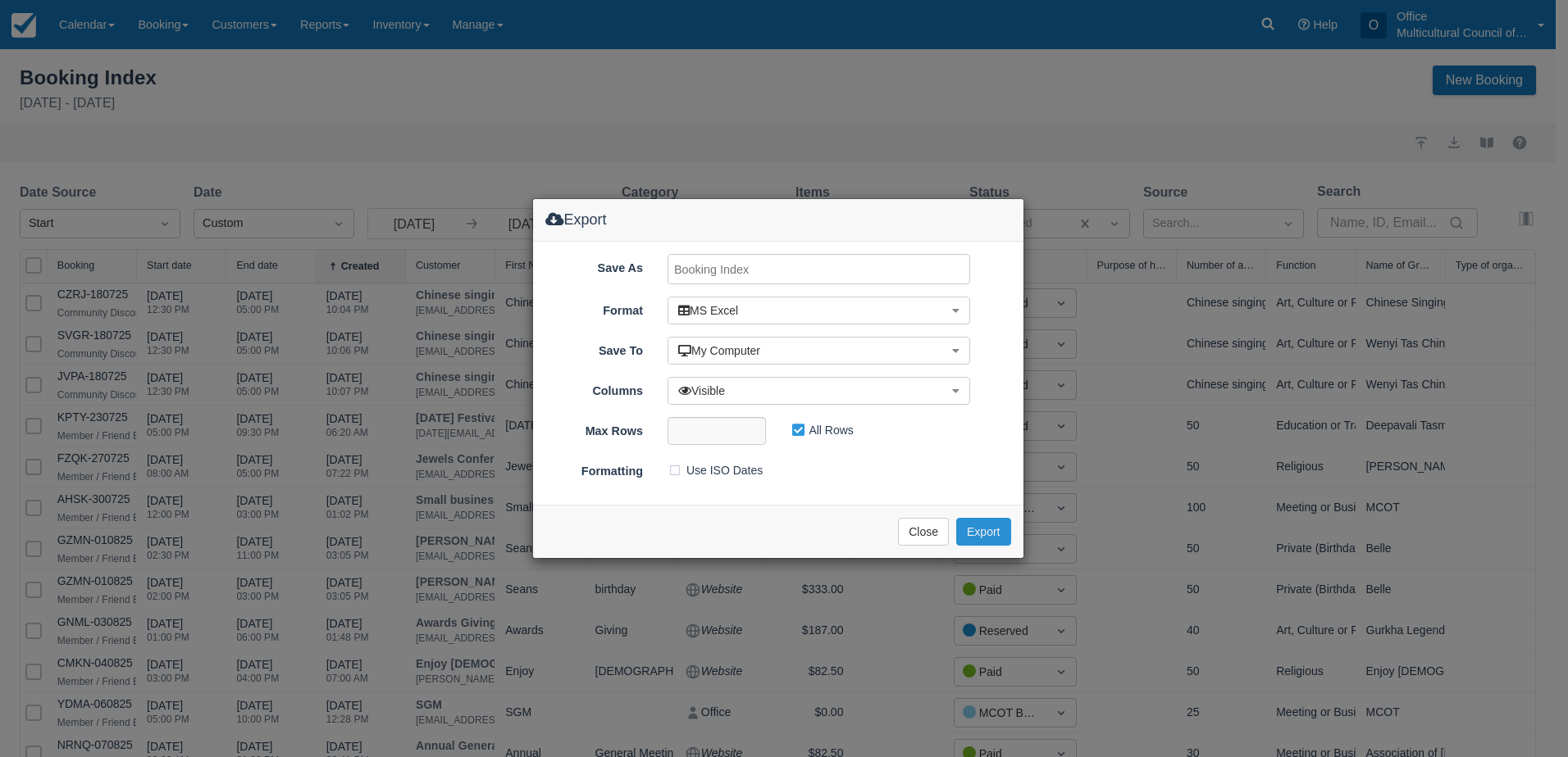
click at [980, 532] on button "Export" at bounding box center [982, 531] width 54 height 28
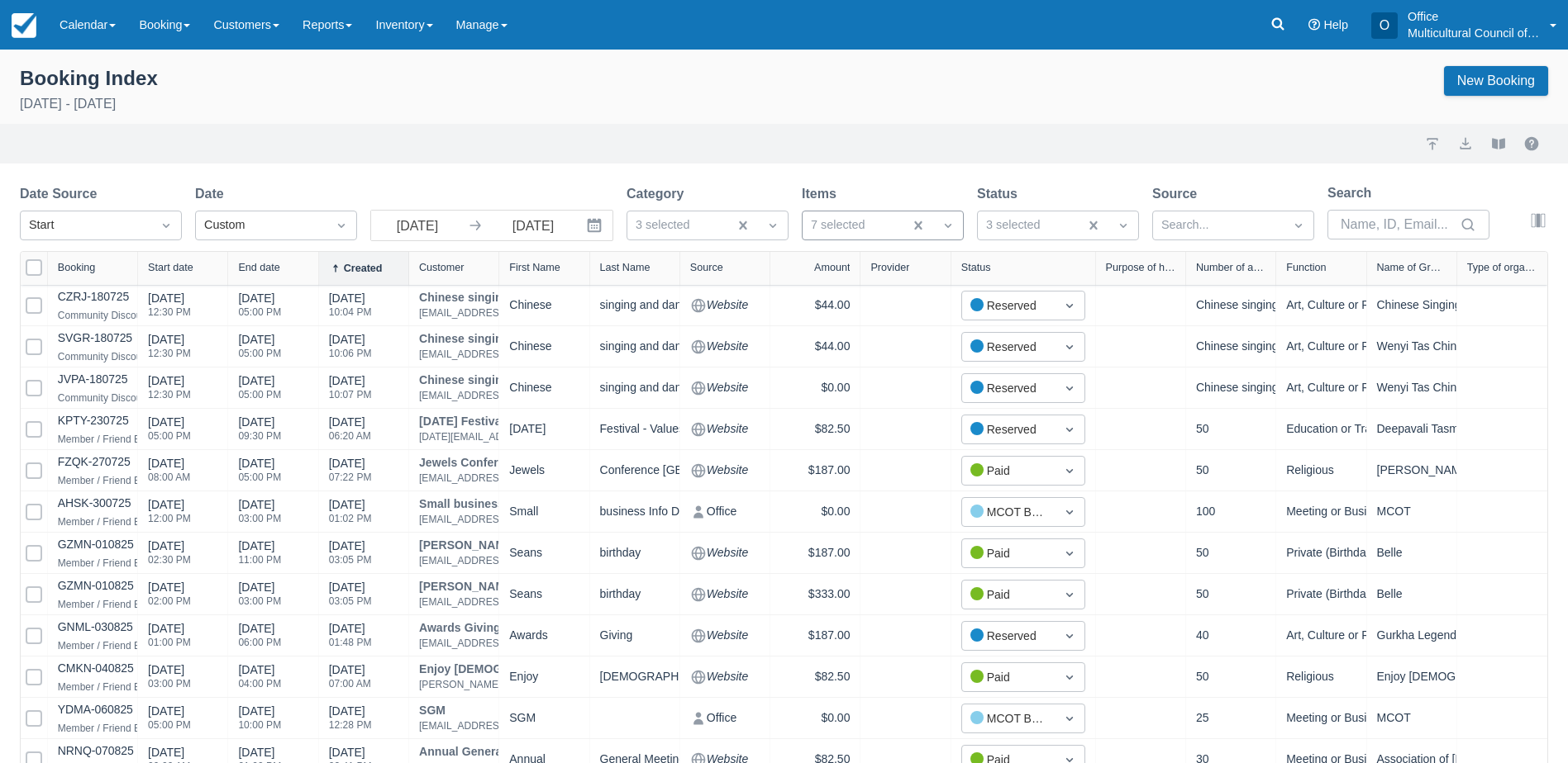
click at [891, 224] on div at bounding box center [853, 226] width 84 height 21
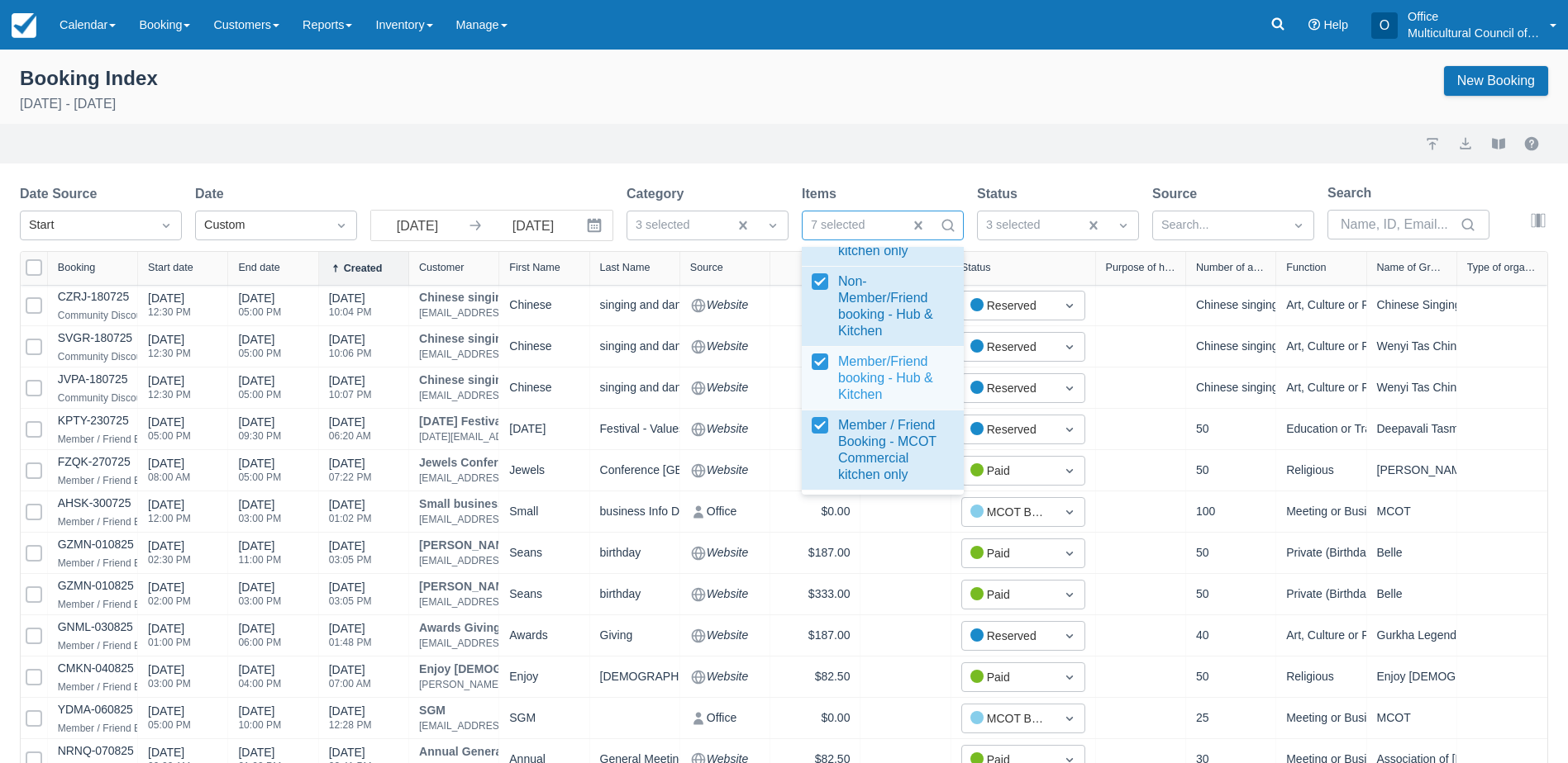
scroll to position [370, 0]
click at [998, 225] on div at bounding box center [1028, 226] width 84 height 21
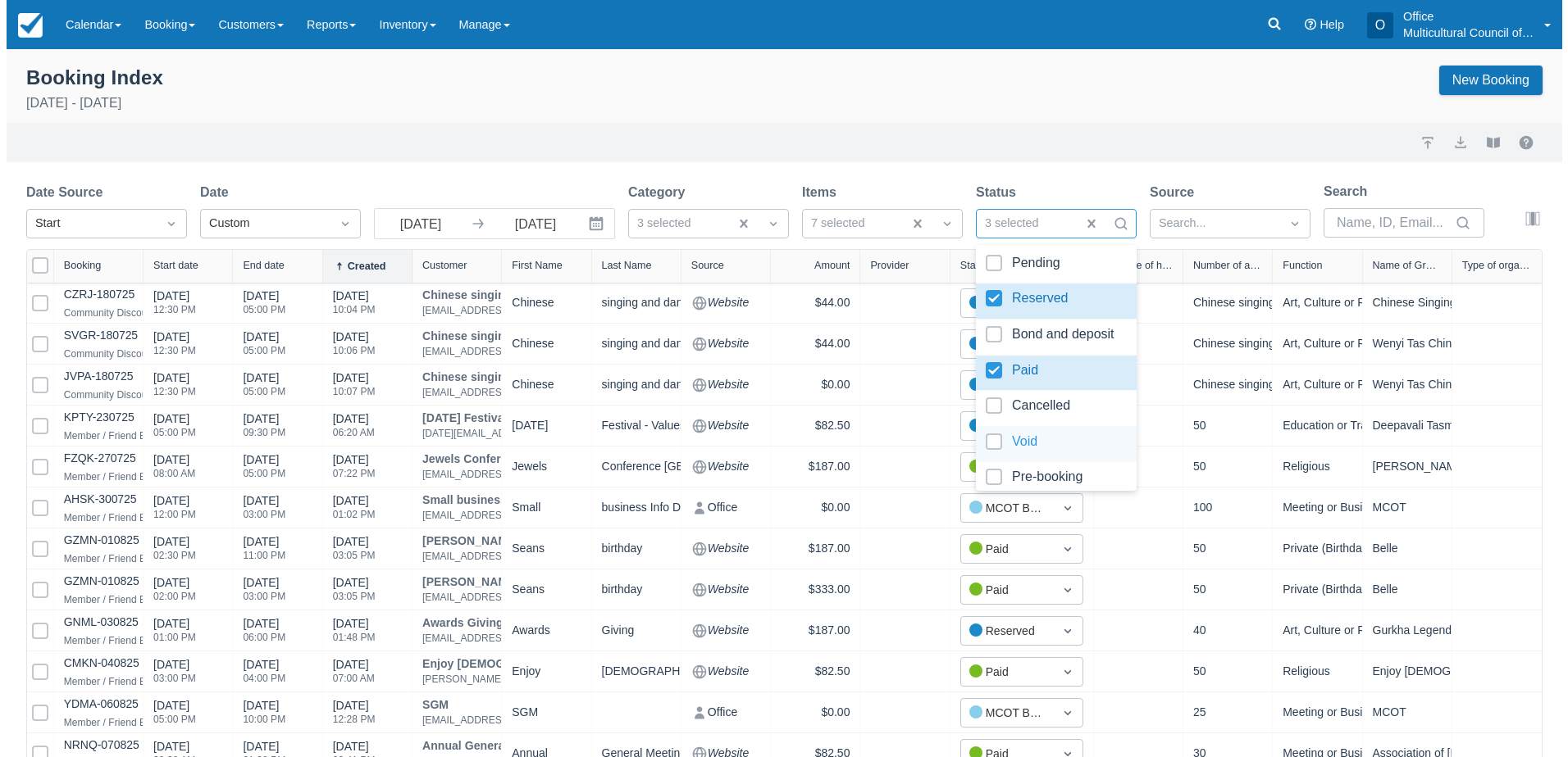
scroll to position [46, 0]
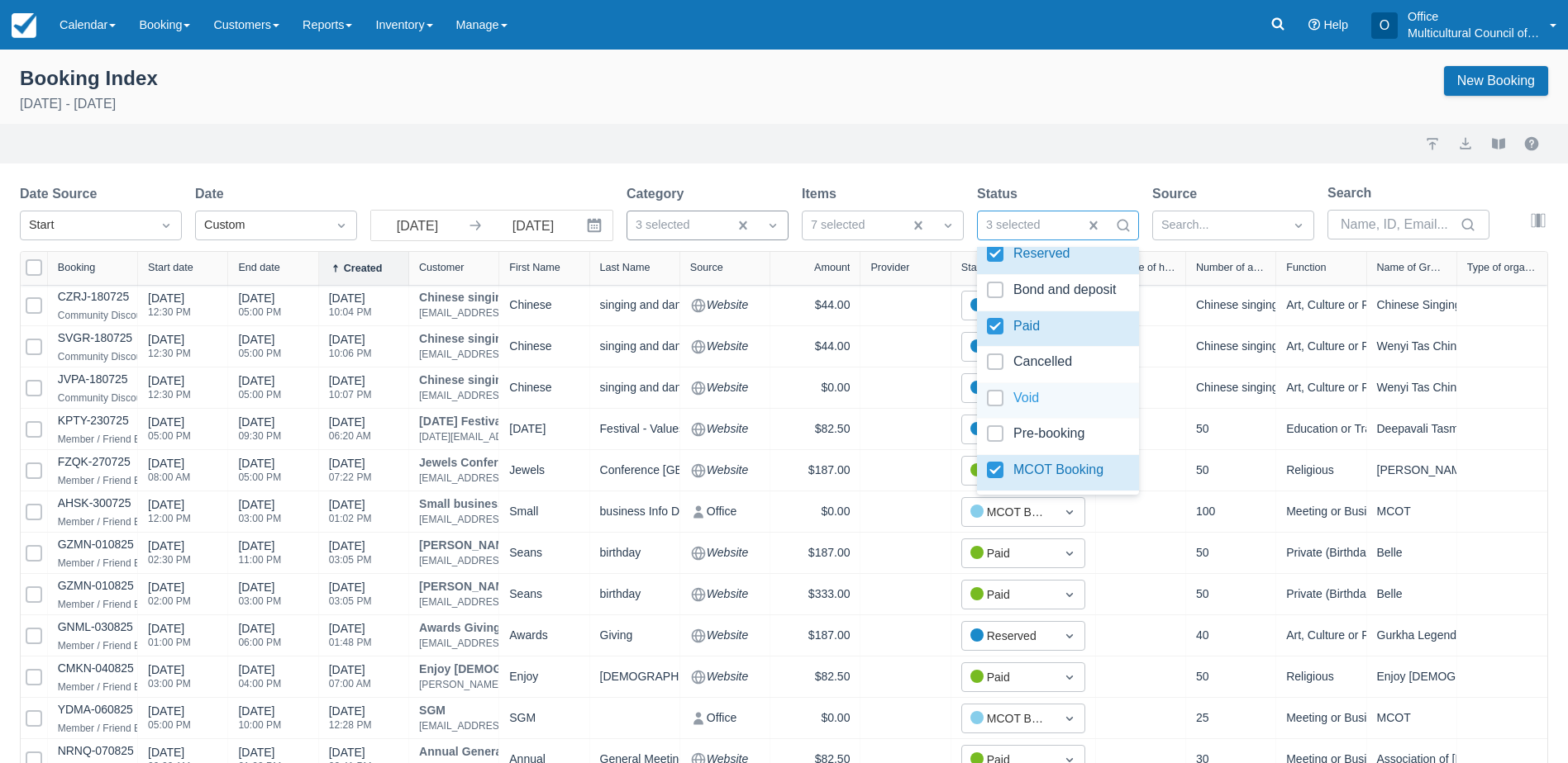
click at [699, 228] on div at bounding box center [677, 226] width 84 height 21
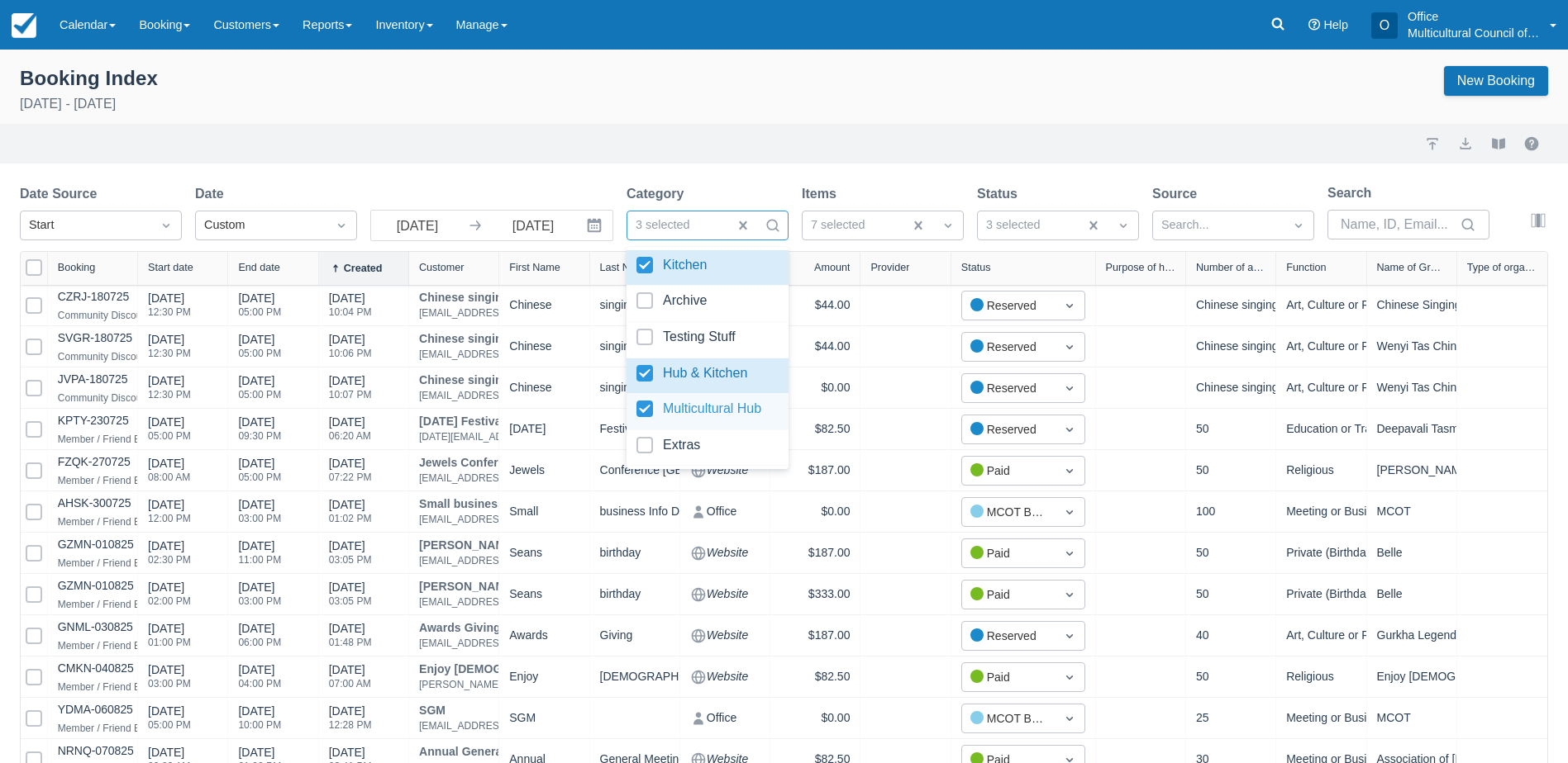
click at [648, 410] on div at bounding box center [707, 411] width 143 height 22
click at [645, 375] on div at bounding box center [707, 376] width 143 height 22
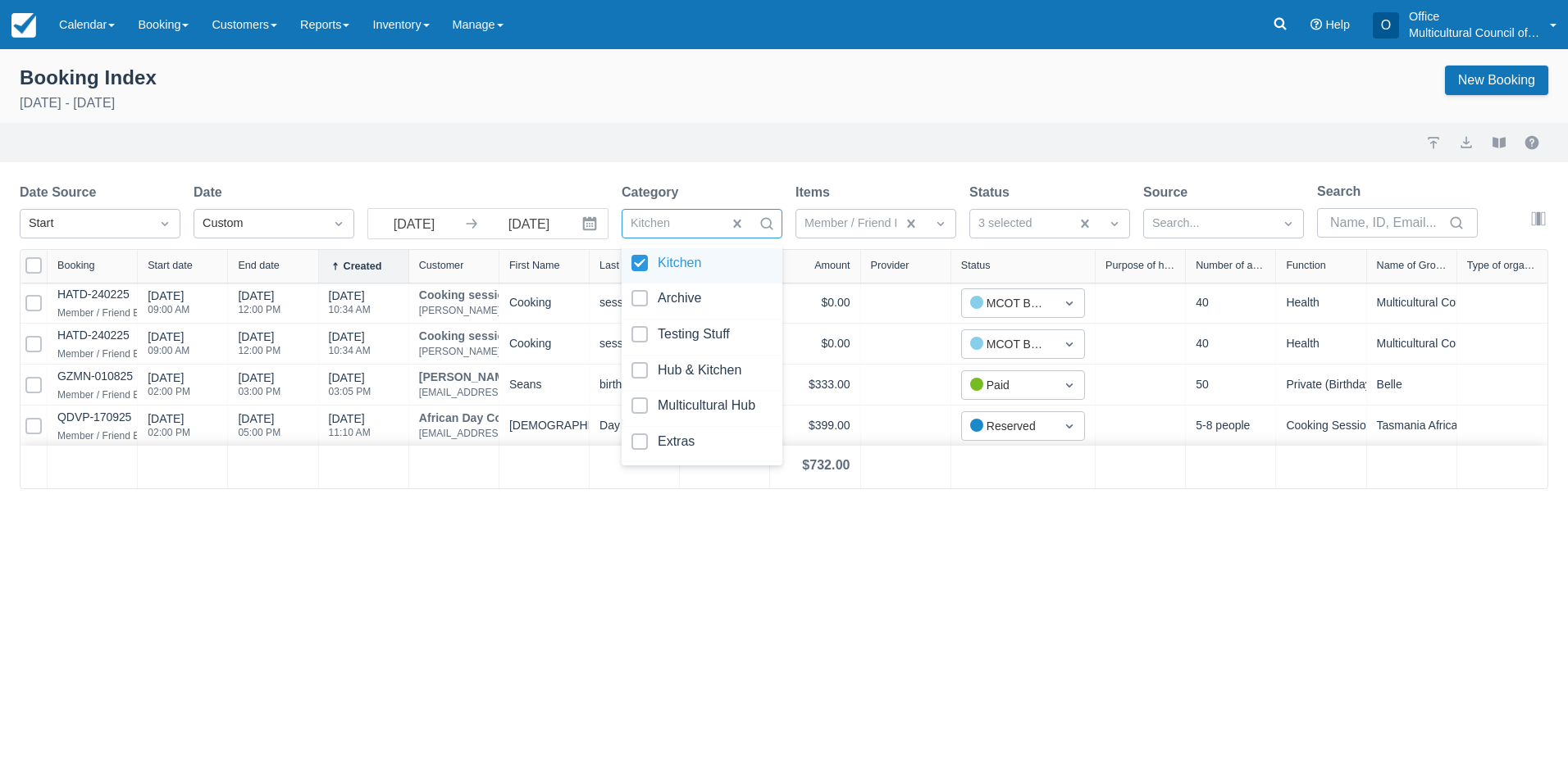
click at [638, 268] on div at bounding box center [701, 266] width 141 height 22
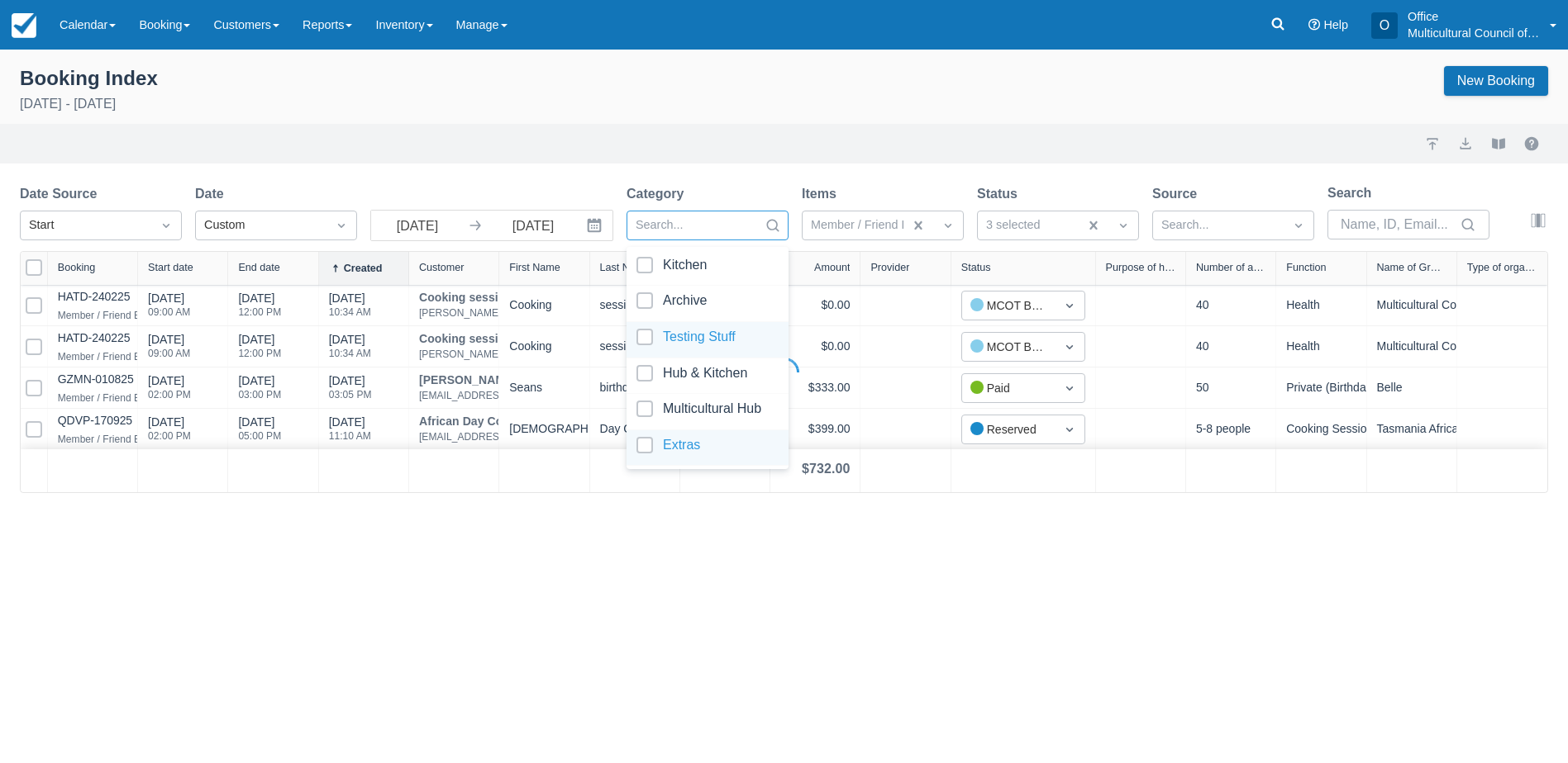
select select "25"
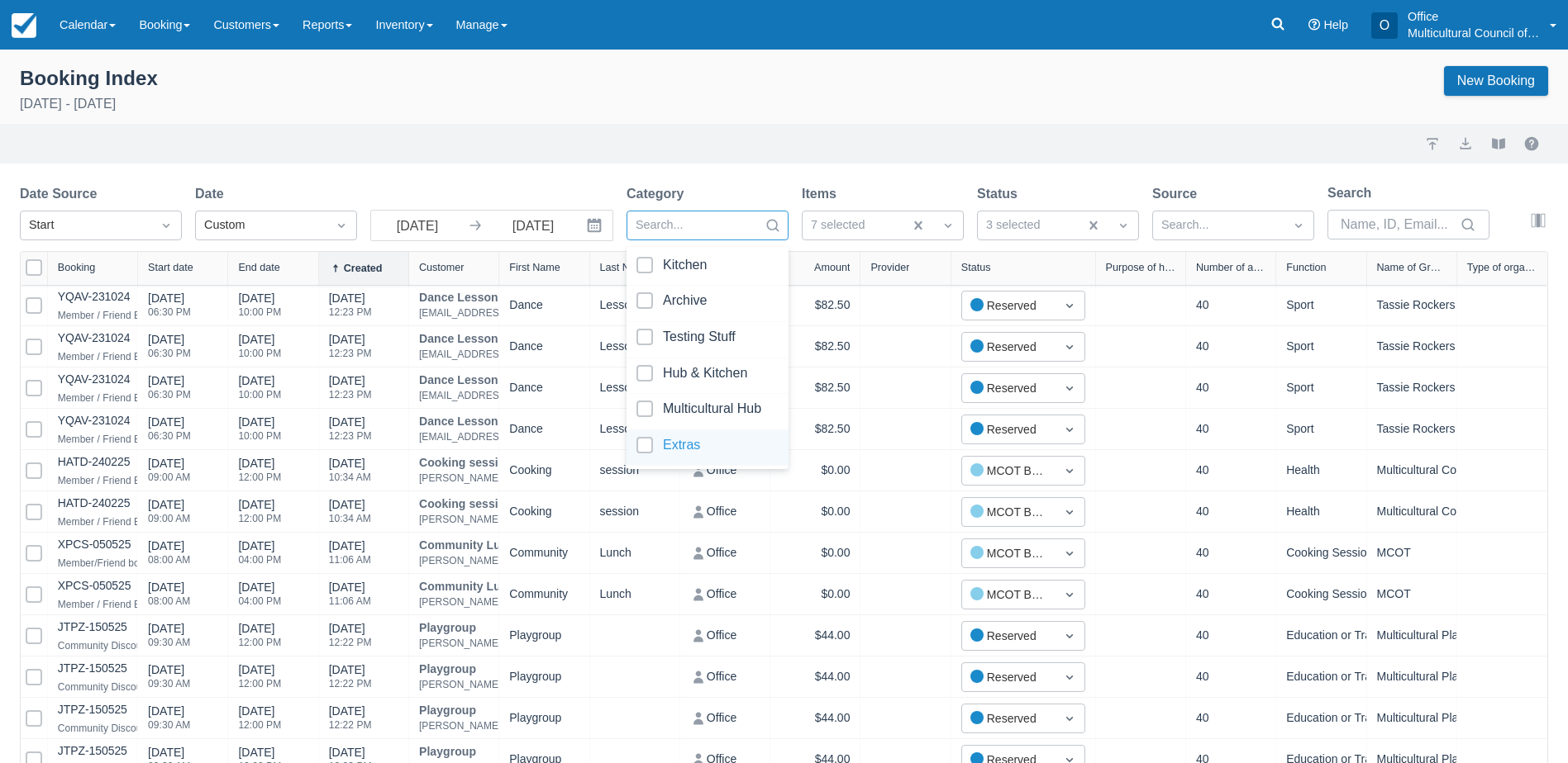
click at [637, 445] on div at bounding box center [707, 447] width 143 height 22
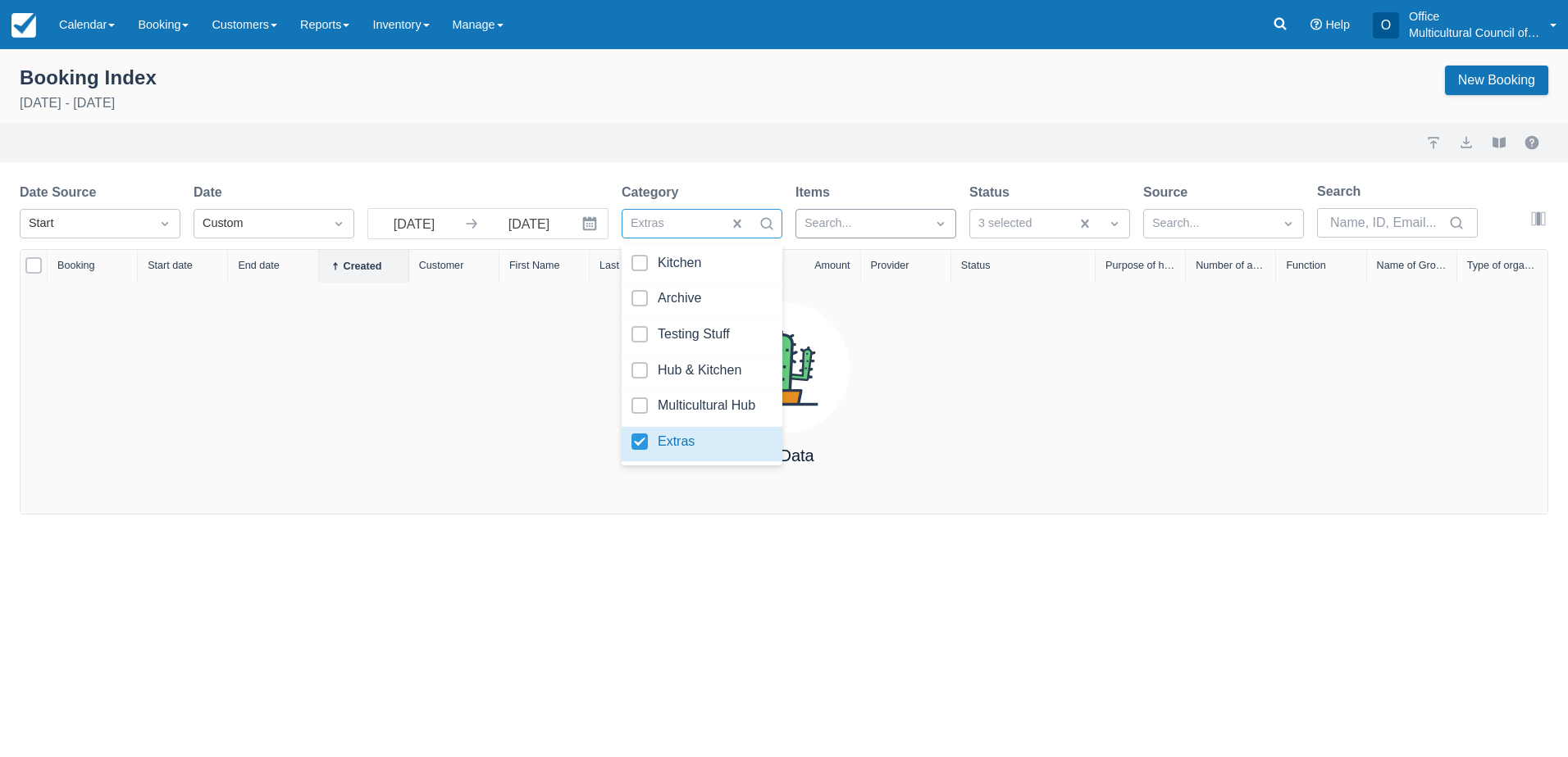
click at [913, 226] on div at bounding box center [861, 224] width 113 height 21
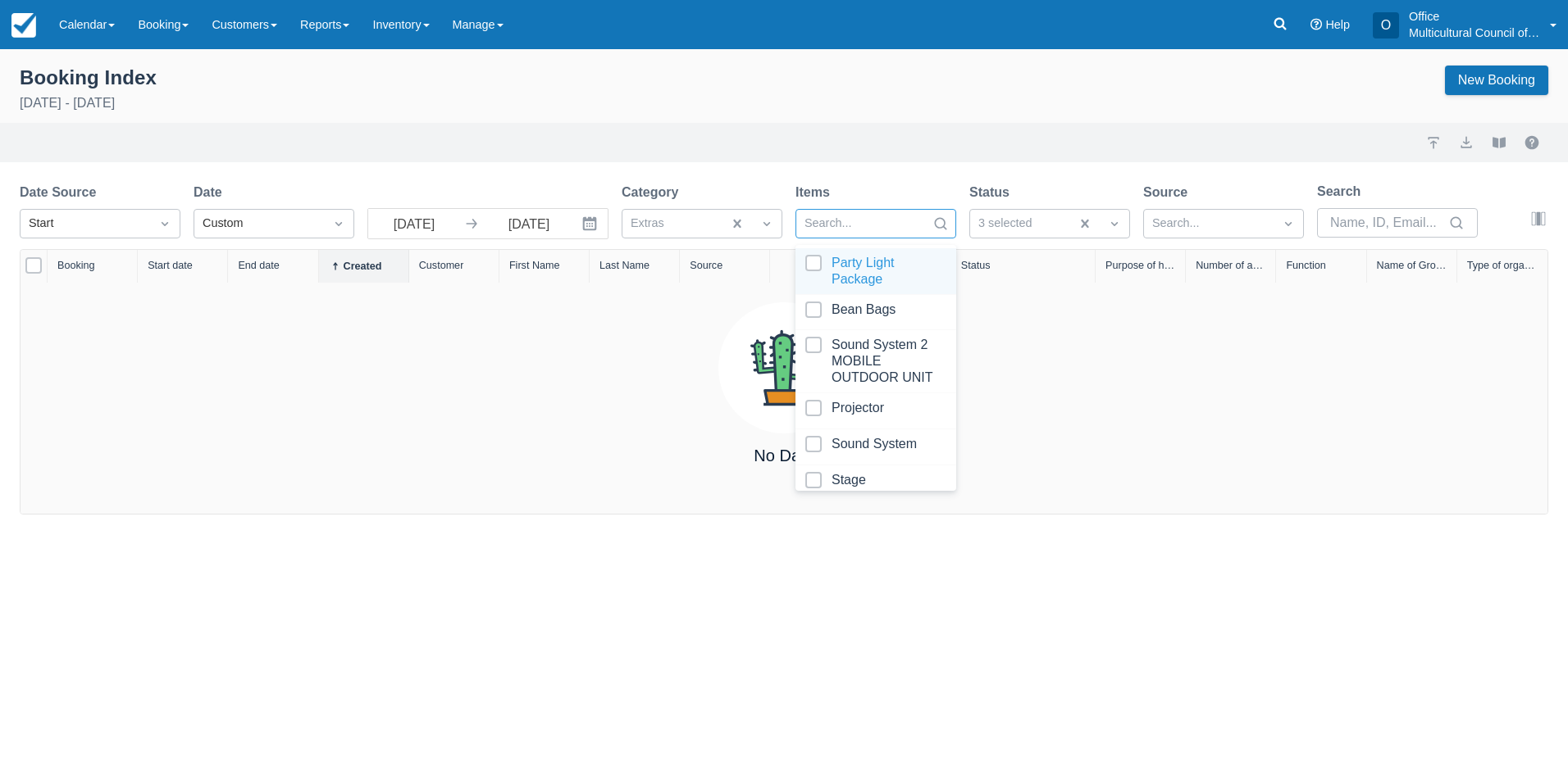
click at [811, 258] on div at bounding box center [875, 271] width 141 height 33
click at [812, 310] on div at bounding box center [875, 312] width 141 height 22
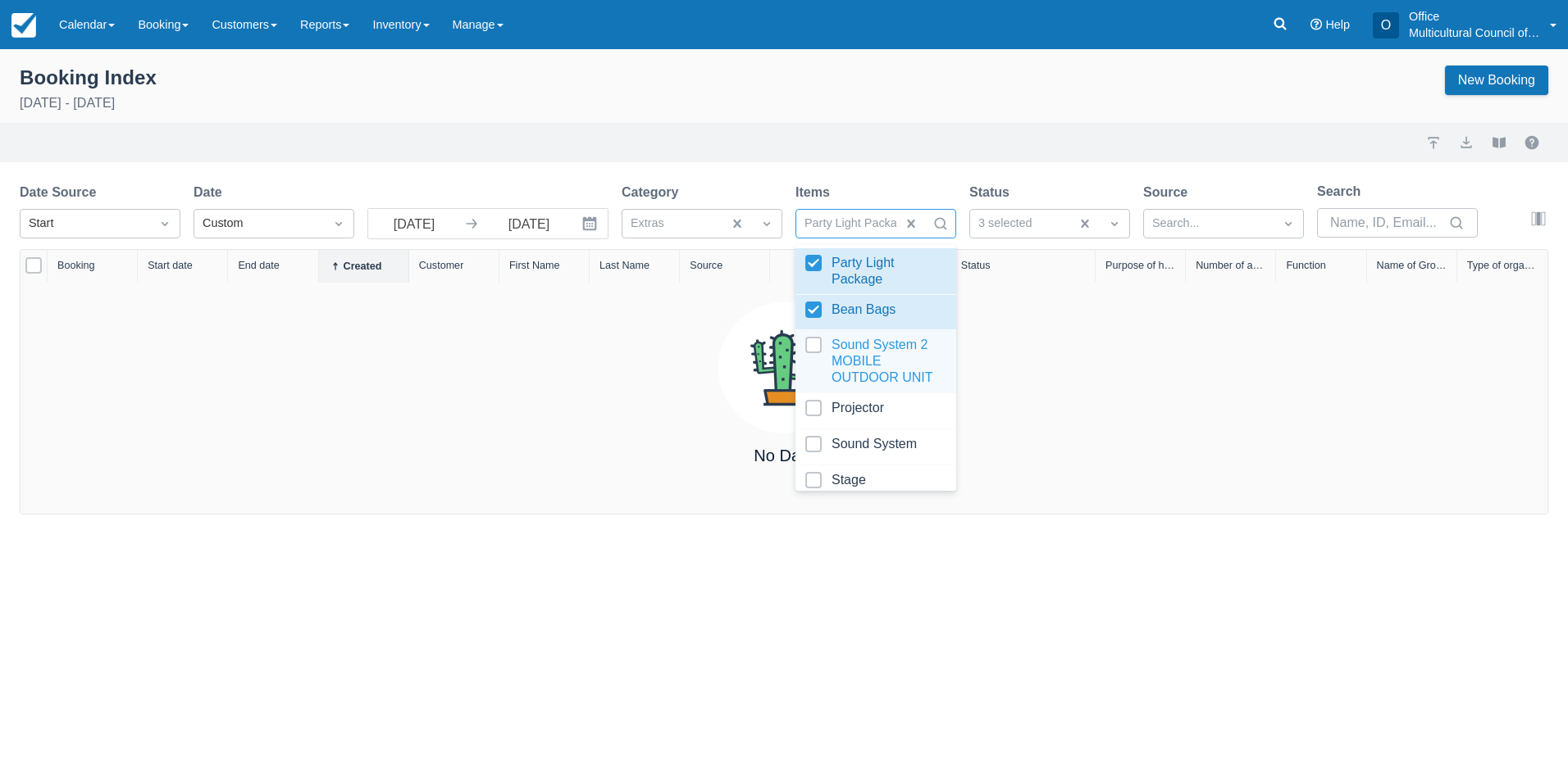
click at [812, 346] on div at bounding box center [875, 361] width 141 height 49
click at [813, 412] on div at bounding box center [875, 411] width 141 height 22
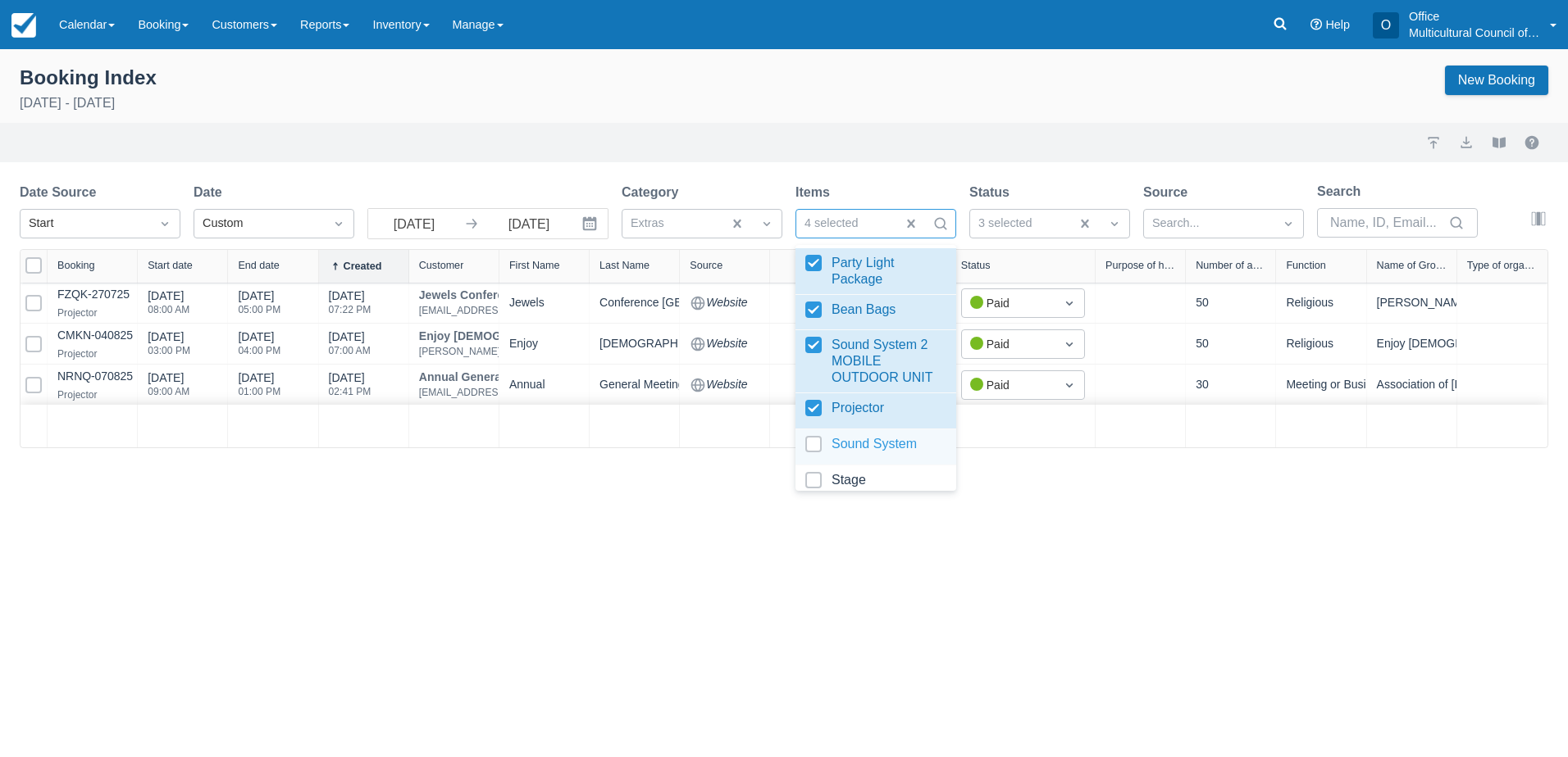
scroll to position [49, 0]
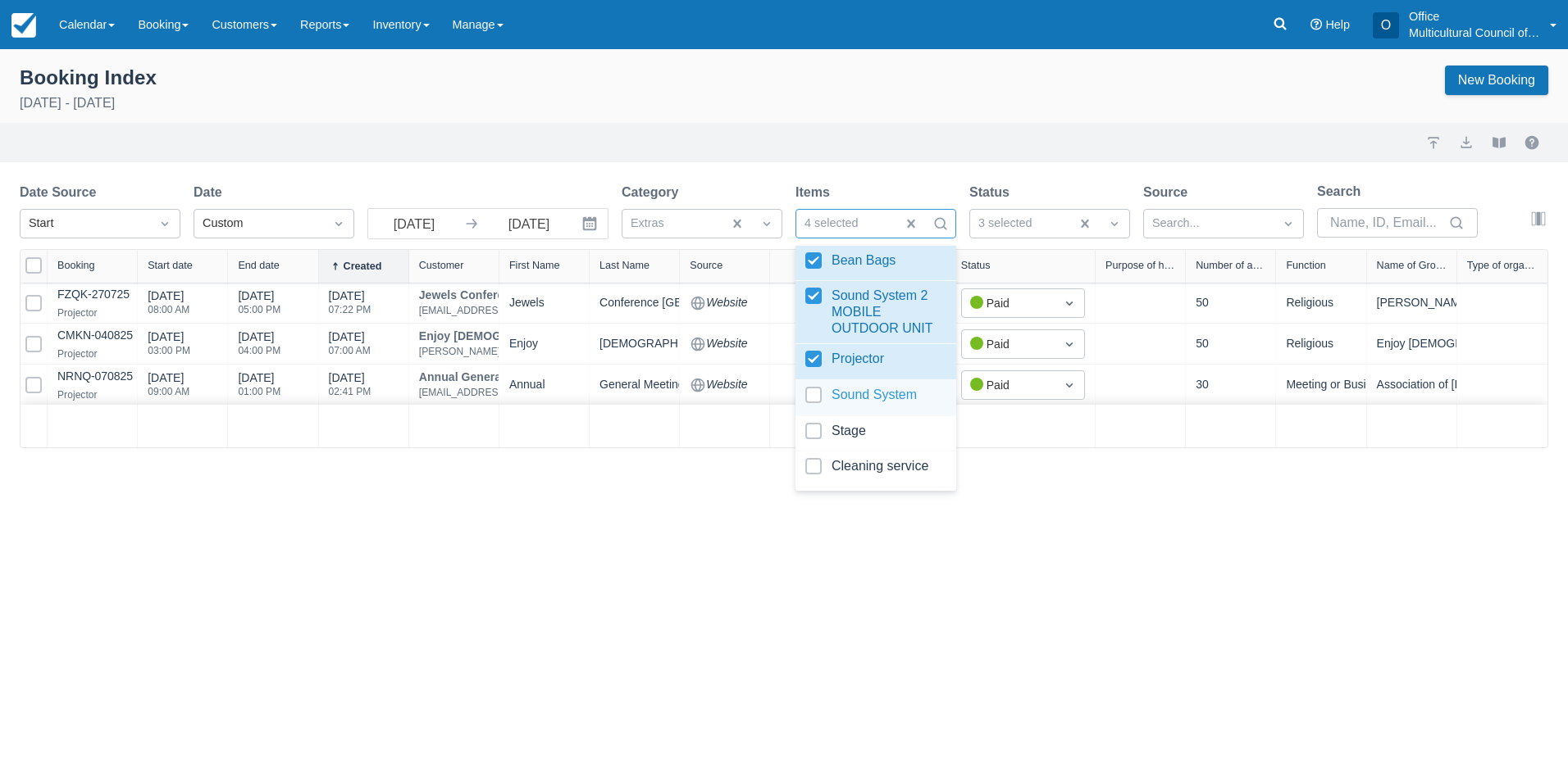
click at [809, 398] on div at bounding box center [875, 397] width 141 height 22
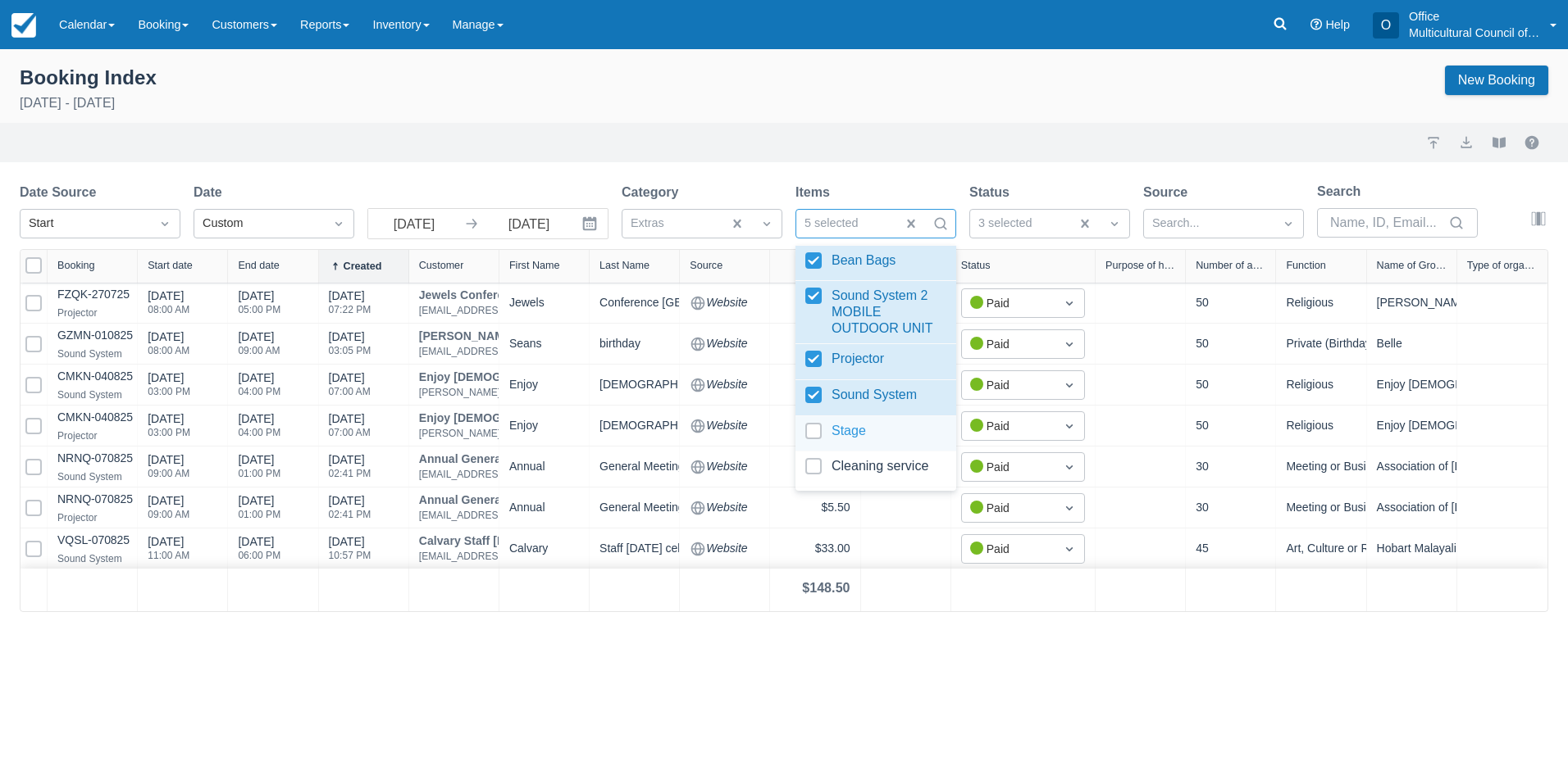
click at [815, 437] on div at bounding box center [875, 434] width 141 height 22
click at [812, 471] on div at bounding box center [875, 469] width 141 height 22
click at [642, 683] on div "Booking Index September 1st - September 30th 2025 New Booking Import Export Vie…" at bounding box center [784, 403] width 1568 height 709
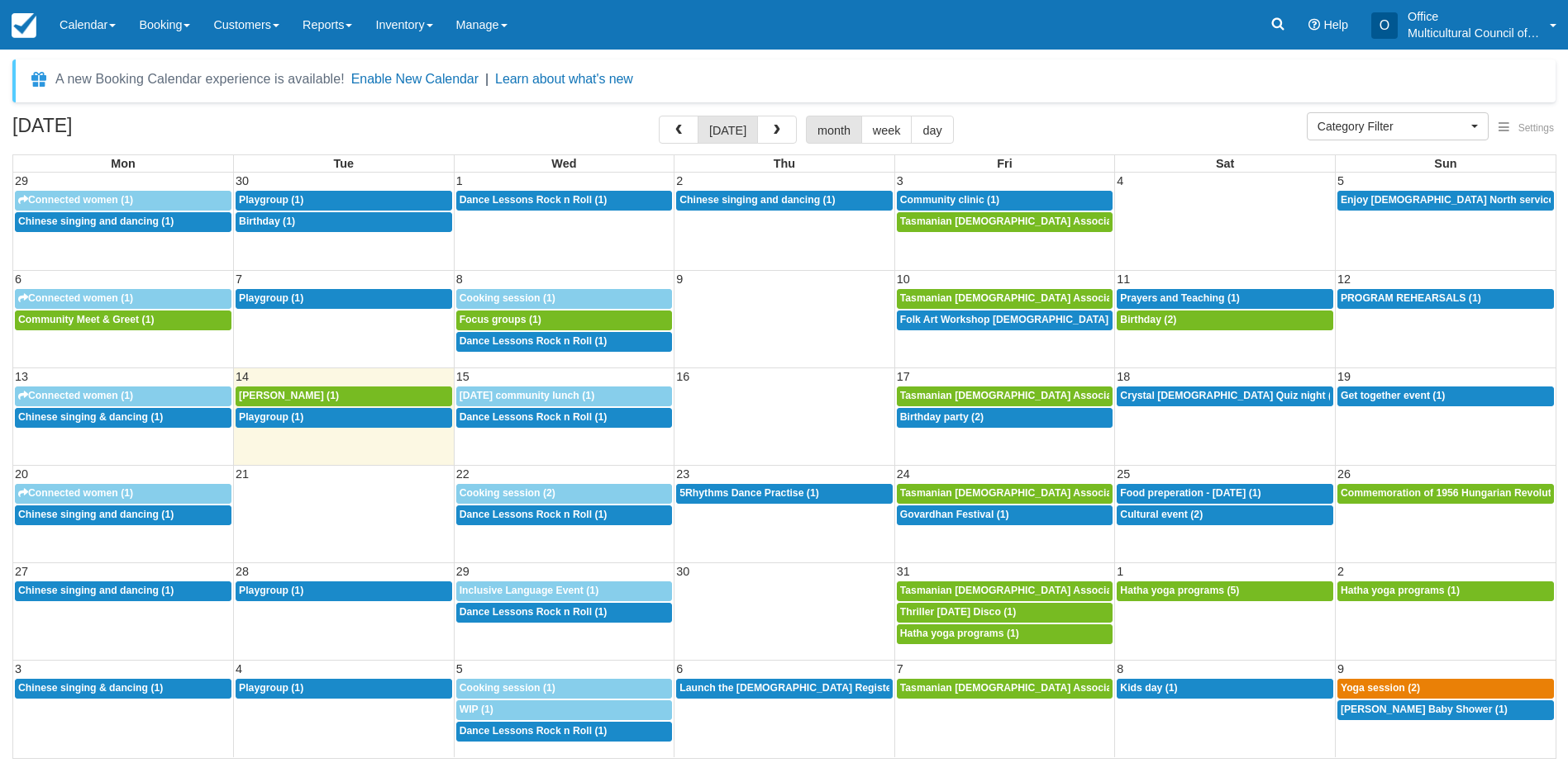
select select
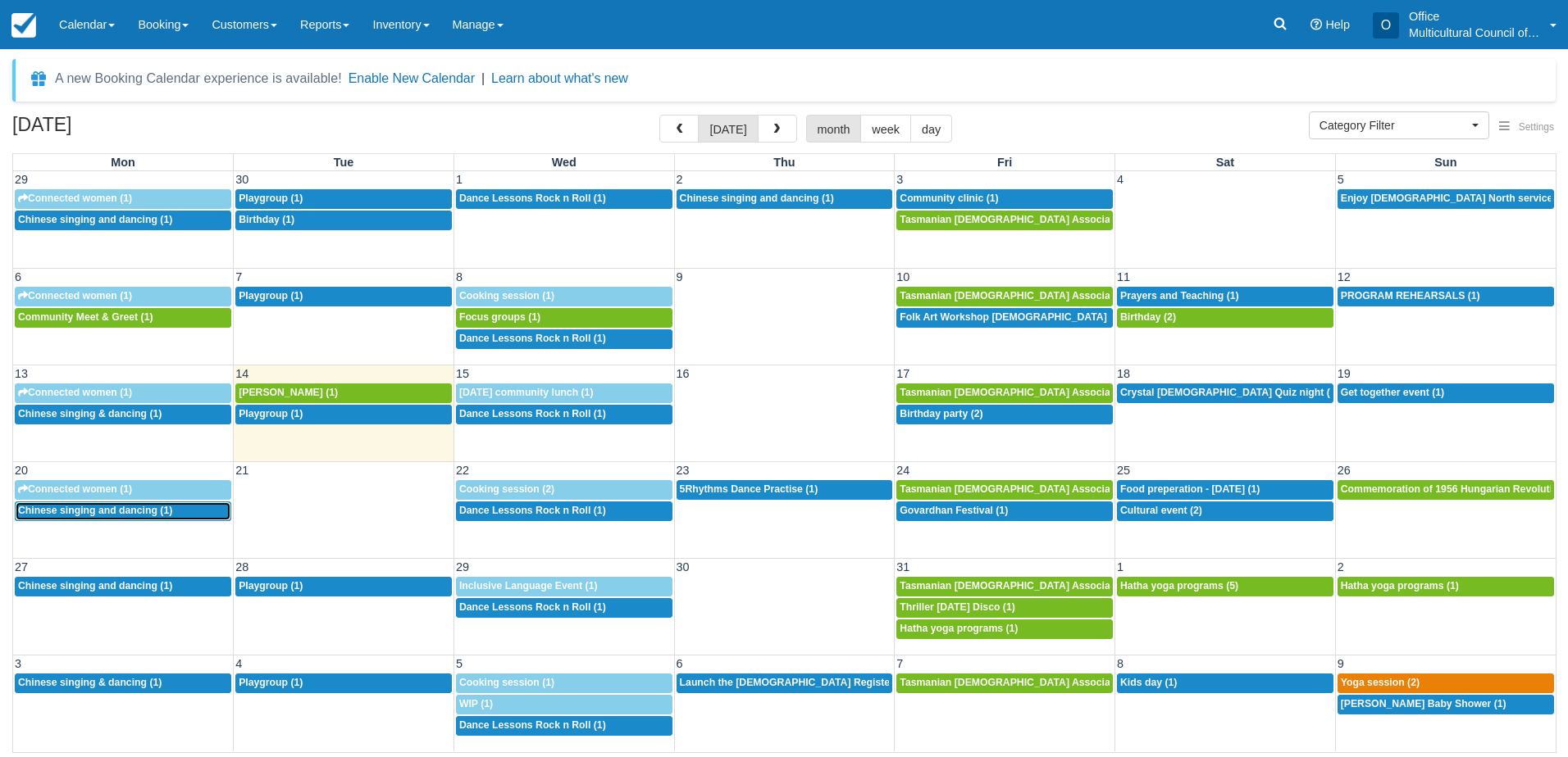
click at [178, 514] on div "12:30p Chinese singing and dancing (1)" at bounding box center [122, 511] width 210 height 13
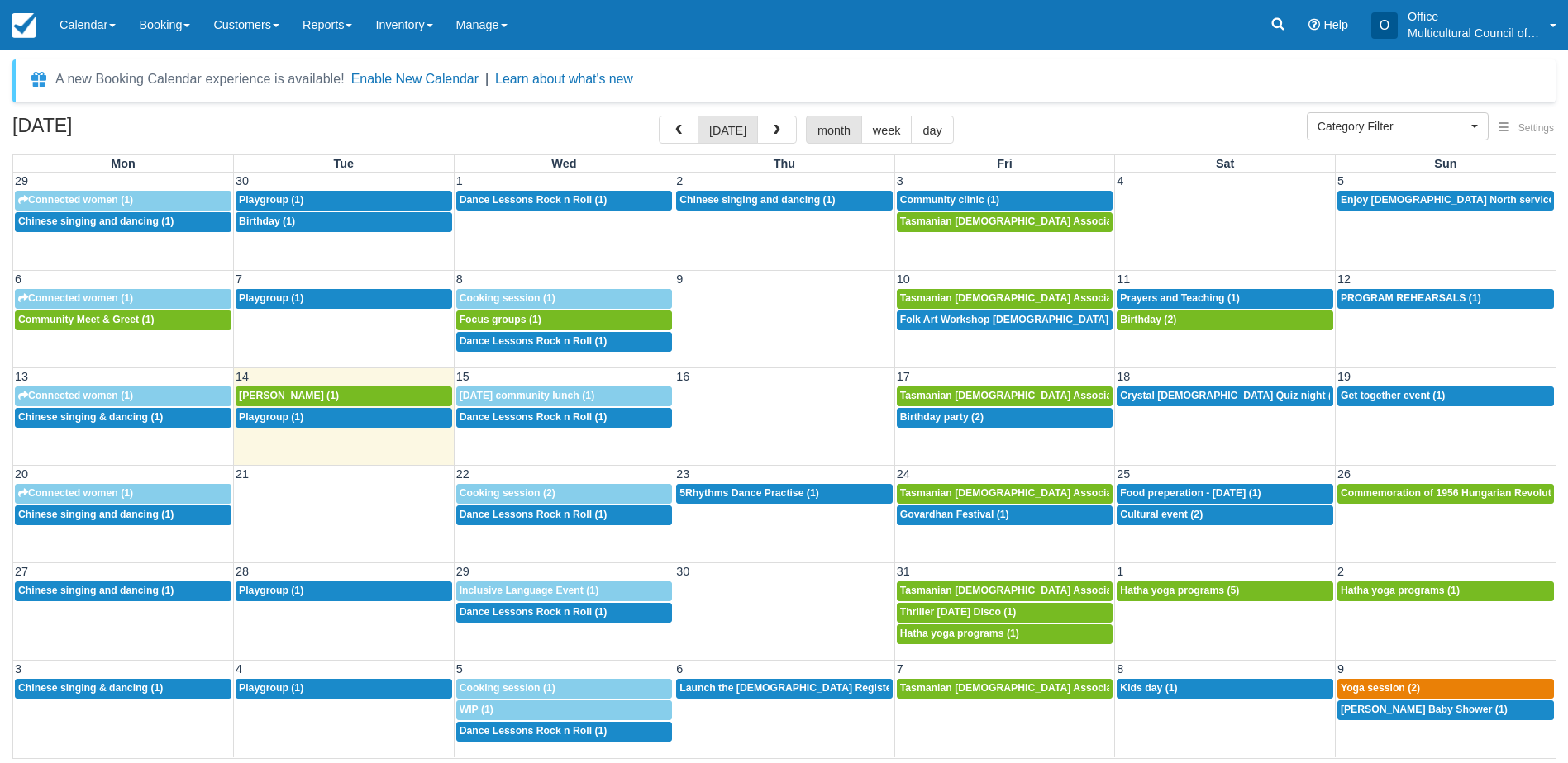
select select
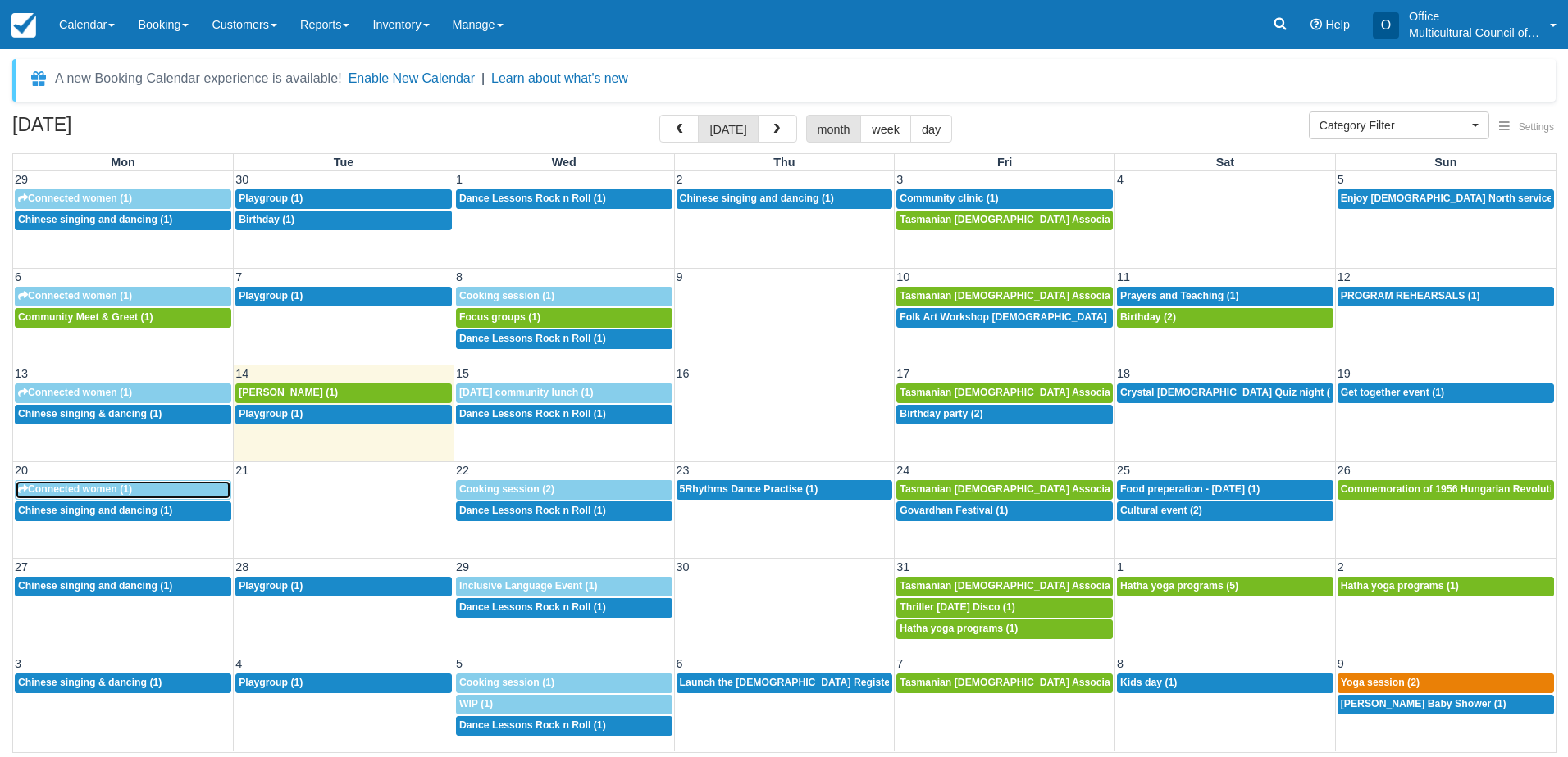
click at [173, 489] on div "9:30a Connected women (1)" at bounding box center [122, 490] width 210 height 13
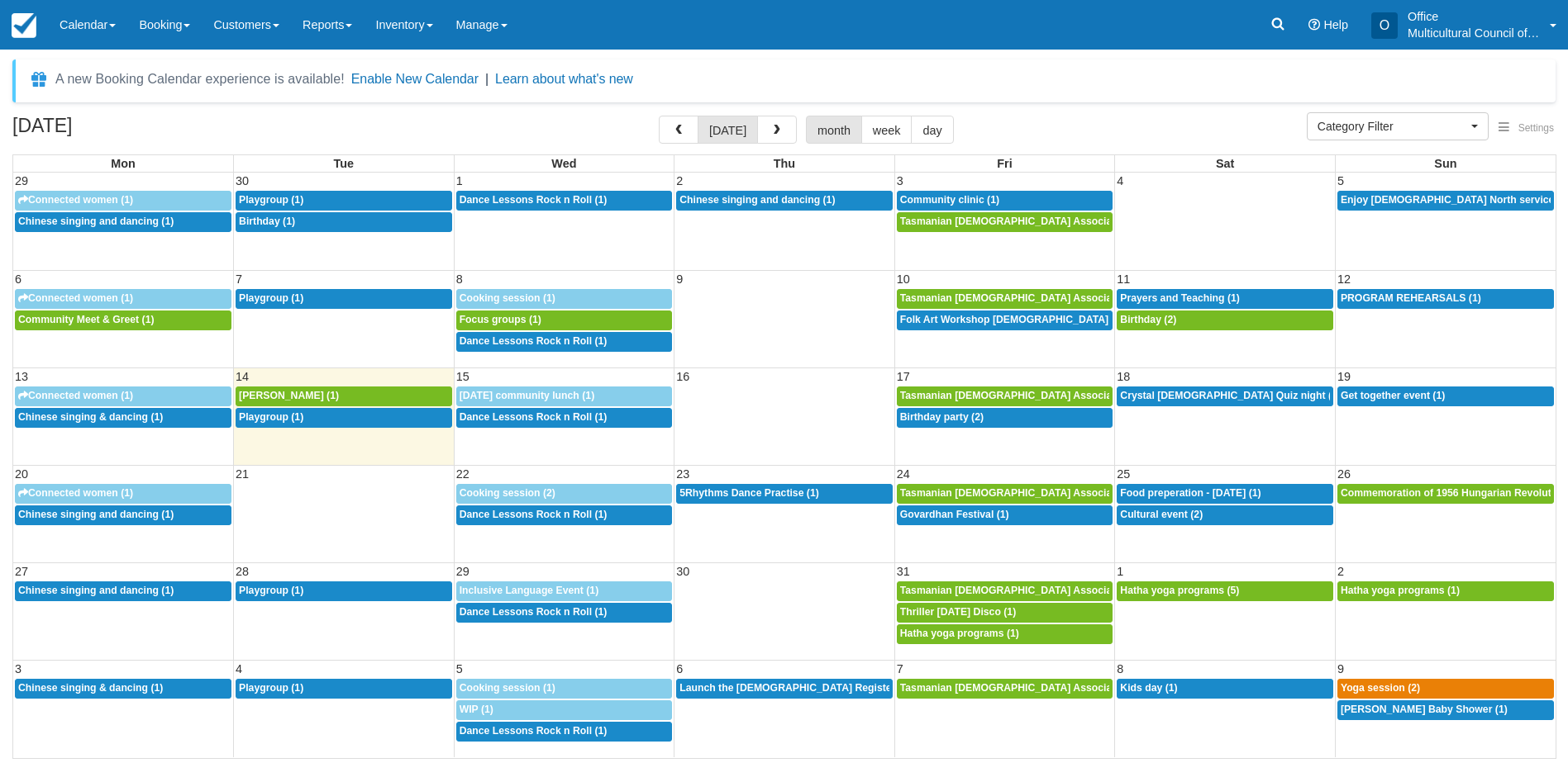
select select
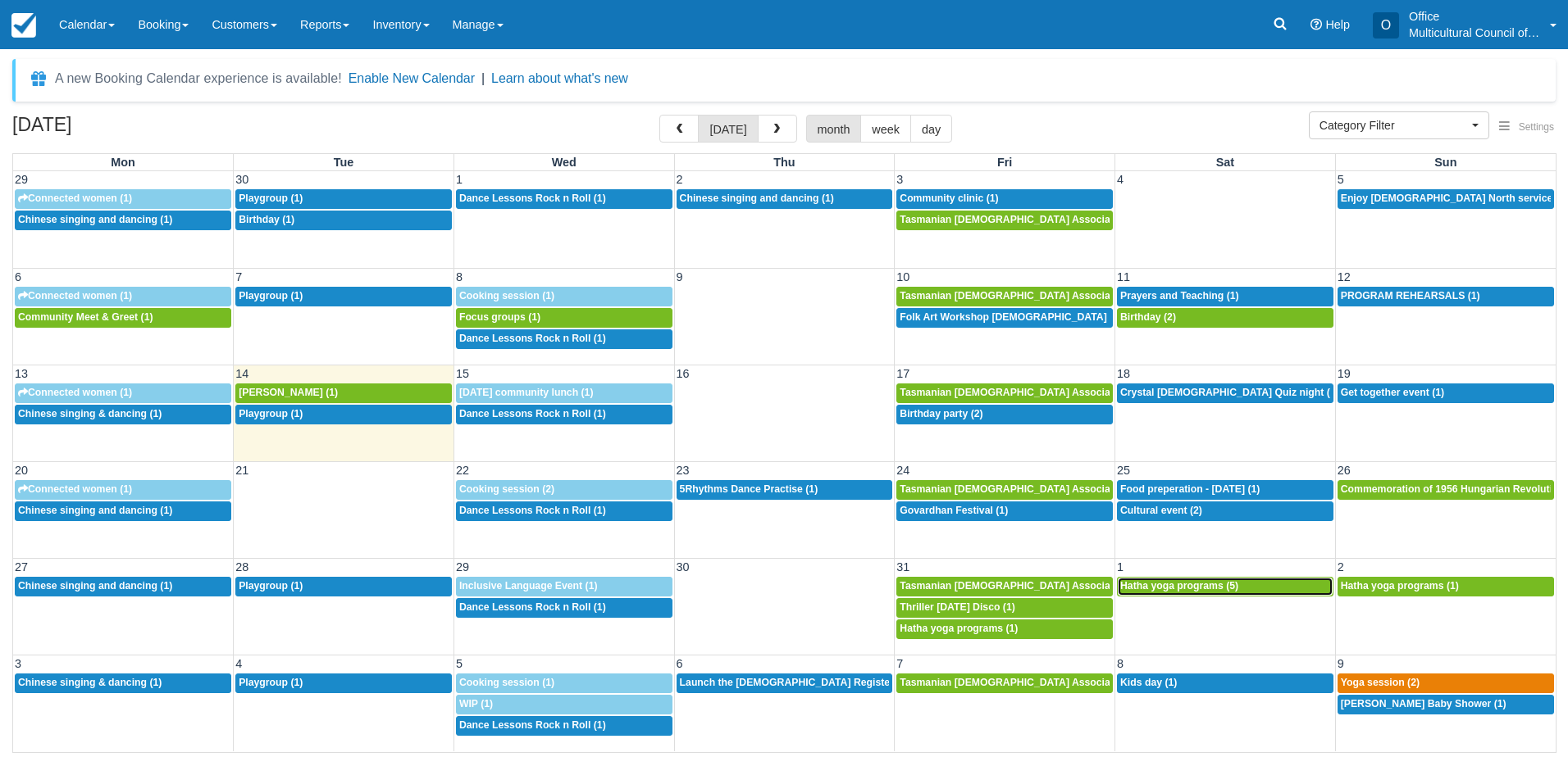
click at [1145, 592] on div "8a Hatha yoga programs (5)" at bounding box center [1224, 587] width 210 height 13
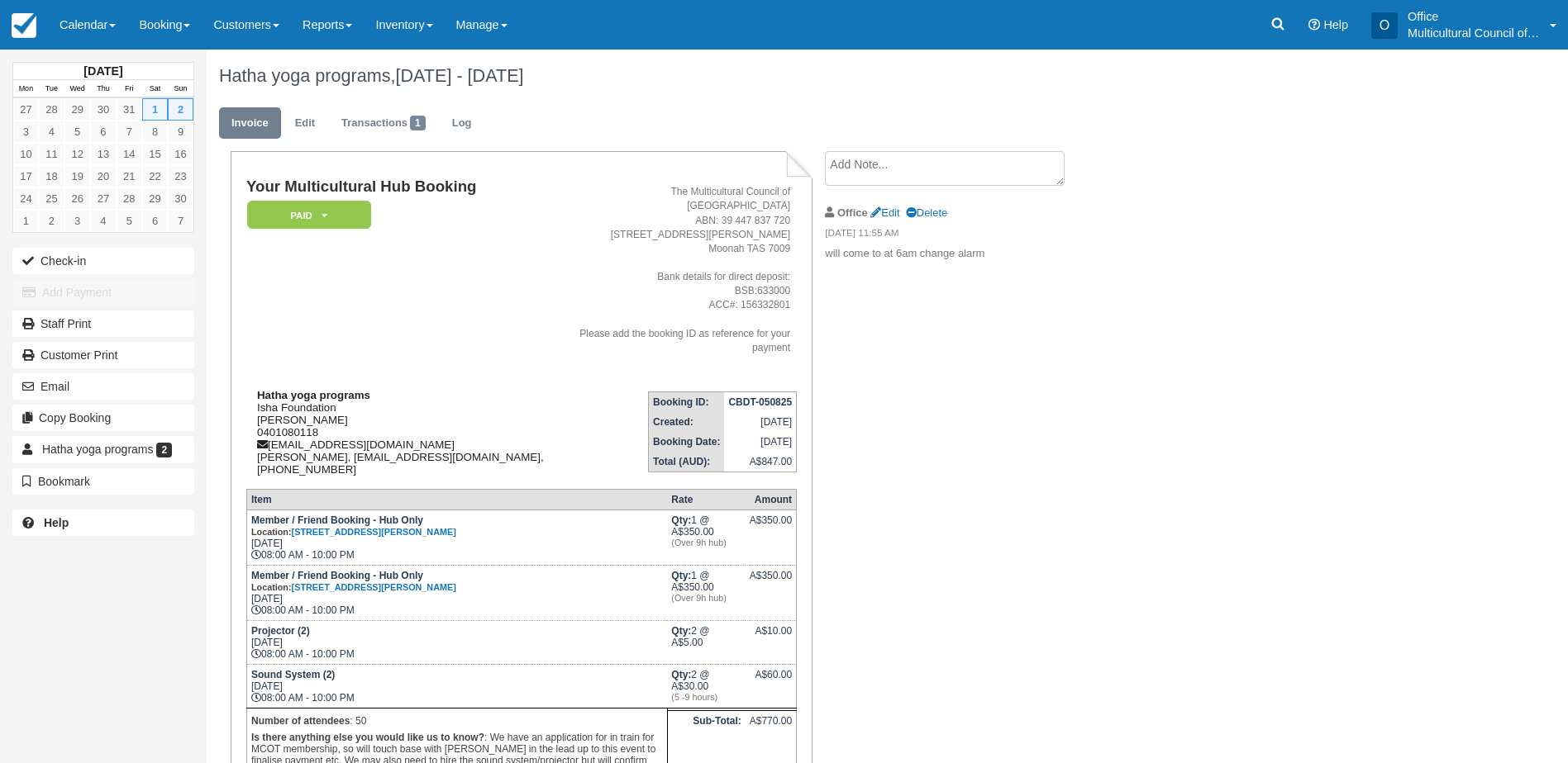
drag, startPoint x: 249, startPoint y: 404, endPoint x: 349, endPoint y: 405, distance: 100.0
click at [349, 405] on div "Hatha yoga programs Isha Foundation [GEOGRAPHIC_DATA][PERSON_NAME] 0401080118 […" at bounding box center [408, 432] width 324 height 87
copy div "[PERSON_NAME]"
drag, startPoint x: 724, startPoint y: 386, endPoint x: 796, endPoint y: 380, distance: 72.2
click at [796, 392] on td "CBDT-050825" at bounding box center [760, 403] width 72 height 21
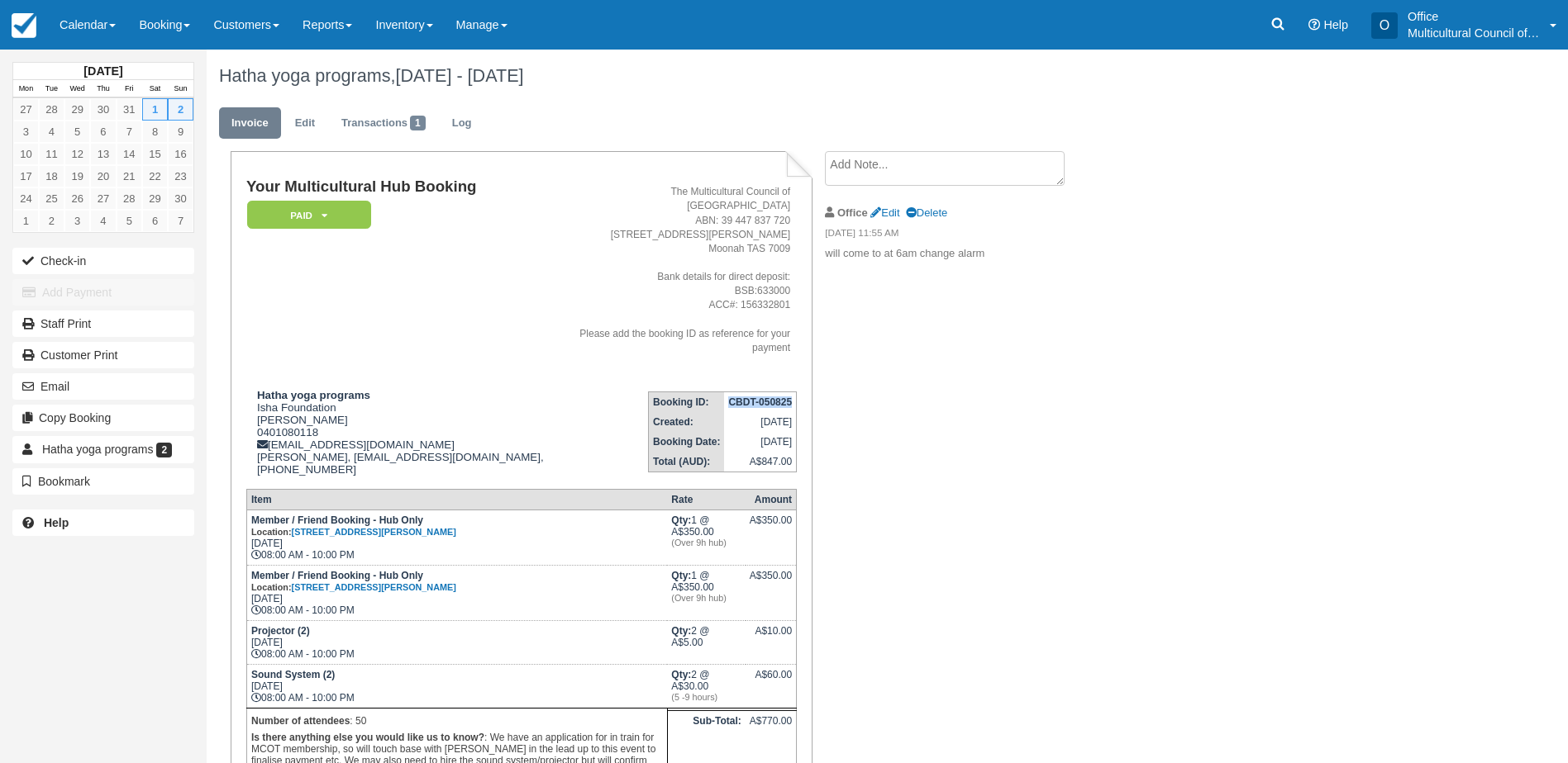
copy strong "CBDT-050825"
click at [90, 24] on link "Calendar" at bounding box center [87, 25] width 79 height 50
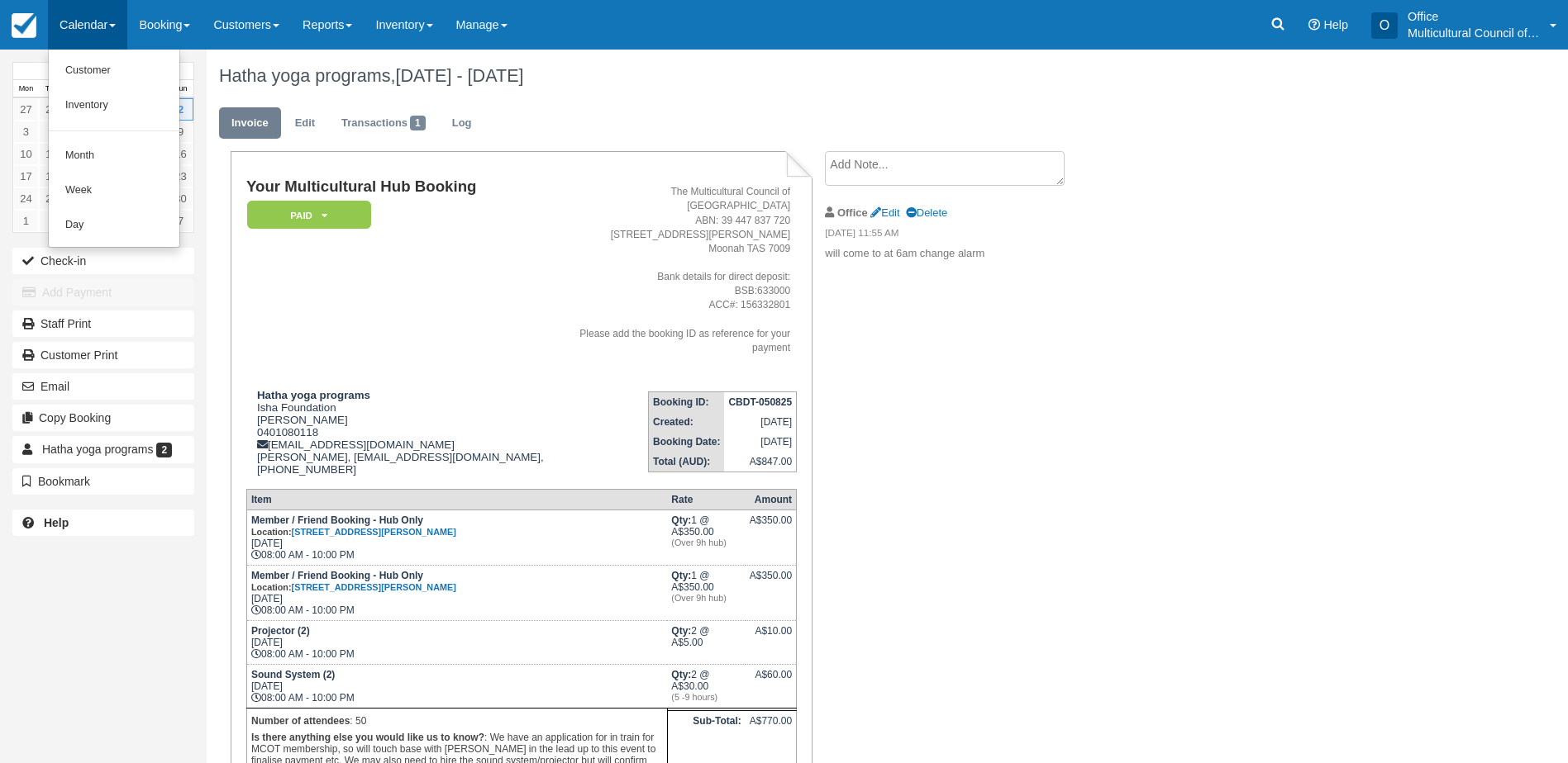
click at [1219, 377] on div "Hatha yoga programs, [DATE] - [DATE] Invoice Edit Transactions 1 Log Your Multi…" at bounding box center [795, 536] width 1177 height 973
click at [95, 27] on link "Calendar" at bounding box center [87, 25] width 79 height 50
click at [95, 155] on link "Month" at bounding box center [114, 156] width 131 height 34
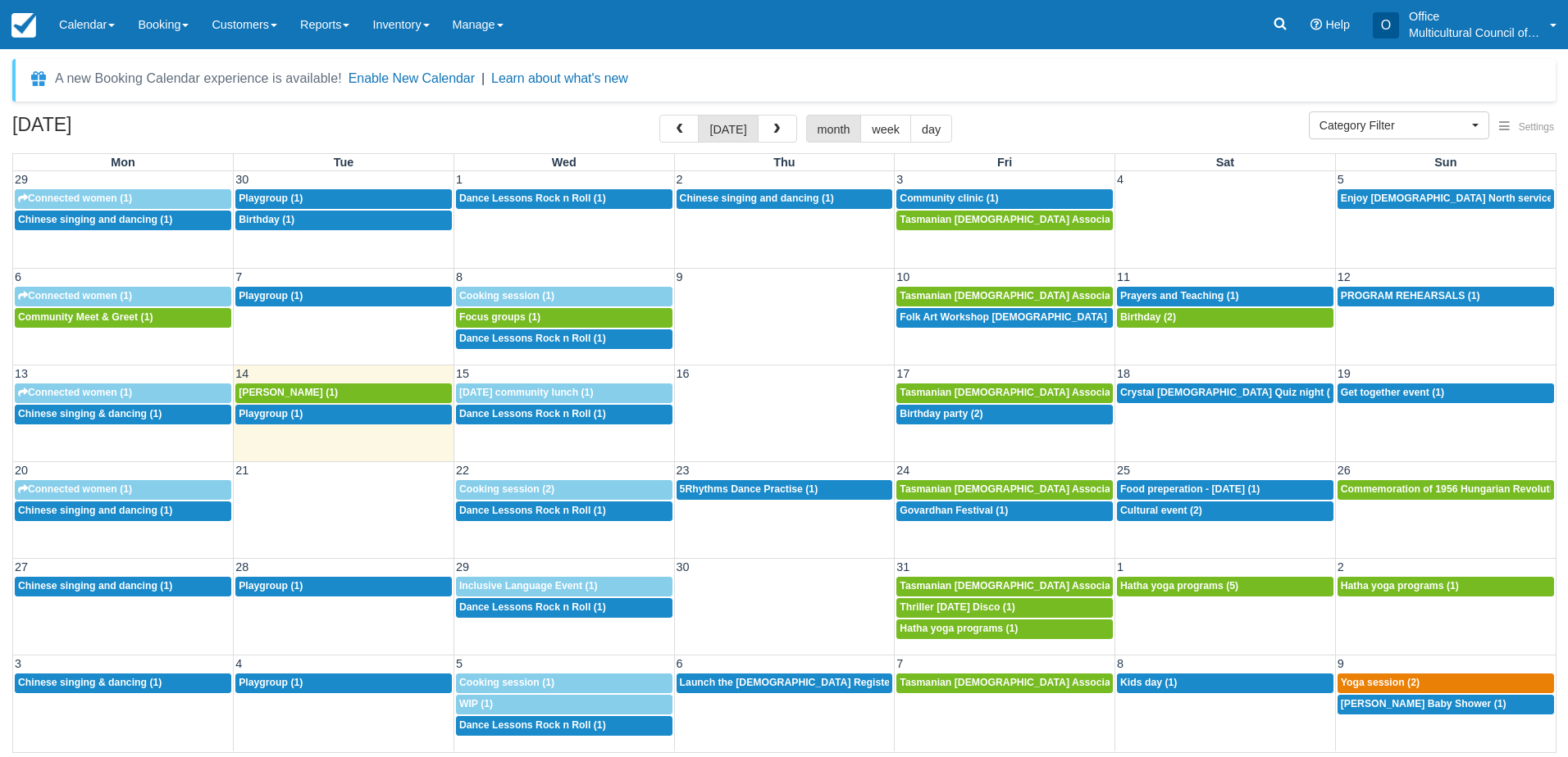
select select
click at [684, 137] on button "button" at bounding box center [679, 128] width 39 height 28
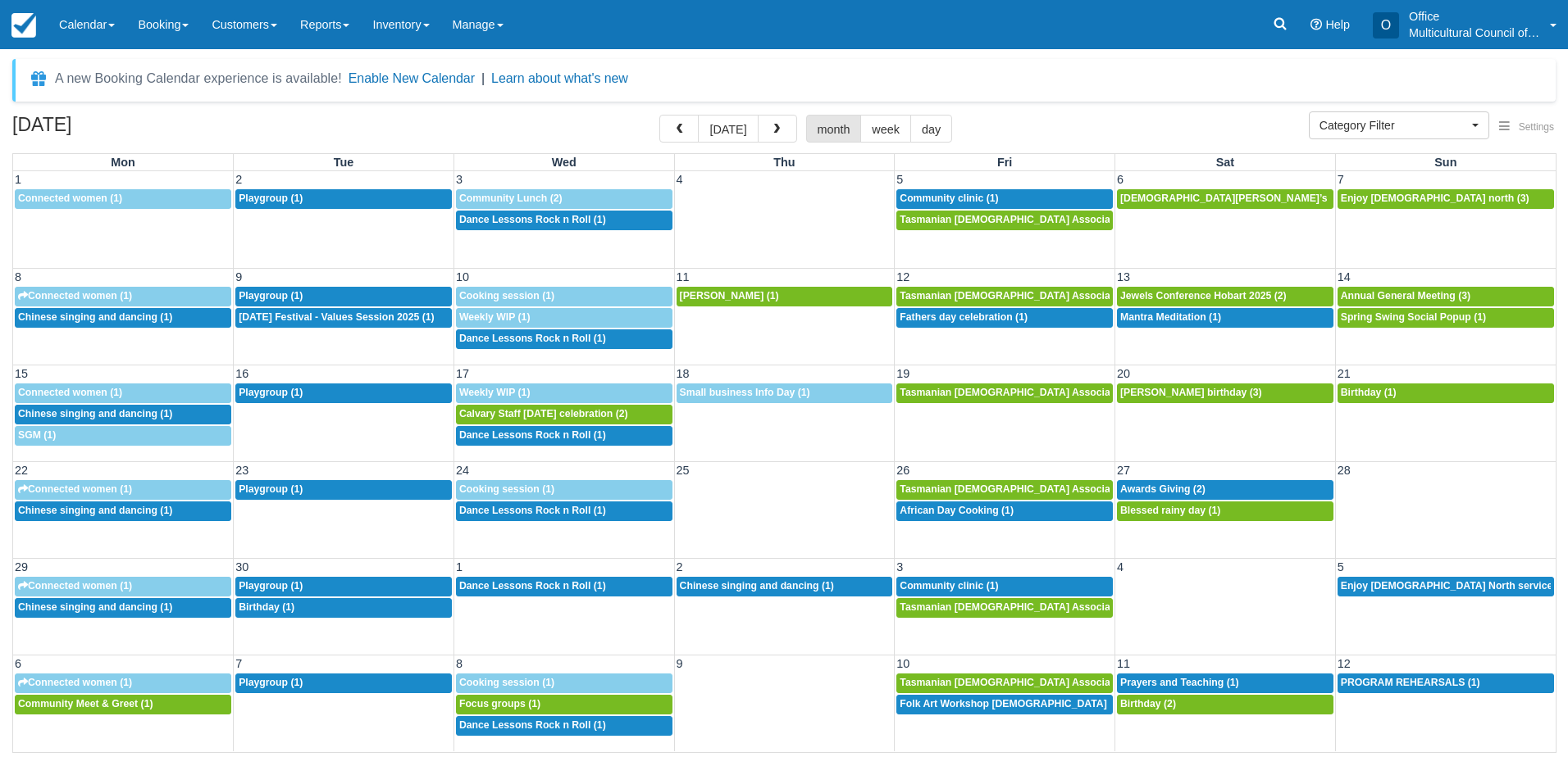
click at [321, 141] on div "September 2025 today month week day" at bounding box center [784, 132] width 1543 height 35
click at [1101, 31] on div "Menu Calendar Customer Inventory Month Week Day Booking Daily Manifest Daily Li…" at bounding box center [784, 25] width 1568 height 49
click at [1276, 17] on icon at bounding box center [1279, 23] width 16 height 16
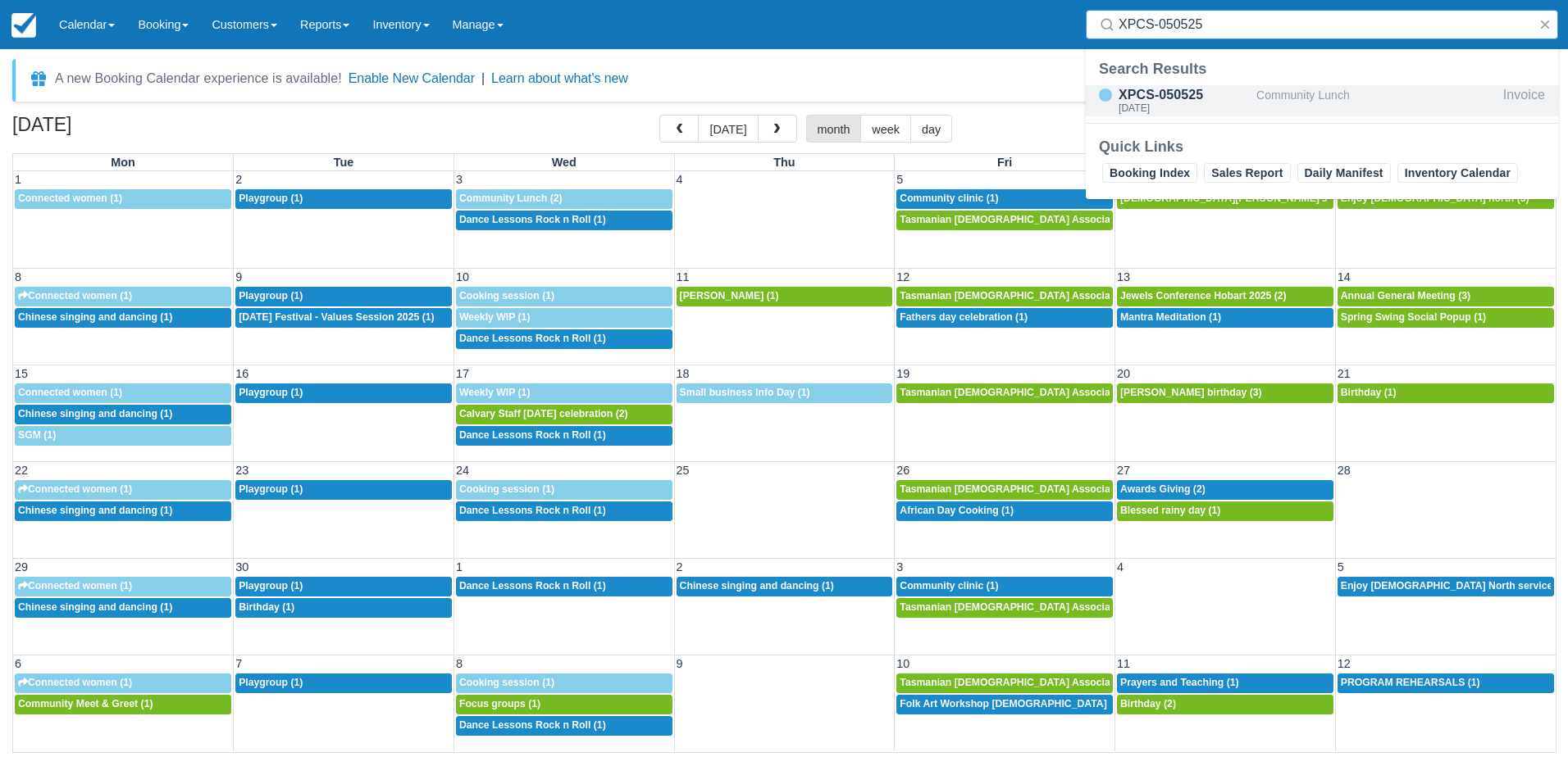
type input "XPCS-050525"
click at [1224, 112] on div "Wed Sep 3, 2025" at bounding box center [1185, 108] width 131 height 9
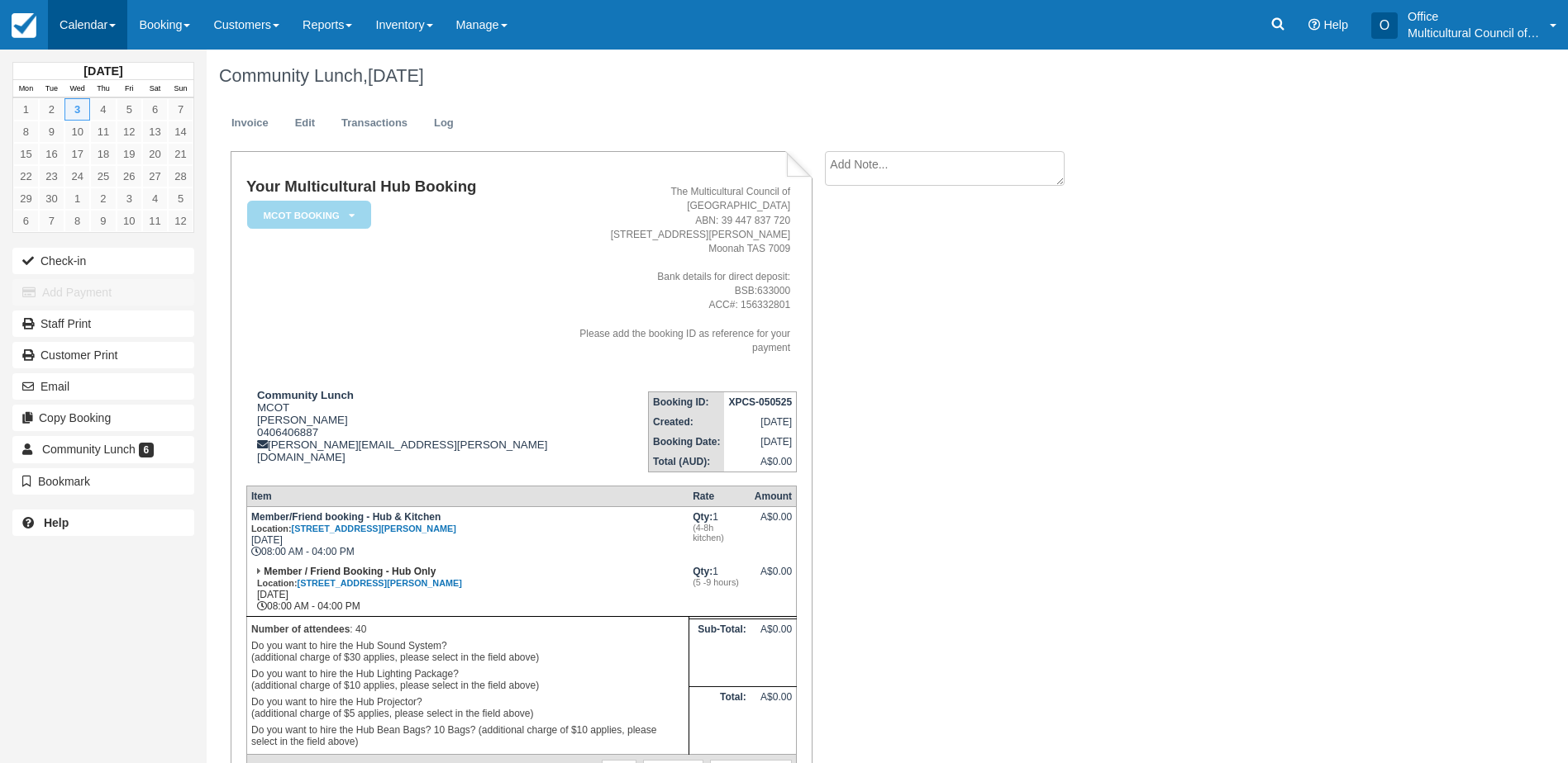
click at [83, 31] on link "Calendar" at bounding box center [87, 25] width 79 height 50
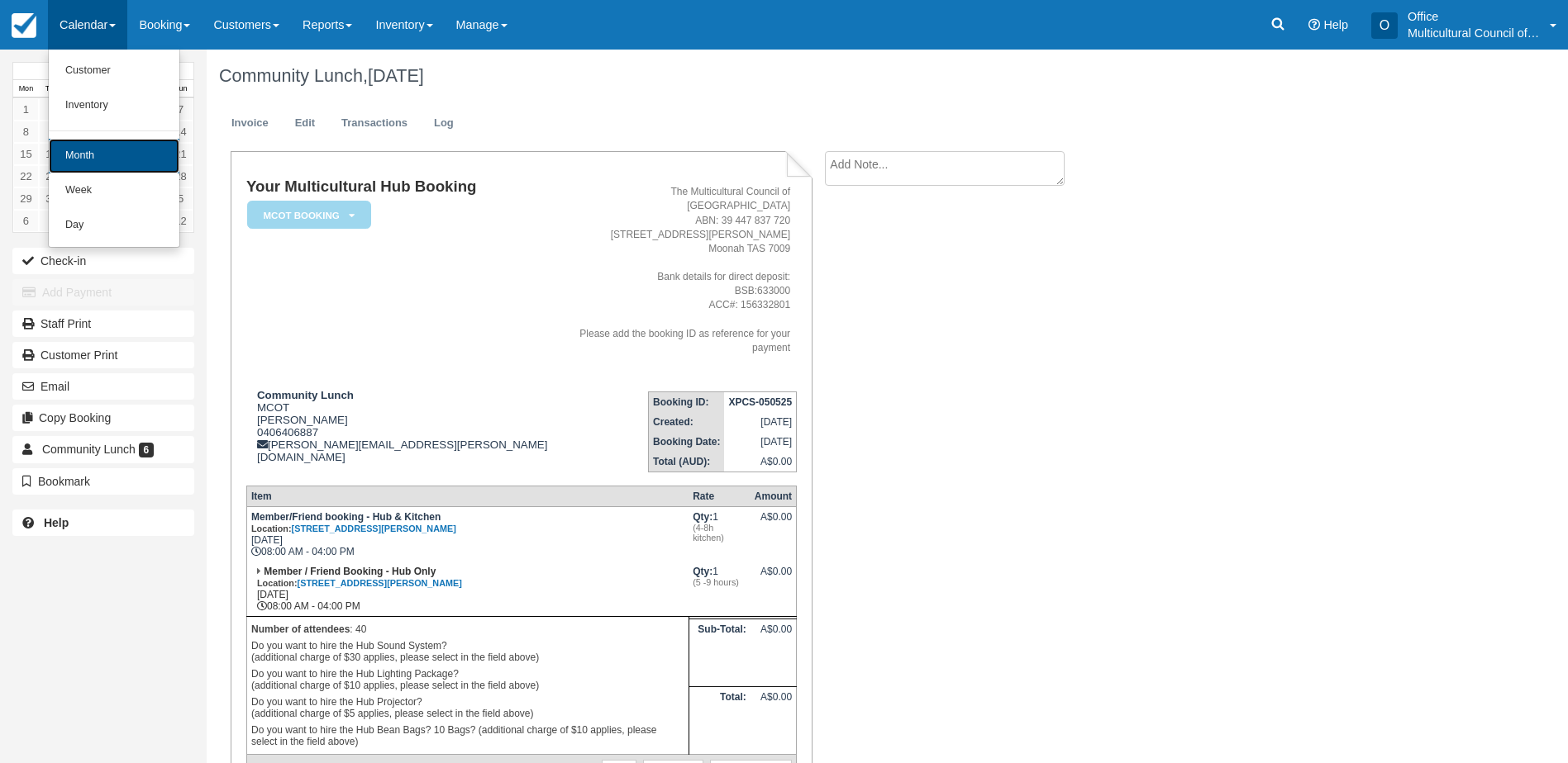
click at [95, 155] on link "Month" at bounding box center [114, 156] width 131 height 34
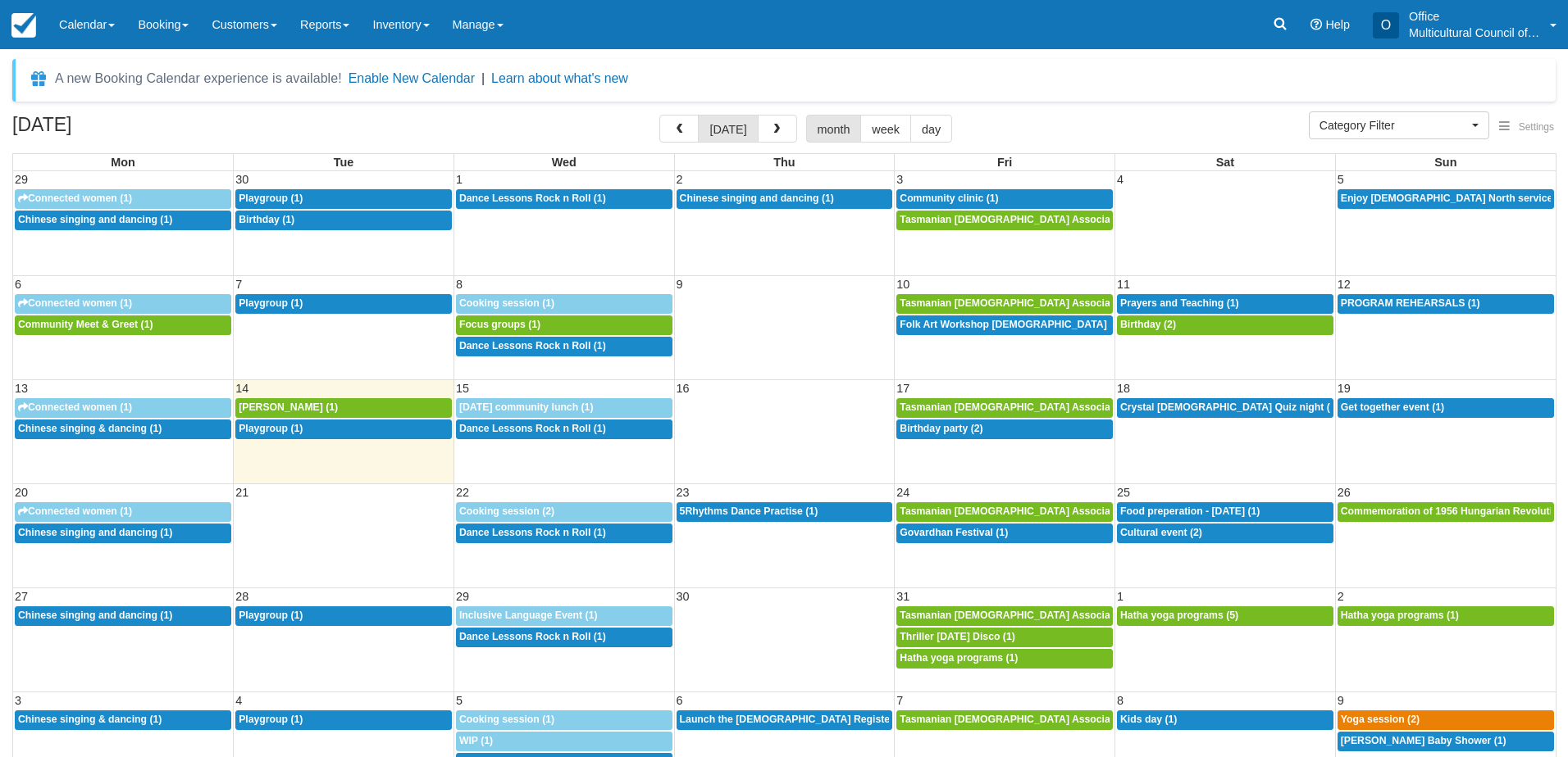
select select
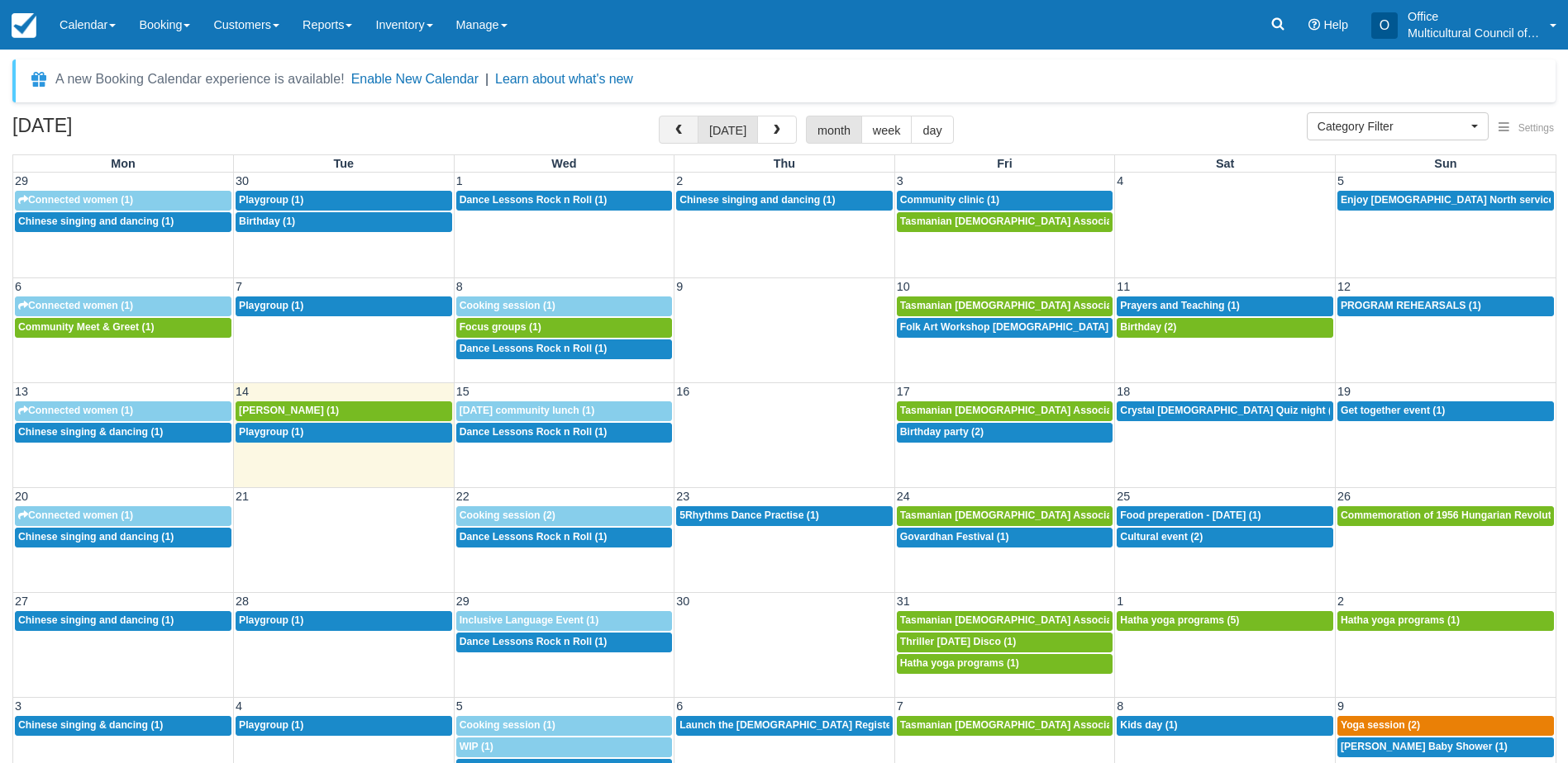
click at [670, 124] on button "button" at bounding box center [678, 129] width 39 height 28
